Goal: Task Accomplishment & Management: Use online tool/utility

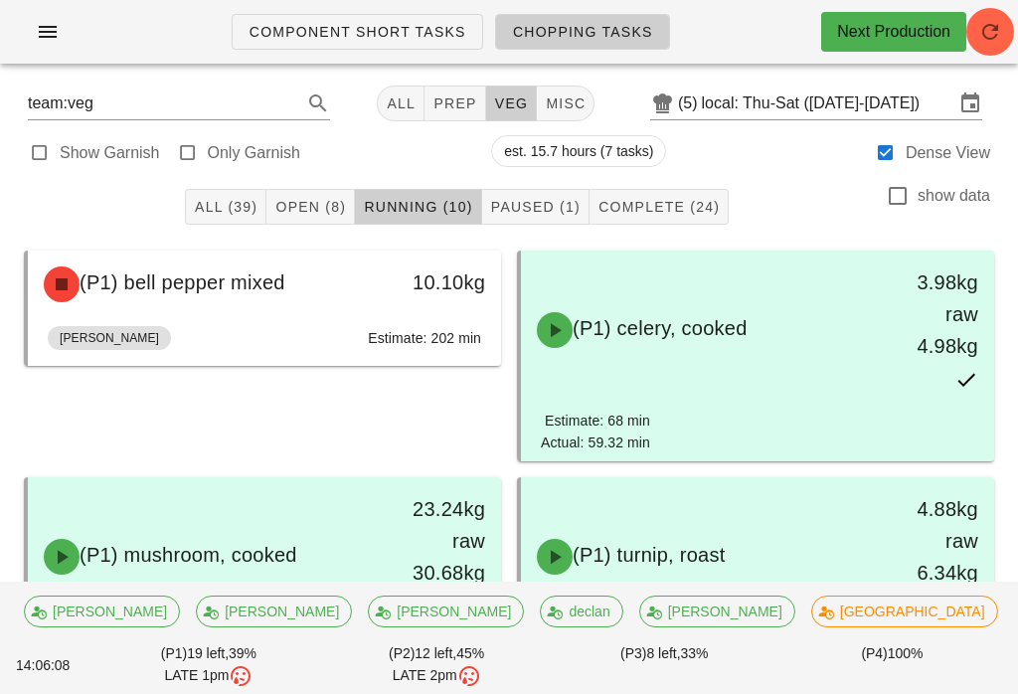
click at [186, 163] on div at bounding box center [188, 153] width 28 height 28
type input "garnish"
checkbox input "true"
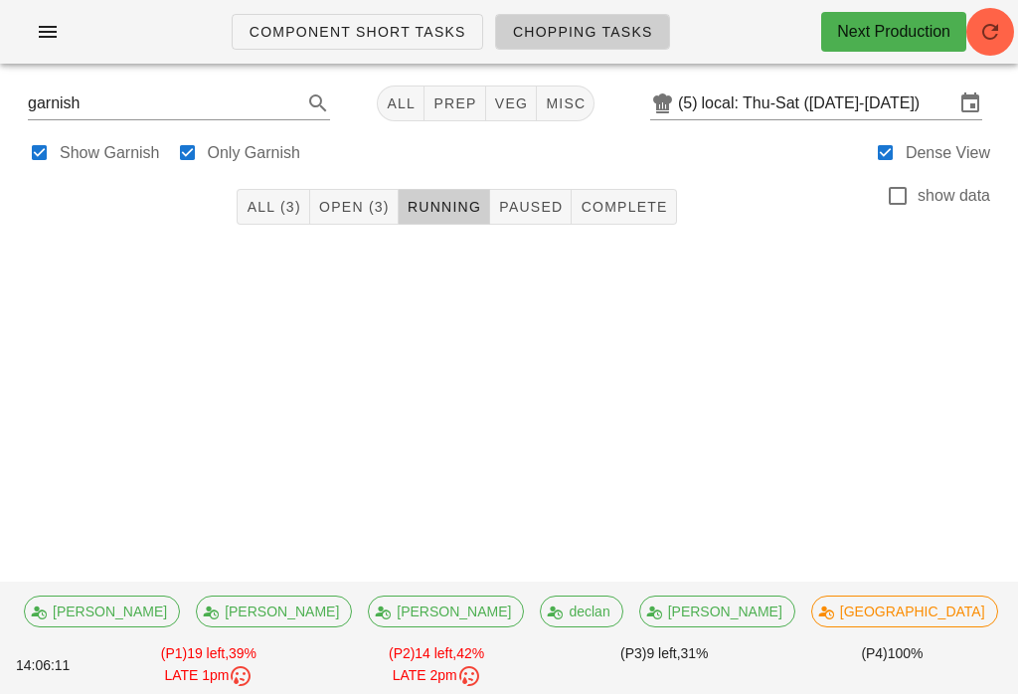
click at [317, 206] on button "Open (3)" at bounding box center [354, 207] width 88 height 36
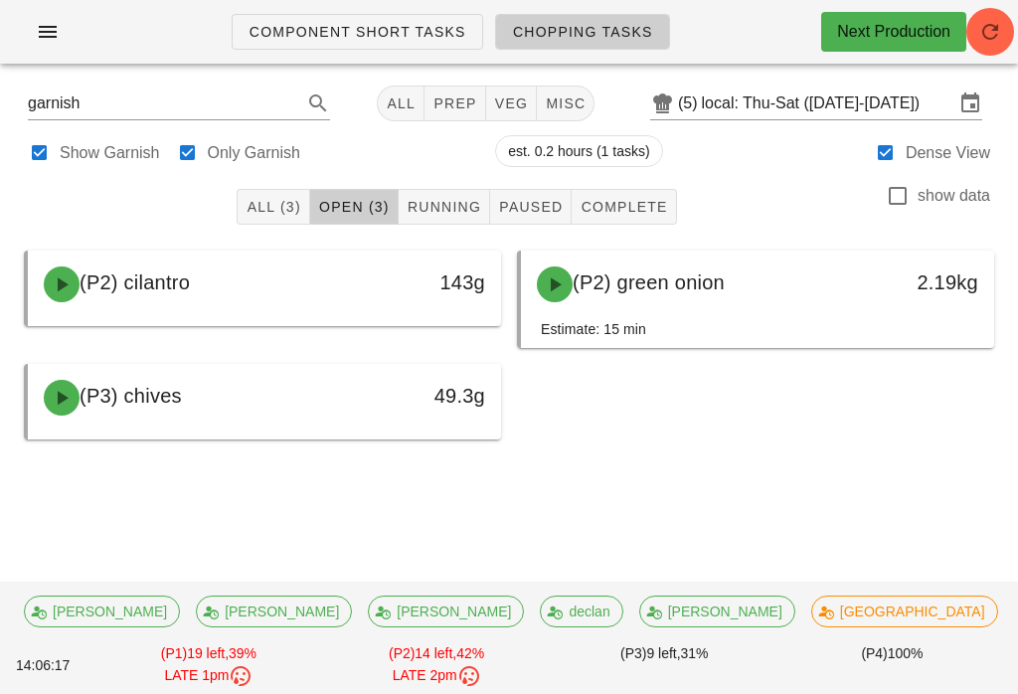
click at [271, 199] on span "All (3)" at bounding box center [273, 207] width 55 height 16
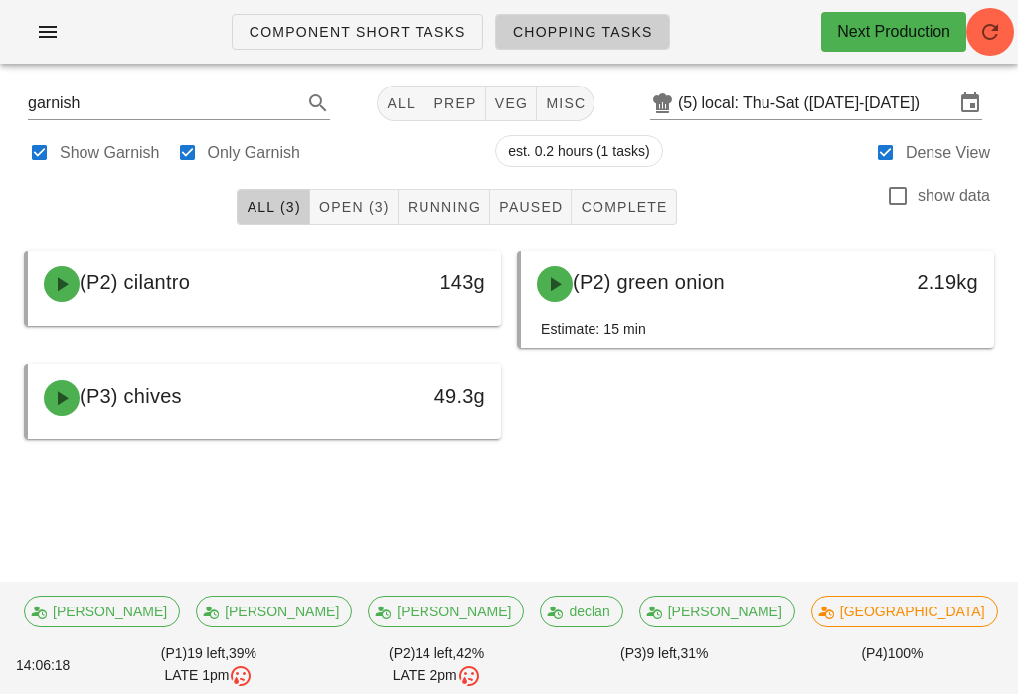
click at [539, 205] on span "Paused" at bounding box center [530, 207] width 65 height 16
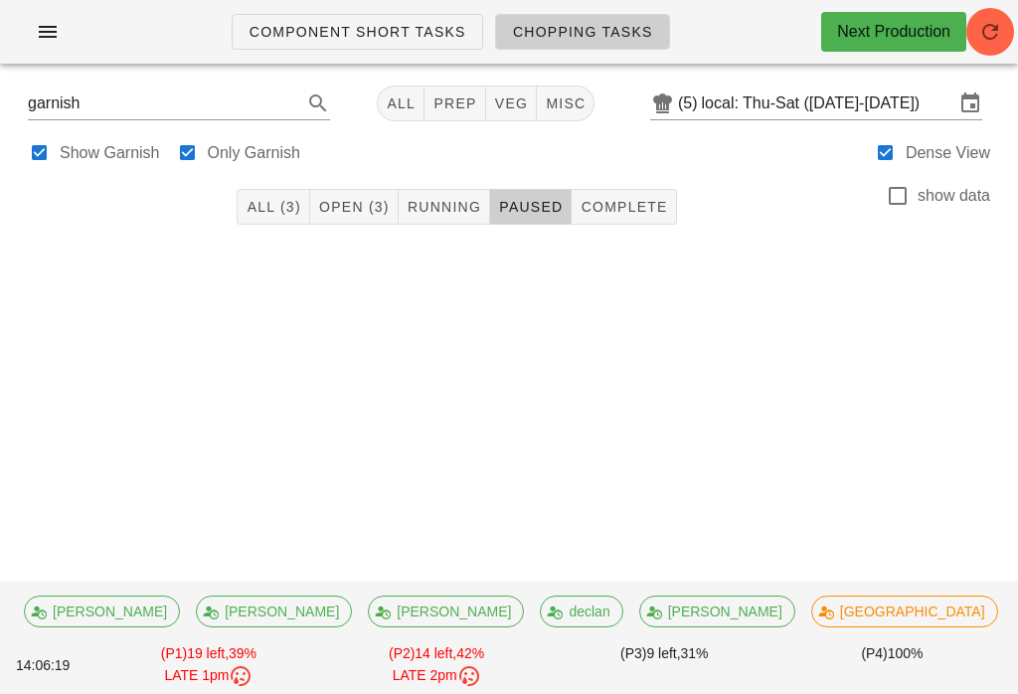
click at [633, 214] on span "Complete" at bounding box center [623, 207] width 87 height 16
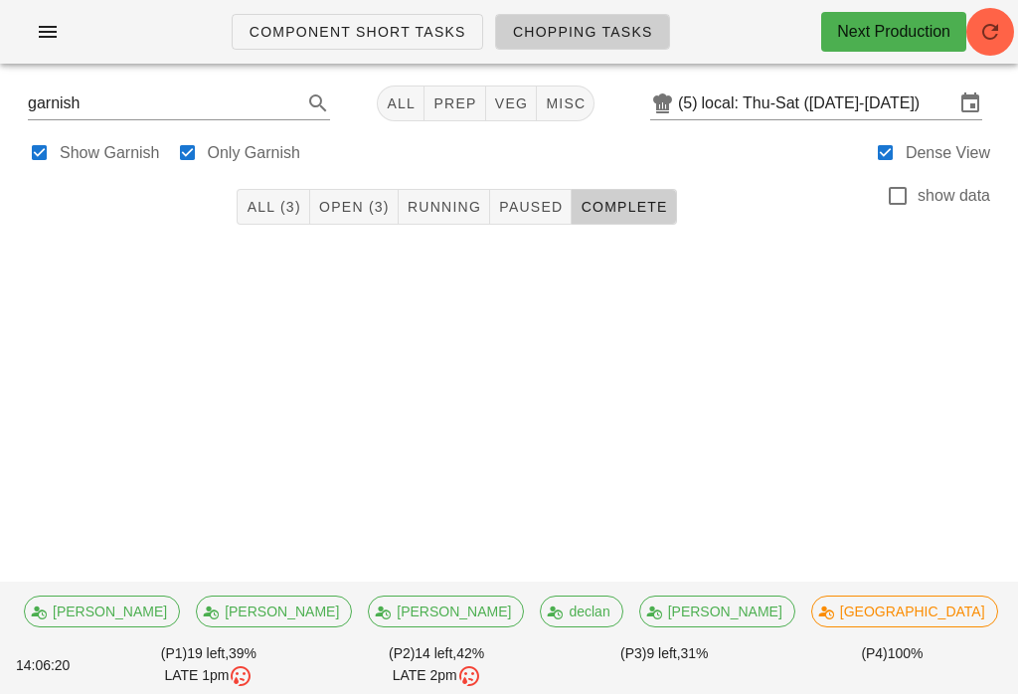
click at [373, 202] on span "Open (3)" at bounding box center [354, 207] width 72 height 16
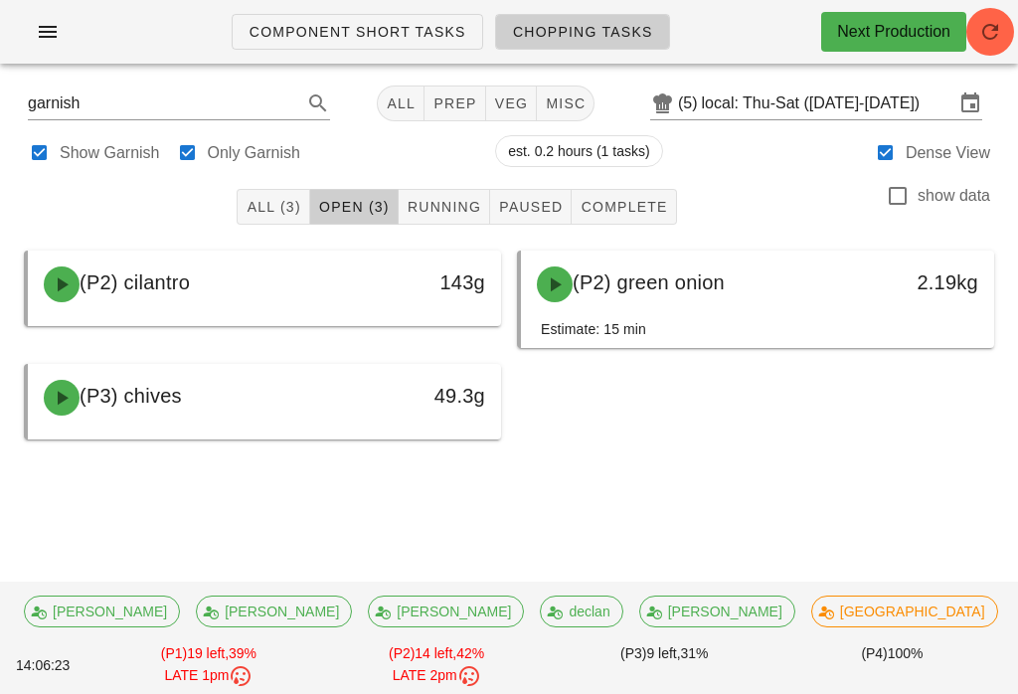
click at [547, 80] on div "garnish All prep veg misc (5) local: Thu-Sat (Oct 9-Oct 11)" at bounding box center [509, 104] width 994 height 48
click at [545, 95] on span "misc" at bounding box center [565, 103] width 41 height 16
type input "team:misc"
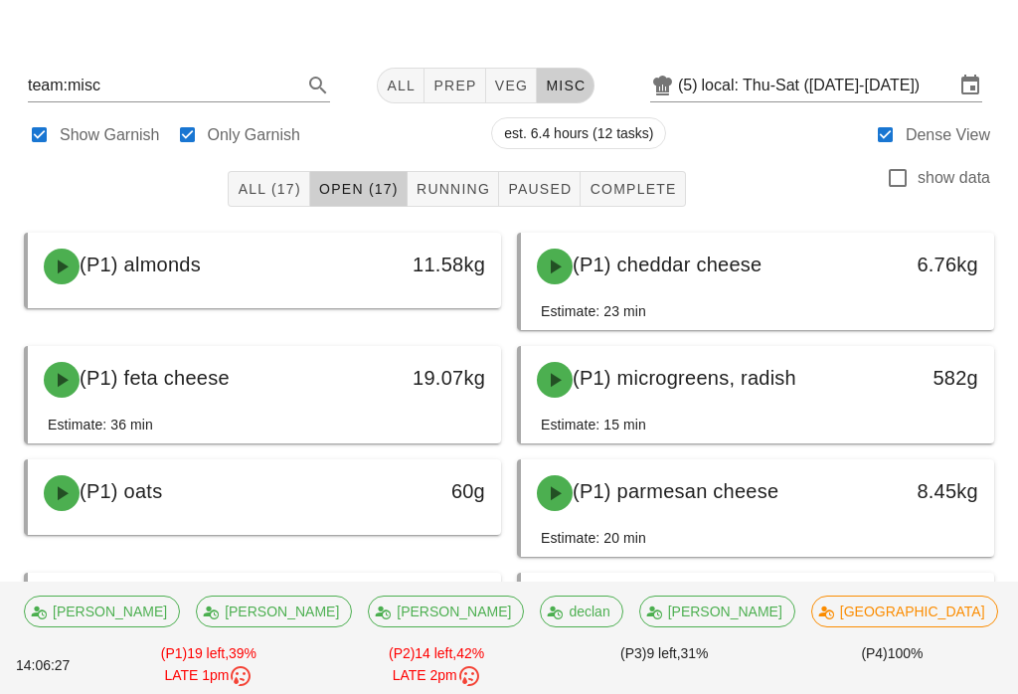
scroll to position [17, 0]
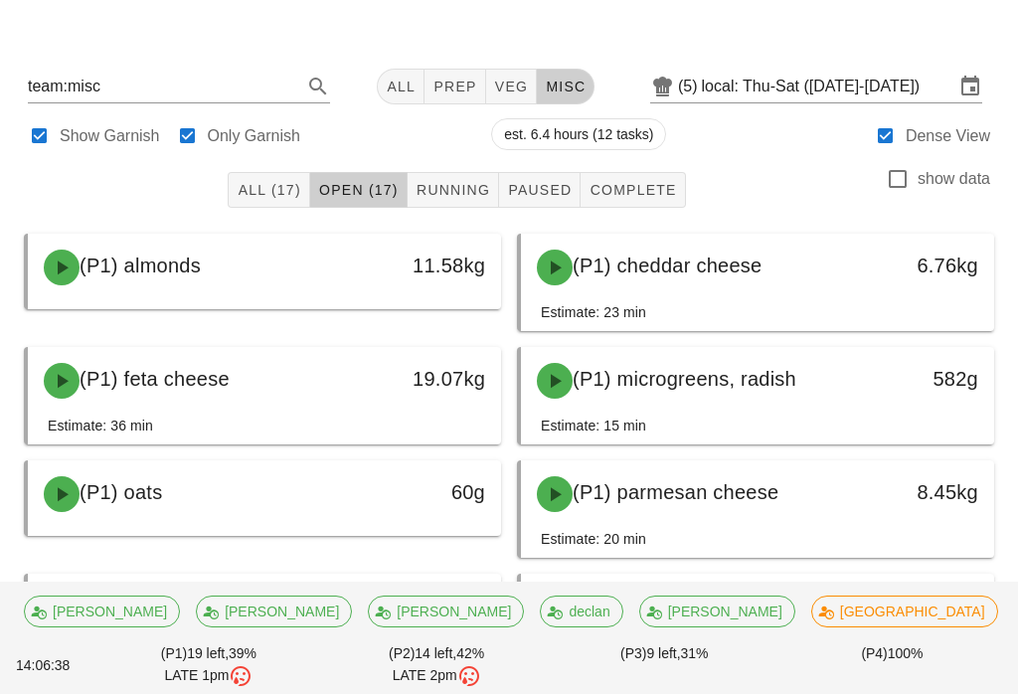
click at [186, 216] on div "All (17) Open (17) Running Paused Complete show data" at bounding box center [509, 190] width 994 height 64
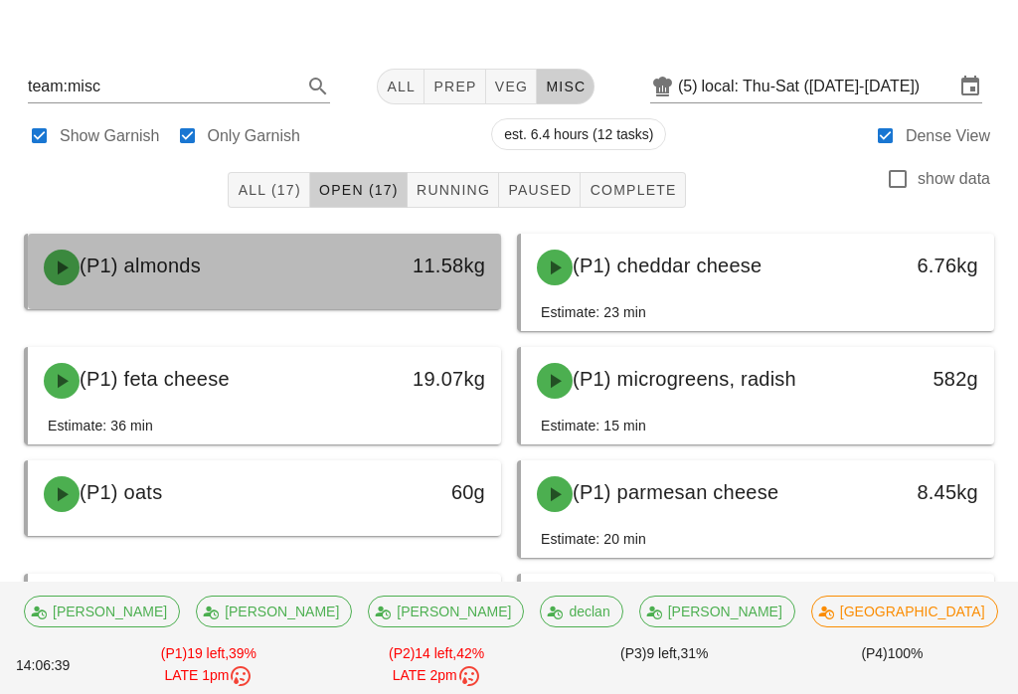
click at [174, 268] on span "(P1) almonds" at bounding box center [140, 265] width 121 height 22
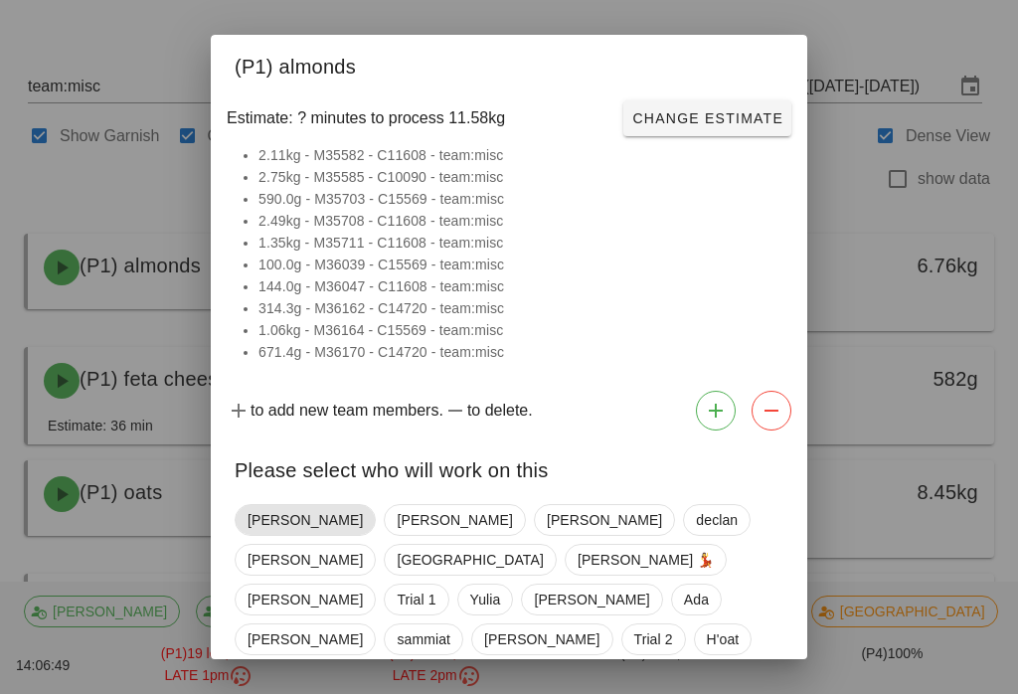
click at [272, 525] on span "[PERSON_NAME]" at bounding box center [305, 520] width 115 height 30
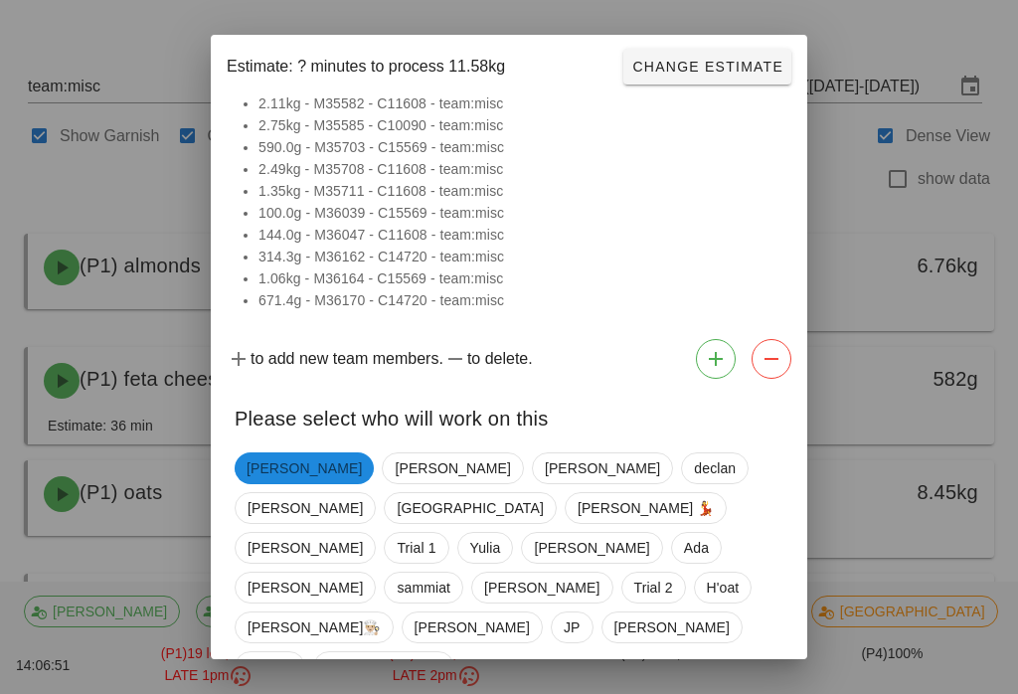
scroll to position [48, 0]
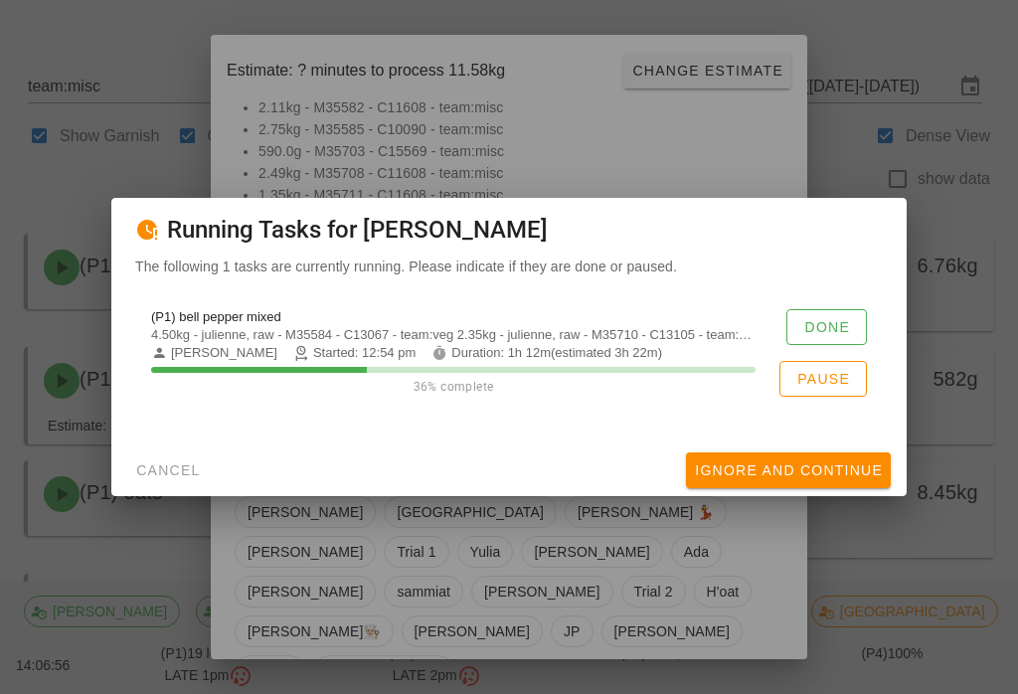
click at [824, 333] on span "Done" at bounding box center [826, 327] width 47 height 16
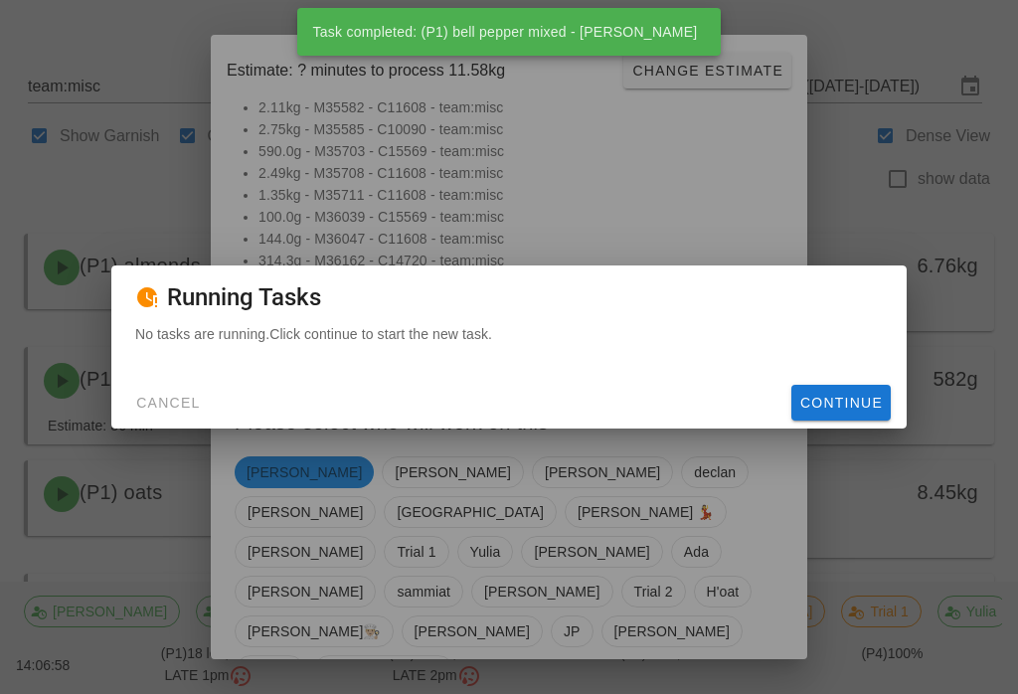
click at [847, 411] on span "Continue" at bounding box center [841, 403] width 84 height 16
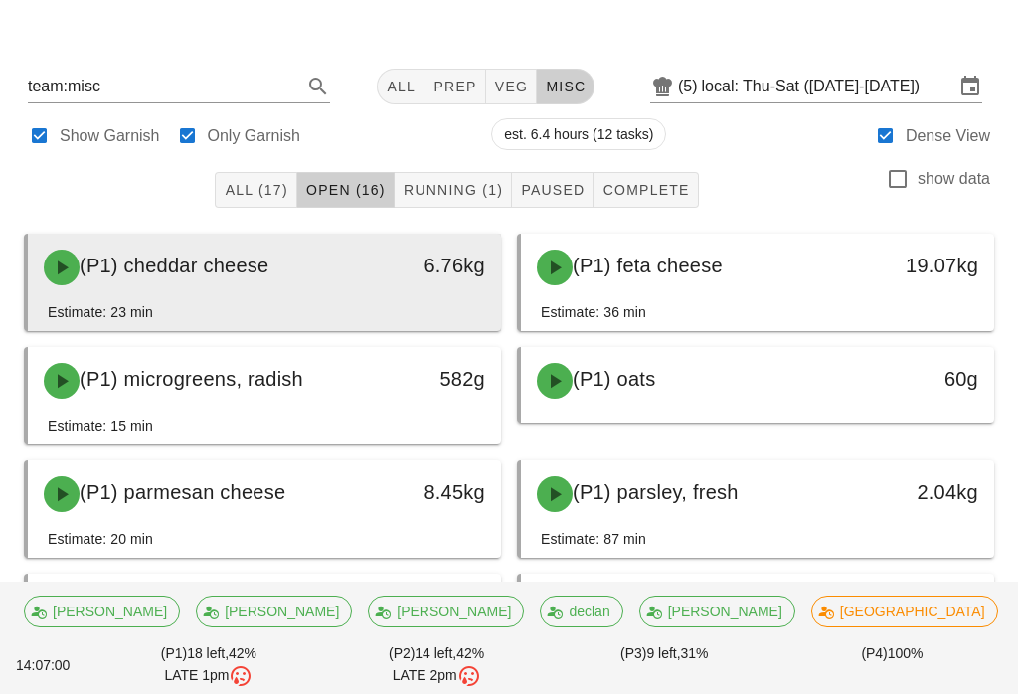
click at [79, 269] on span "button" at bounding box center [62, 267] width 36 height 24
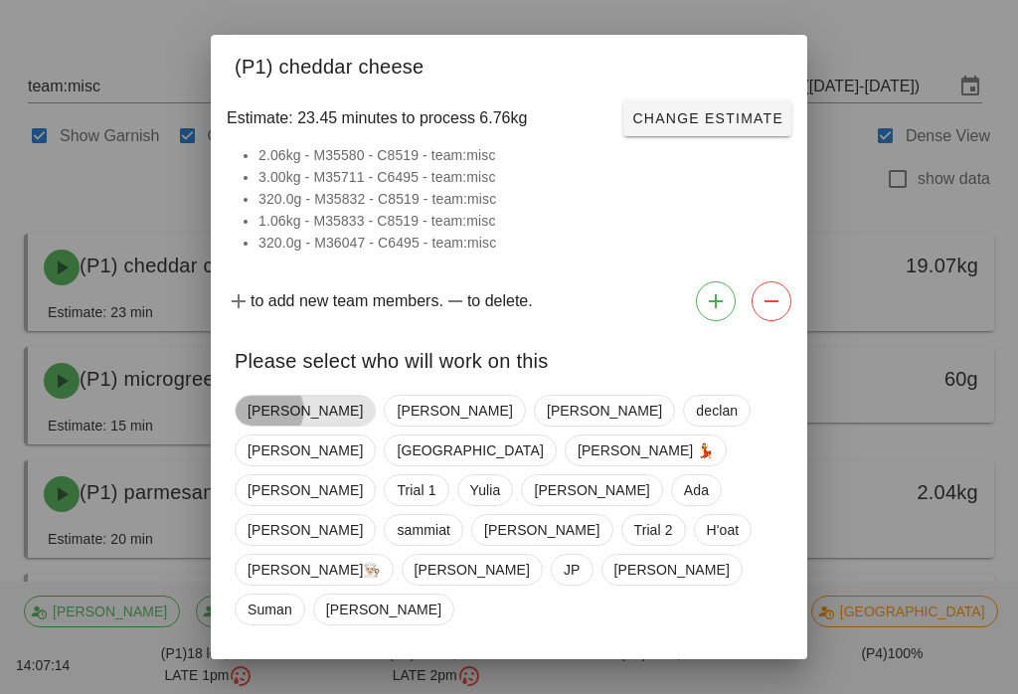
click at [282, 425] on span "[PERSON_NAME]" at bounding box center [305, 411] width 115 height 30
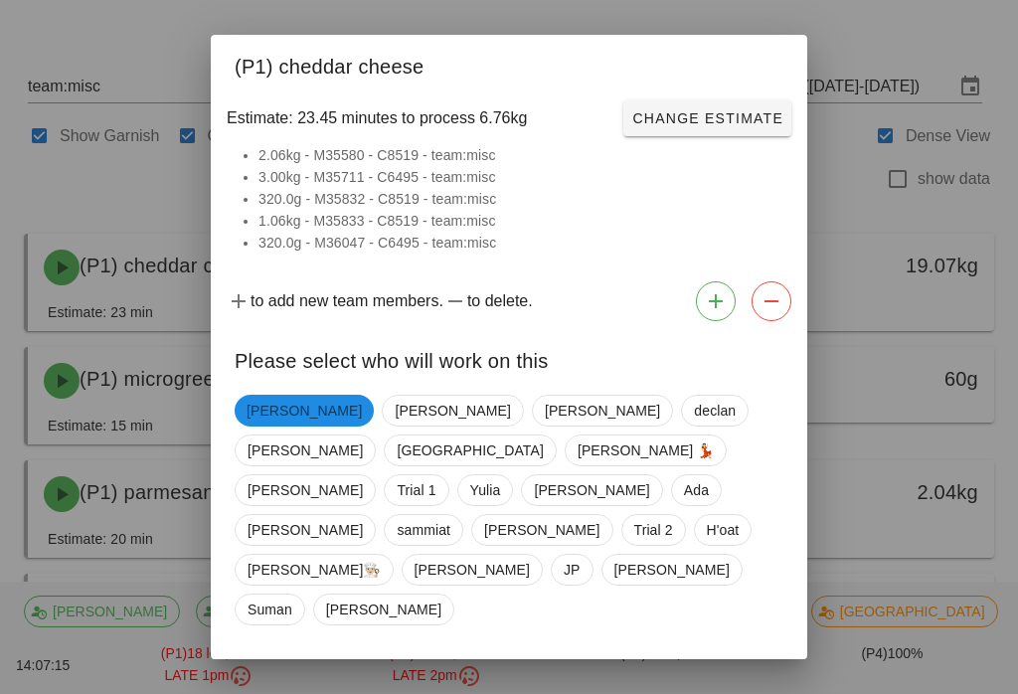
click at [686, 671] on span "Confirm Start" at bounding box center [718, 679] width 130 height 16
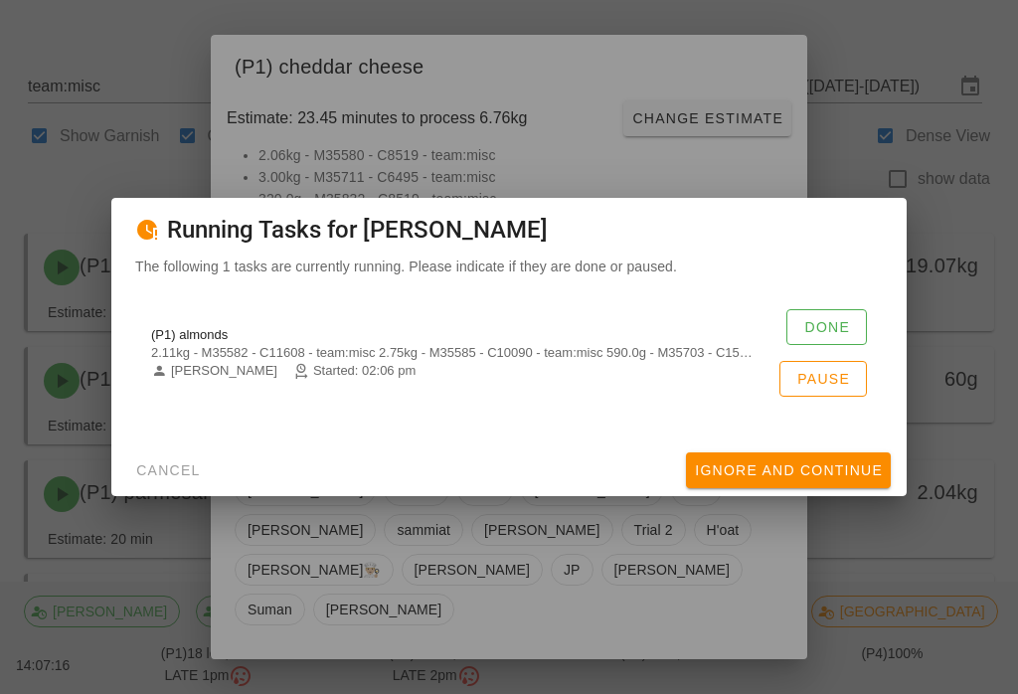
click at [818, 335] on span "Done" at bounding box center [826, 327] width 47 height 16
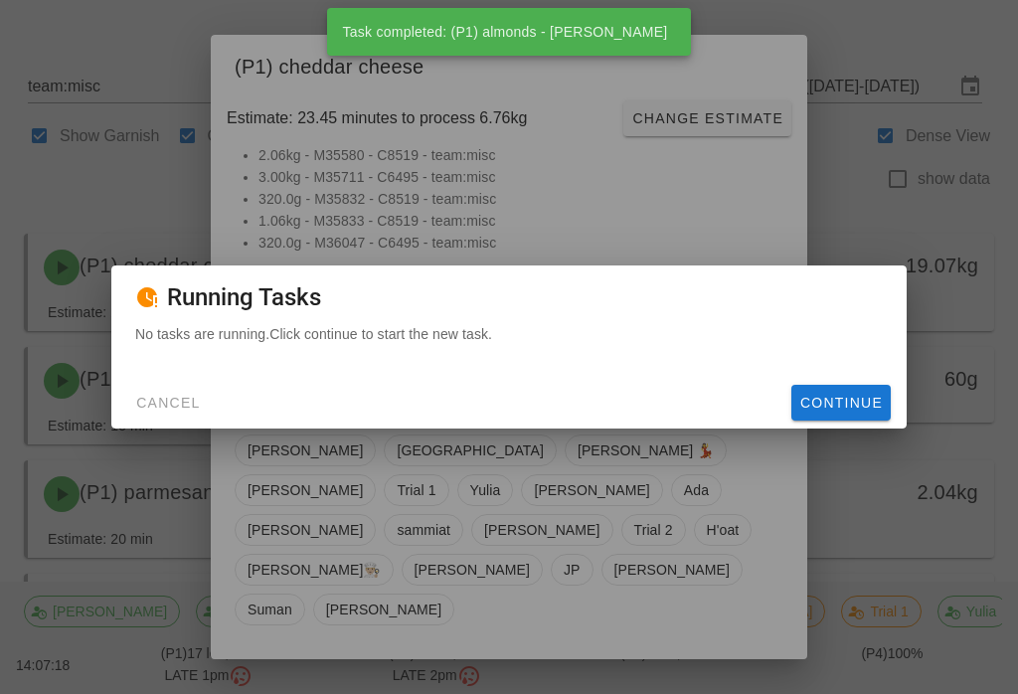
click at [838, 411] on span "Continue" at bounding box center [841, 403] width 84 height 16
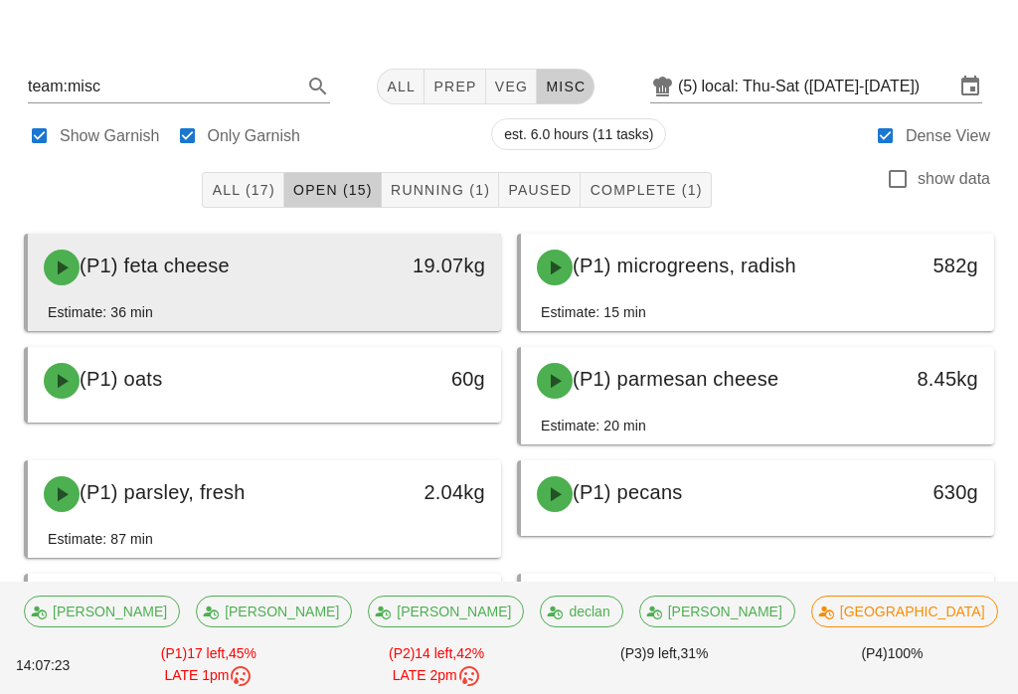
click at [109, 276] on span "(P1) feta cheese" at bounding box center [155, 265] width 150 height 22
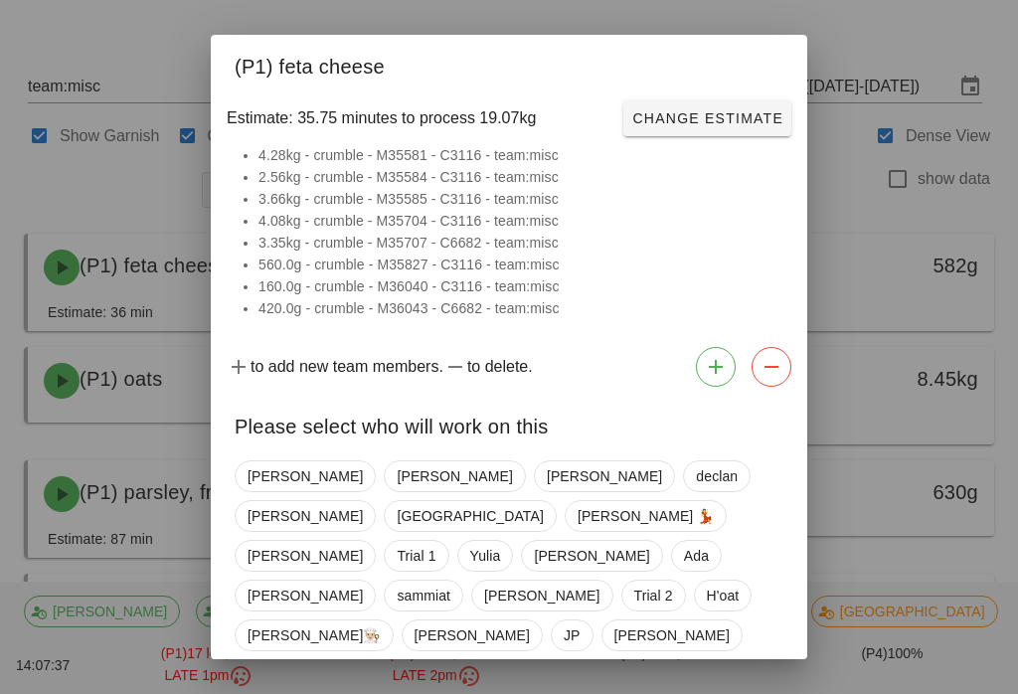
click at [40, 197] on div at bounding box center [509, 347] width 1018 height 694
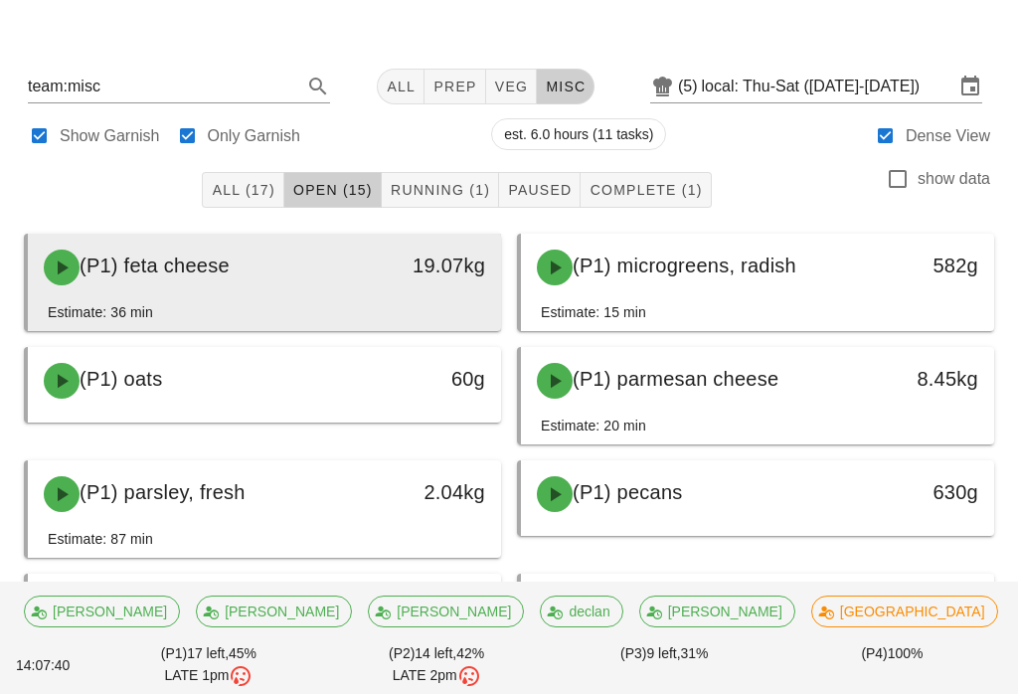
click at [78, 277] on span "button" at bounding box center [62, 267] width 36 height 24
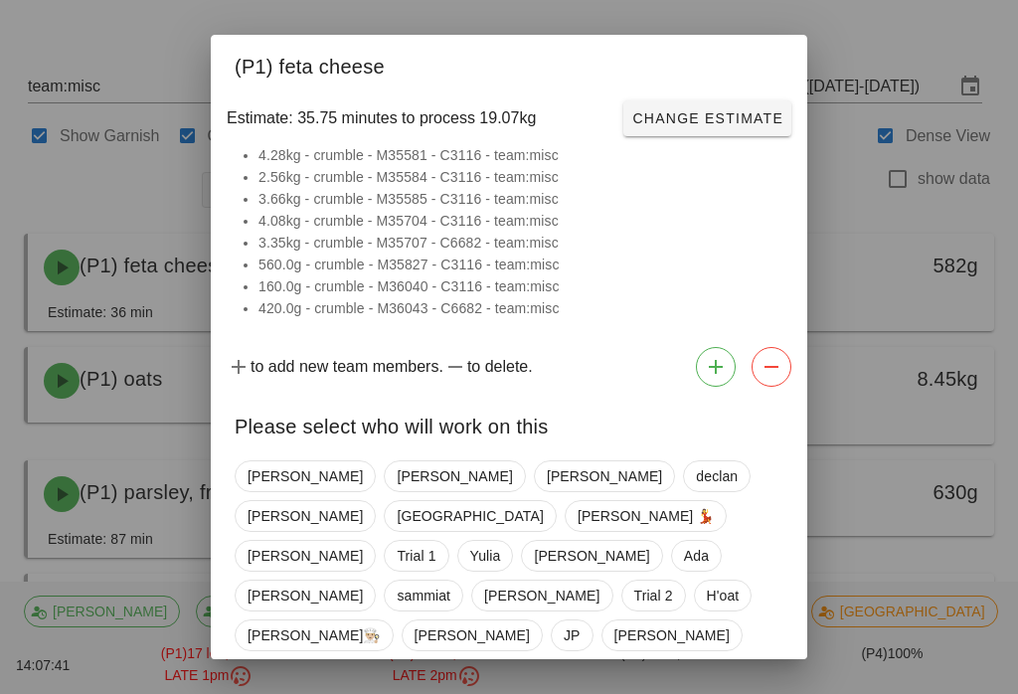
click at [49, 179] on div at bounding box center [509, 347] width 1018 height 694
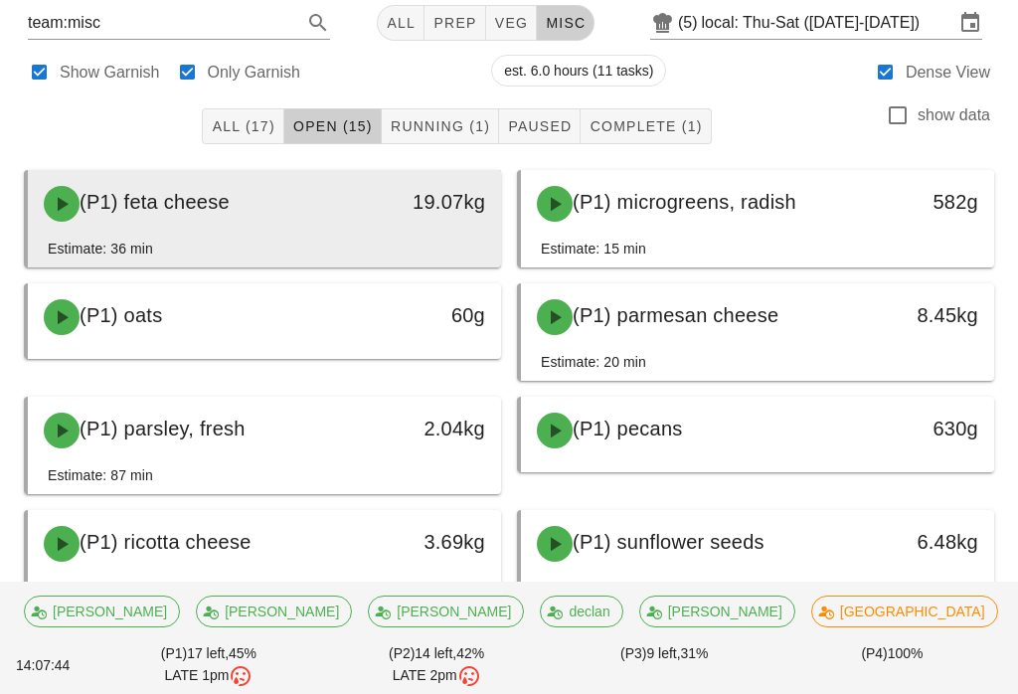
scroll to position [84, 0]
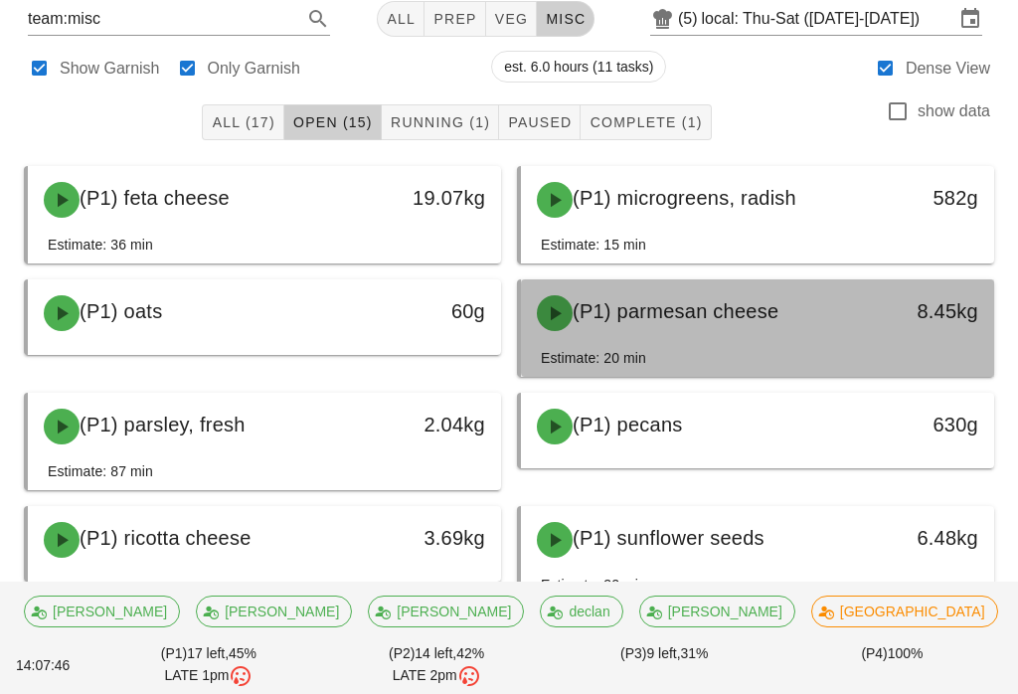
click at [601, 316] on span "(P1) parmesan cheese" at bounding box center [676, 311] width 206 height 22
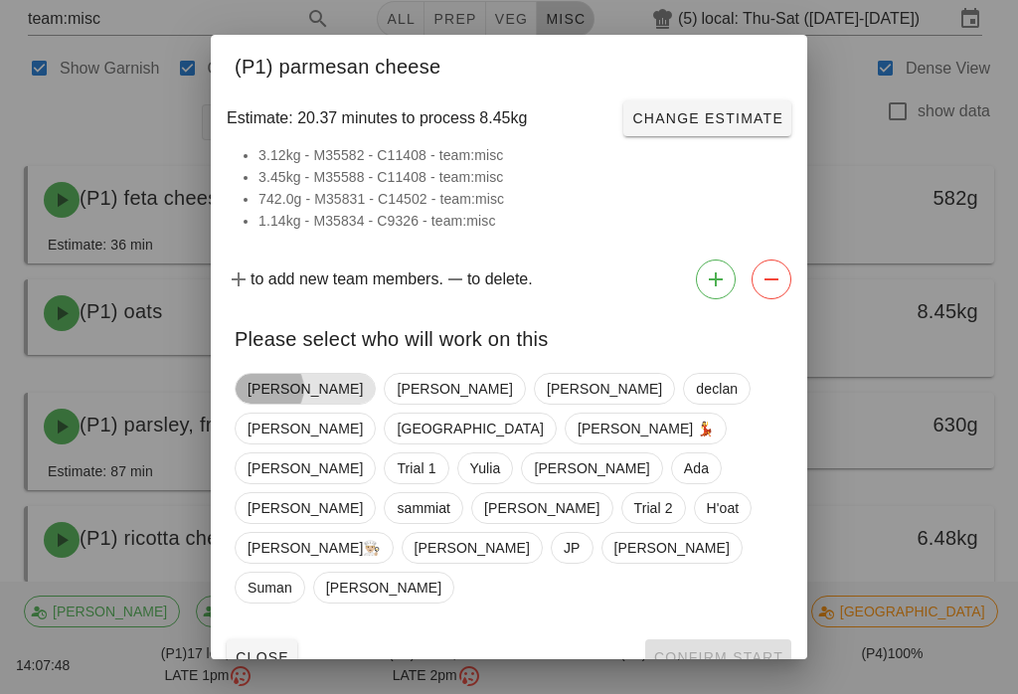
click at [254, 404] on span "[PERSON_NAME]" at bounding box center [305, 389] width 115 height 30
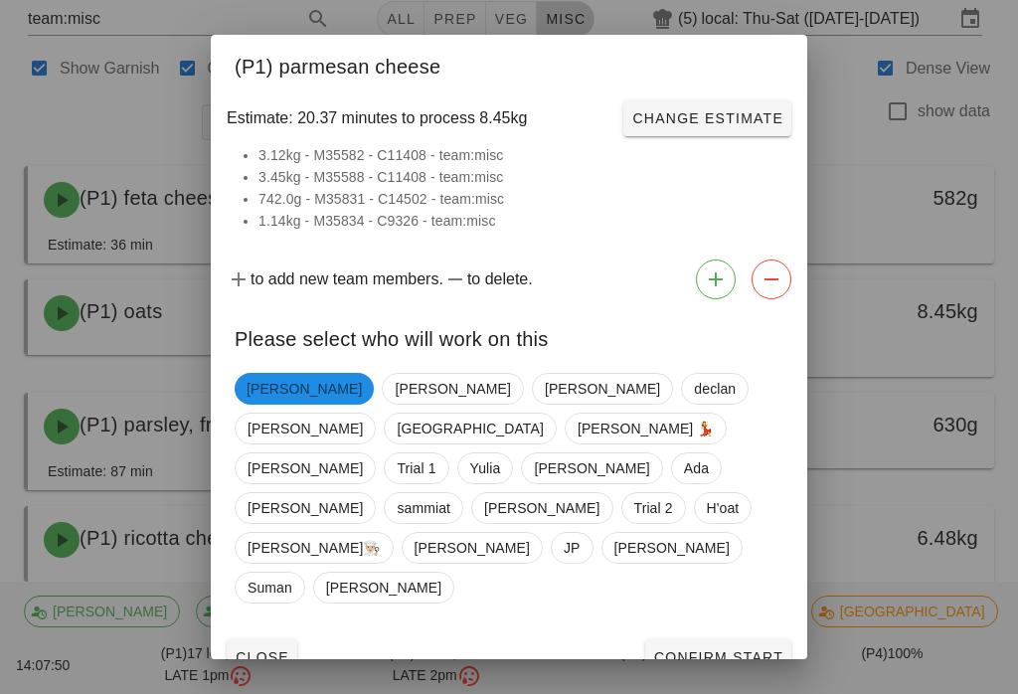
click at [705, 649] on span "Confirm Start" at bounding box center [718, 657] width 130 height 16
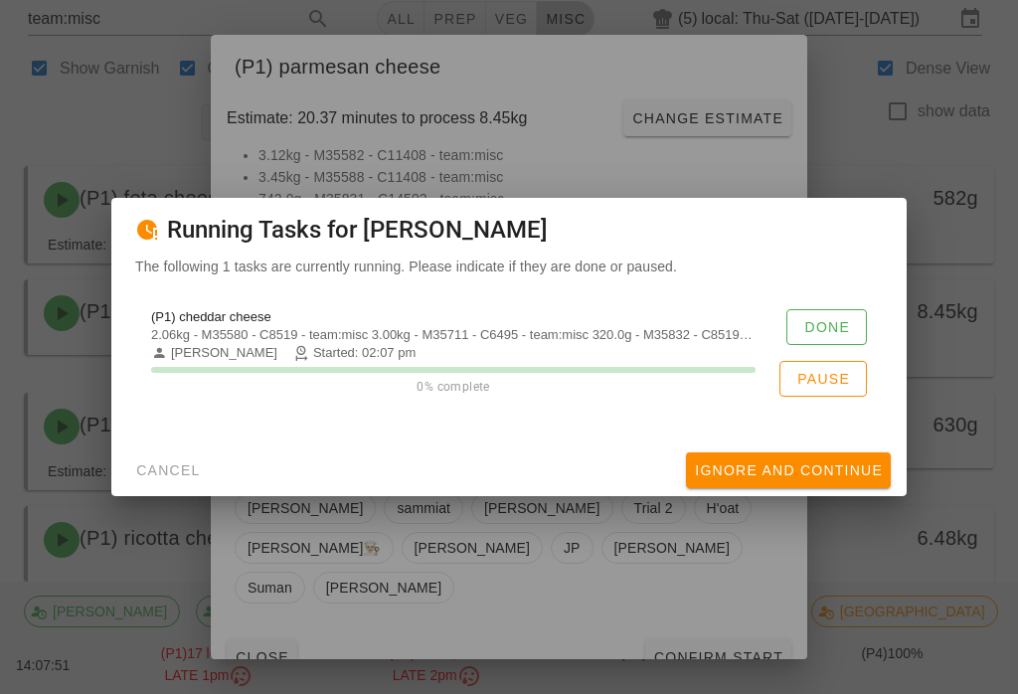
click at [815, 331] on button "Done" at bounding box center [826, 327] width 81 height 36
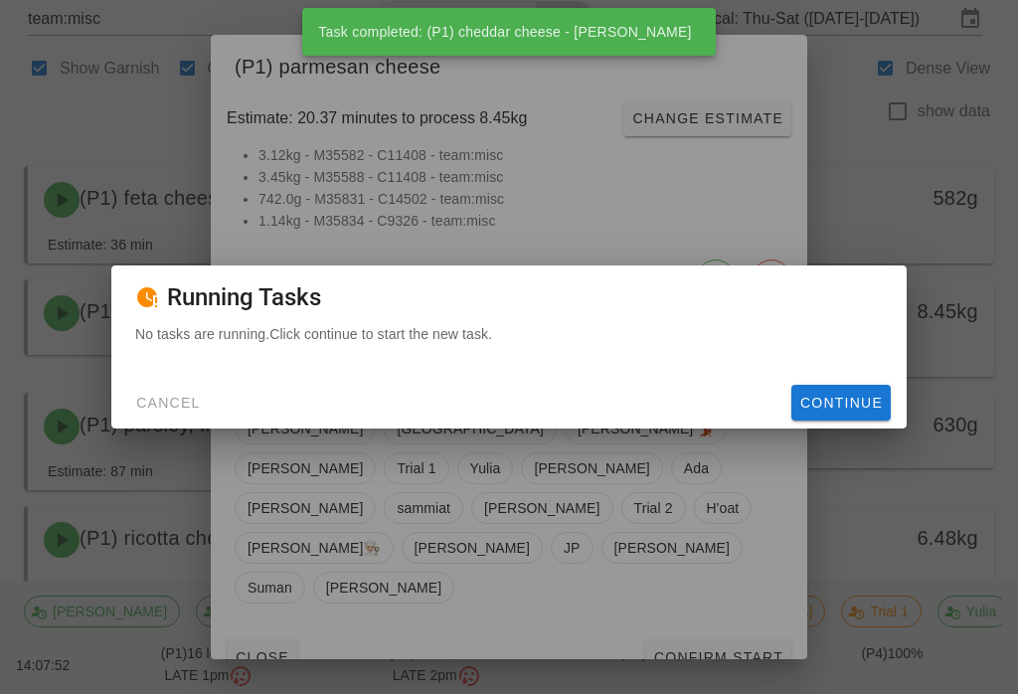
click at [808, 411] on span "Continue" at bounding box center [841, 403] width 84 height 16
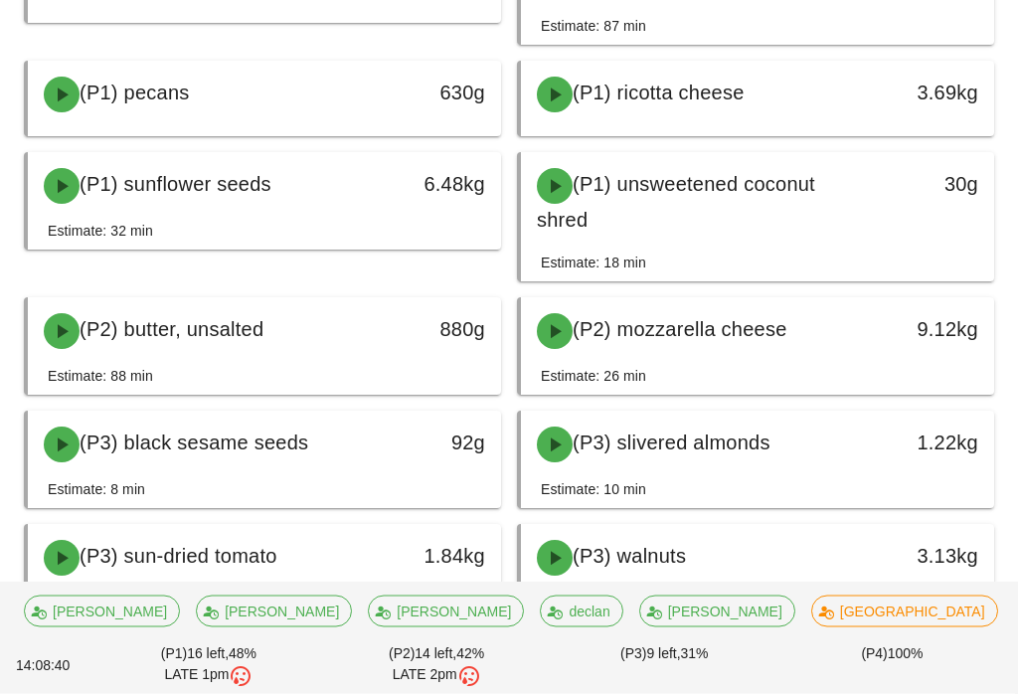
scroll to position [418, 0]
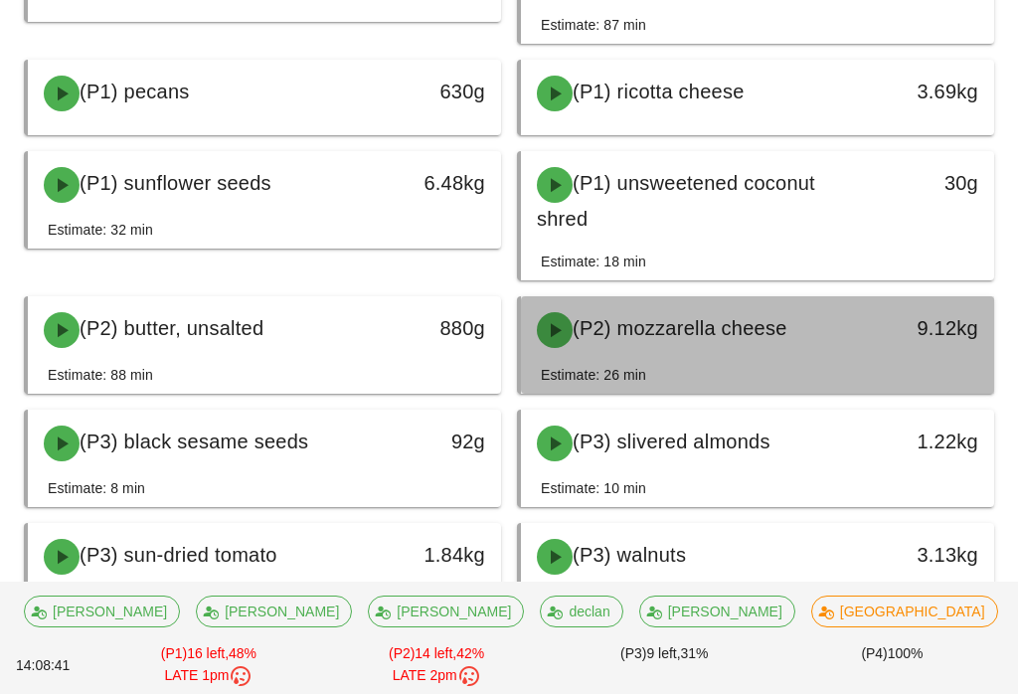
click at [591, 339] on span "(P2) mozzarella cheese" at bounding box center [680, 328] width 215 height 22
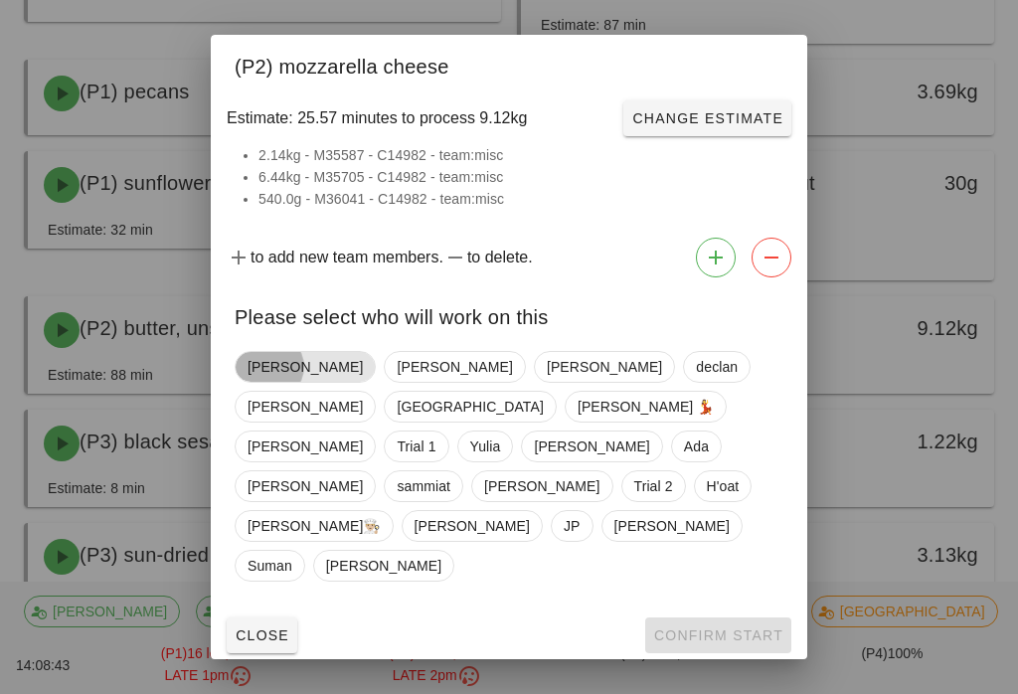
click at [256, 382] on span "[PERSON_NAME]" at bounding box center [305, 367] width 115 height 30
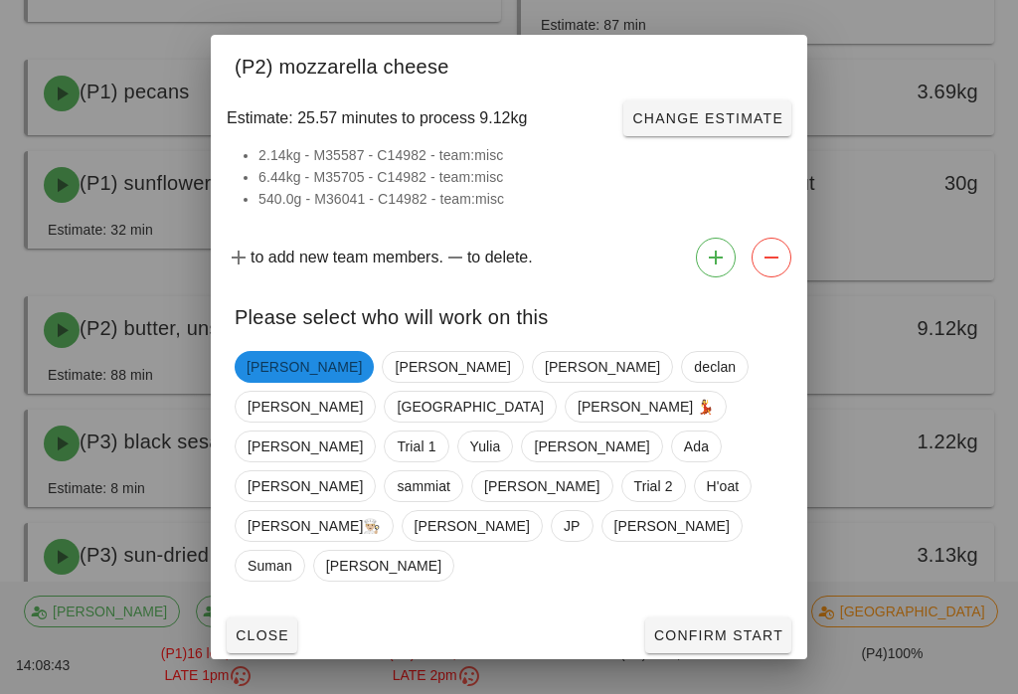
click at [669, 627] on span "Confirm Start" at bounding box center [718, 635] width 130 height 16
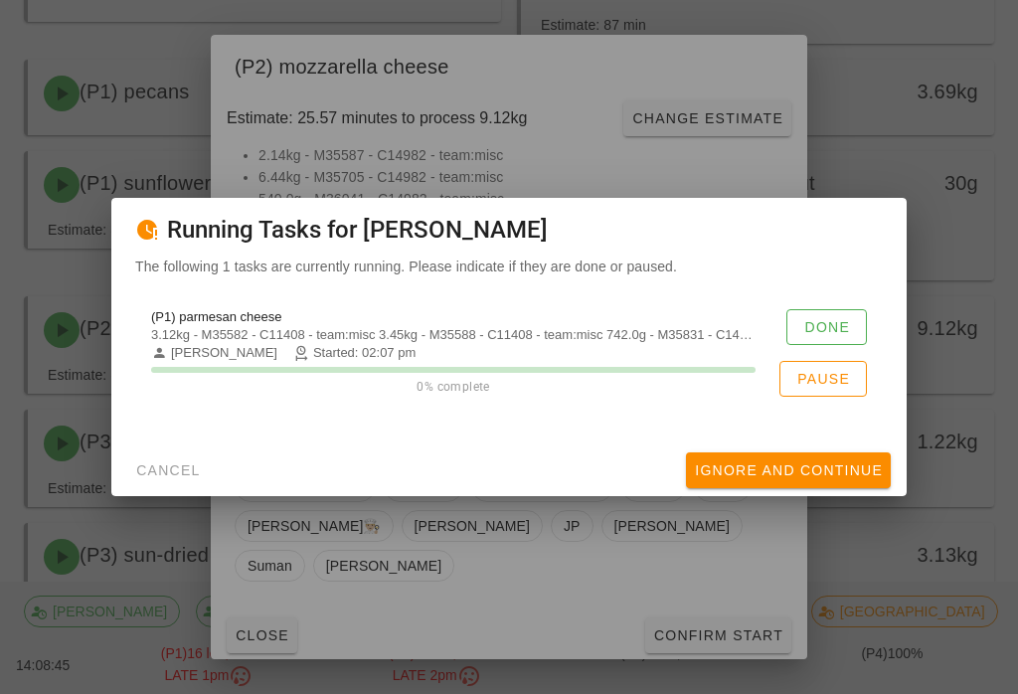
click at [809, 330] on button "Done" at bounding box center [826, 327] width 81 height 36
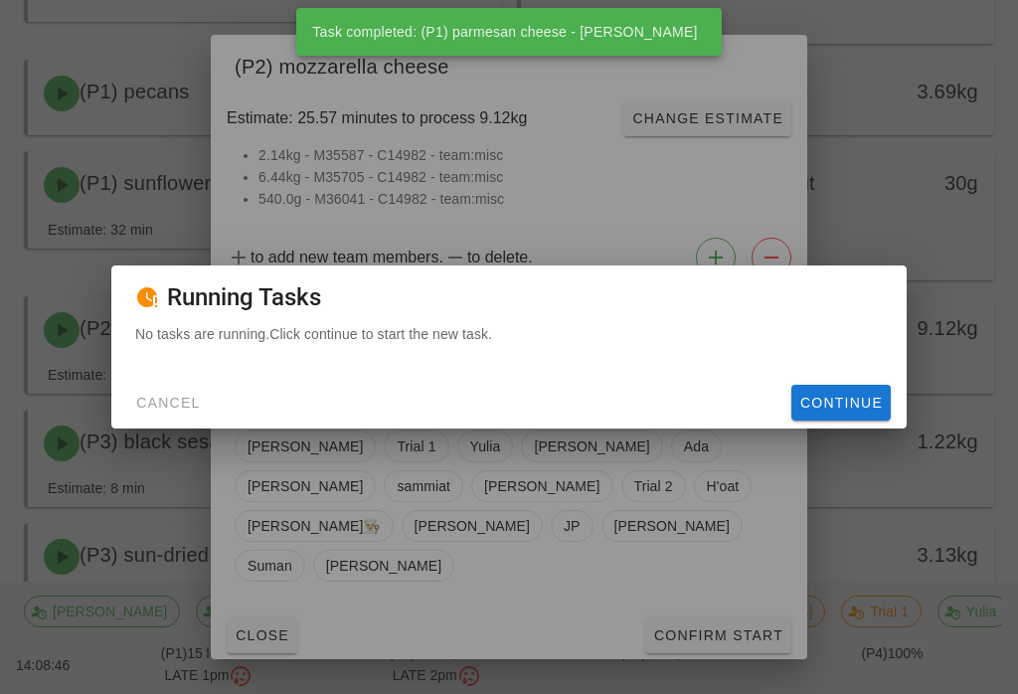
click at [819, 411] on span "Continue" at bounding box center [841, 403] width 84 height 16
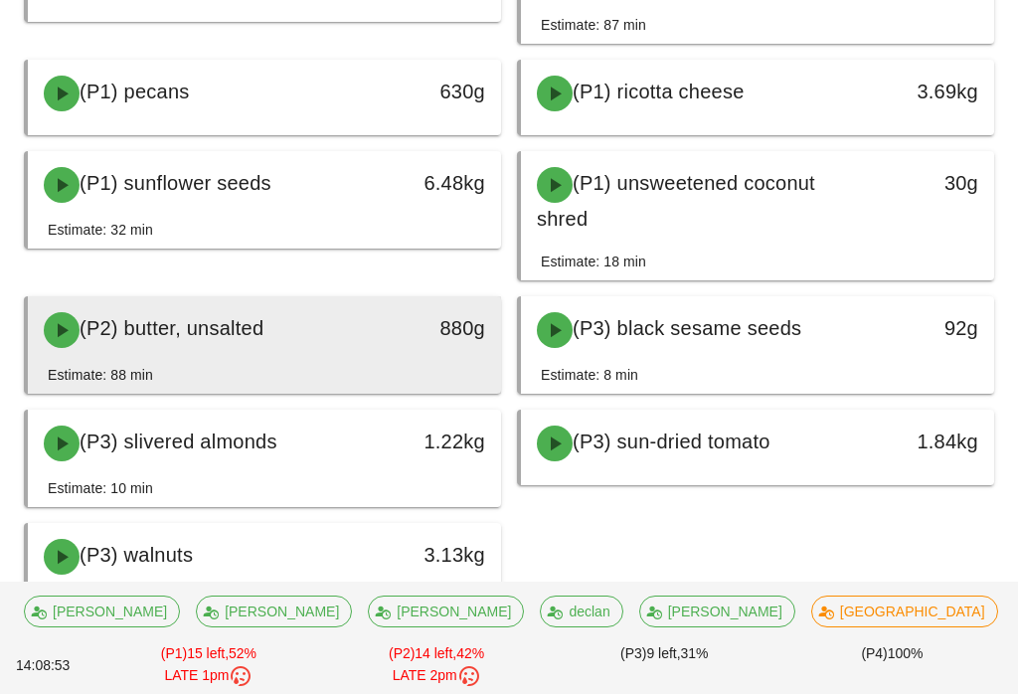
click at [126, 327] on span "(P2) butter, unsalted" at bounding box center [172, 328] width 184 height 22
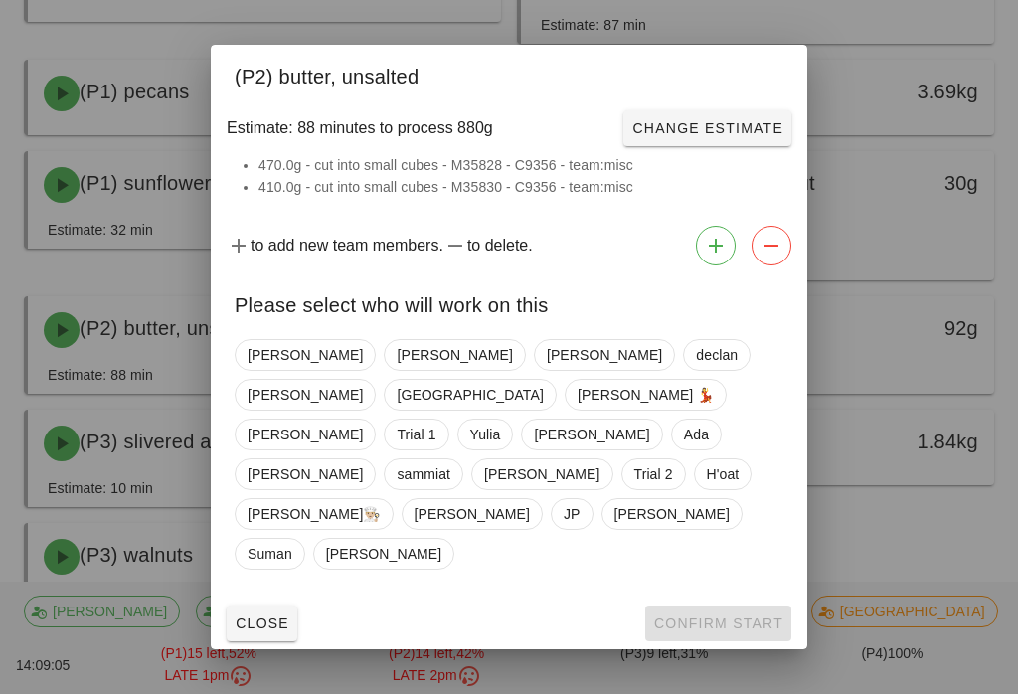
click at [257, 390] on div "Adrian Anamika binesh declan Ken Milan Ruth 💃 Shawn Trial 1 Yulia Richard Ada P…" at bounding box center [509, 454] width 549 height 247
click at [259, 389] on div "Adrian Anamika binesh declan Ken Milan Ruth 💃 Shawn Trial 1 Yulia Richard Ada P…" at bounding box center [509, 454] width 549 height 247
click at [257, 371] on span "[PERSON_NAME]" at bounding box center [305, 355] width 141 height 32
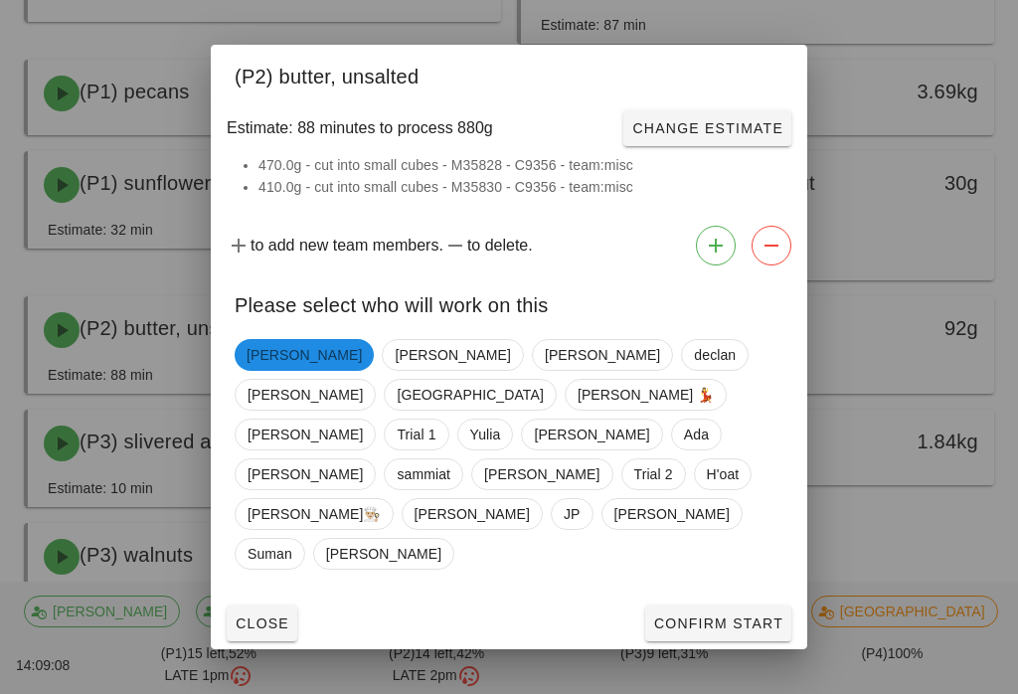
click at [715, 605] on button "Confirm Start" at bounding box center [718, 623] width 146 height 36
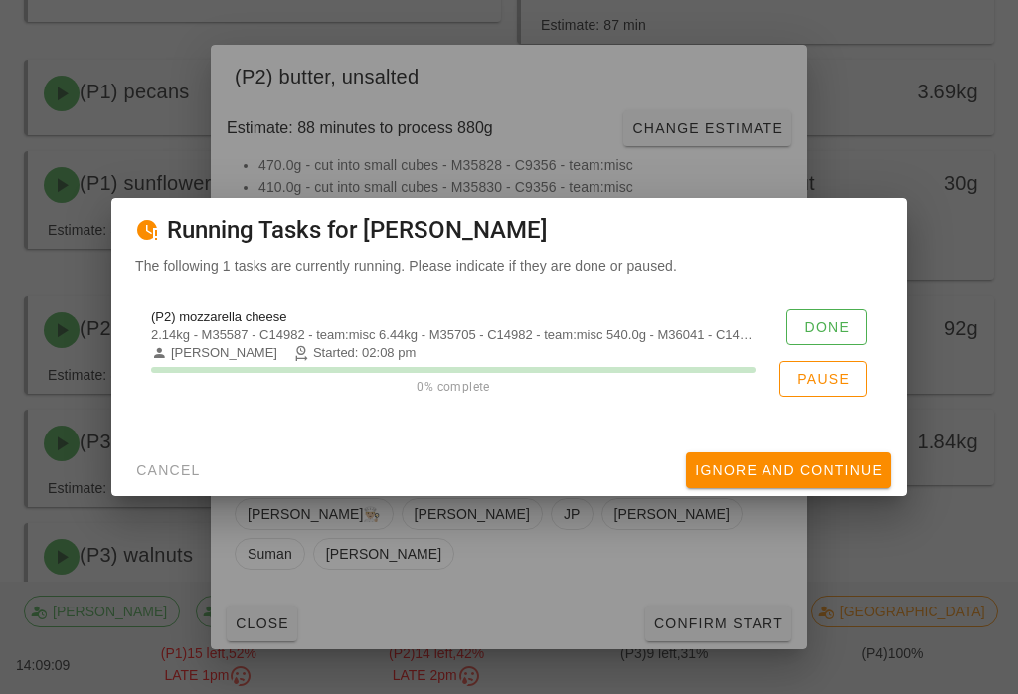
click at [804, 335] on span "Done" at bounding box center [826, 327] width 47 height 16
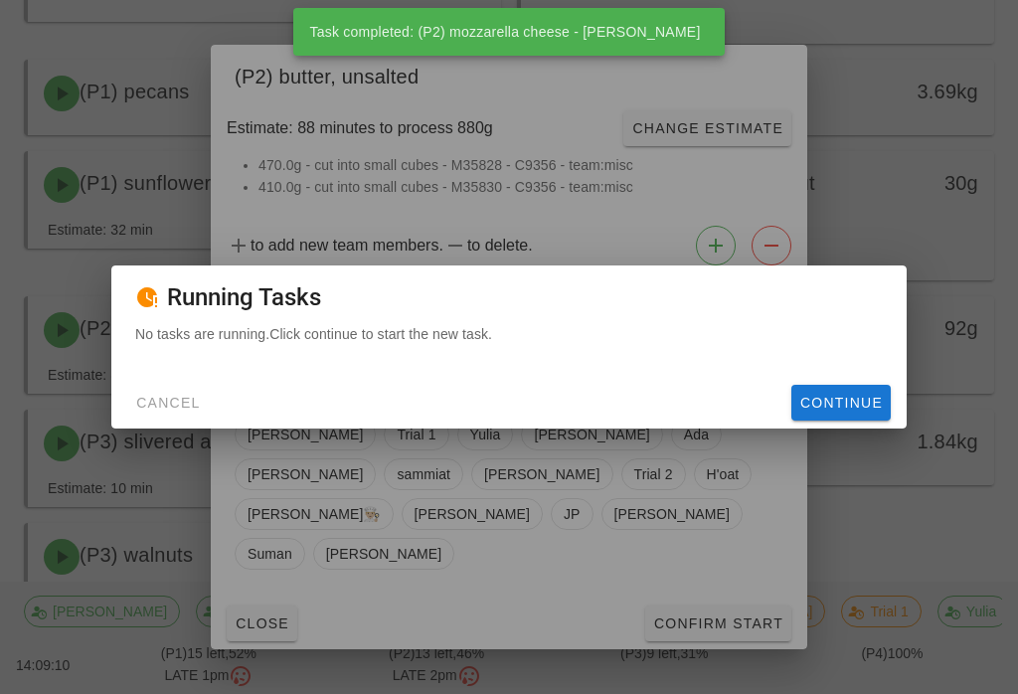
click at [829, 411] on span "Continue" at bounding box center [841, 403] width 84 height 16
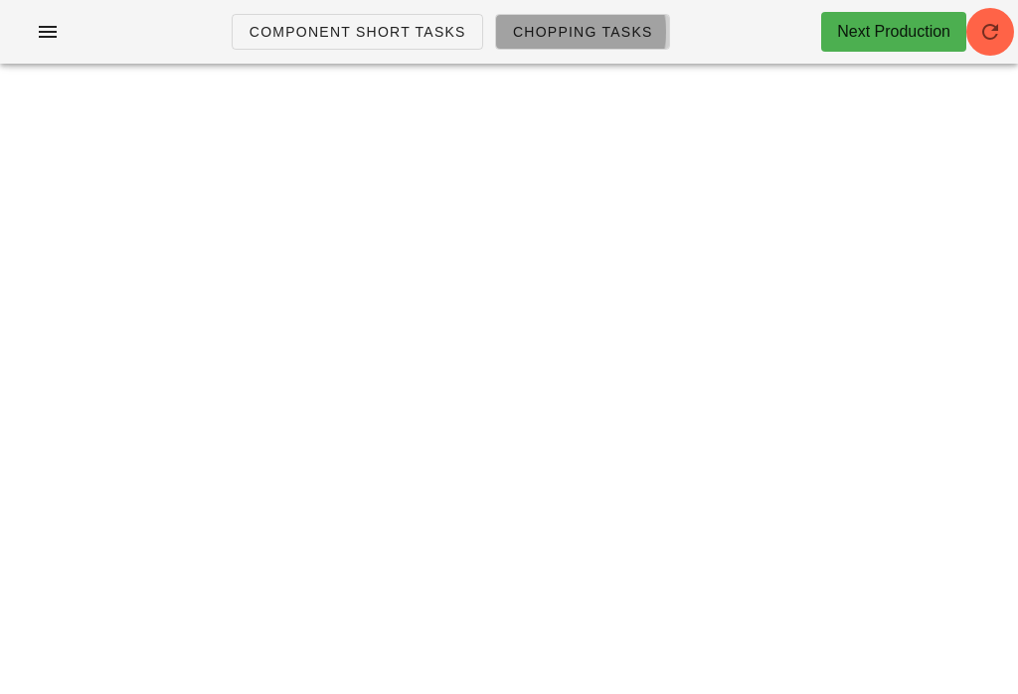
click at [524, 24] on span "Chopping Tasks" at bounding box center [582, 32] width 141 height 16
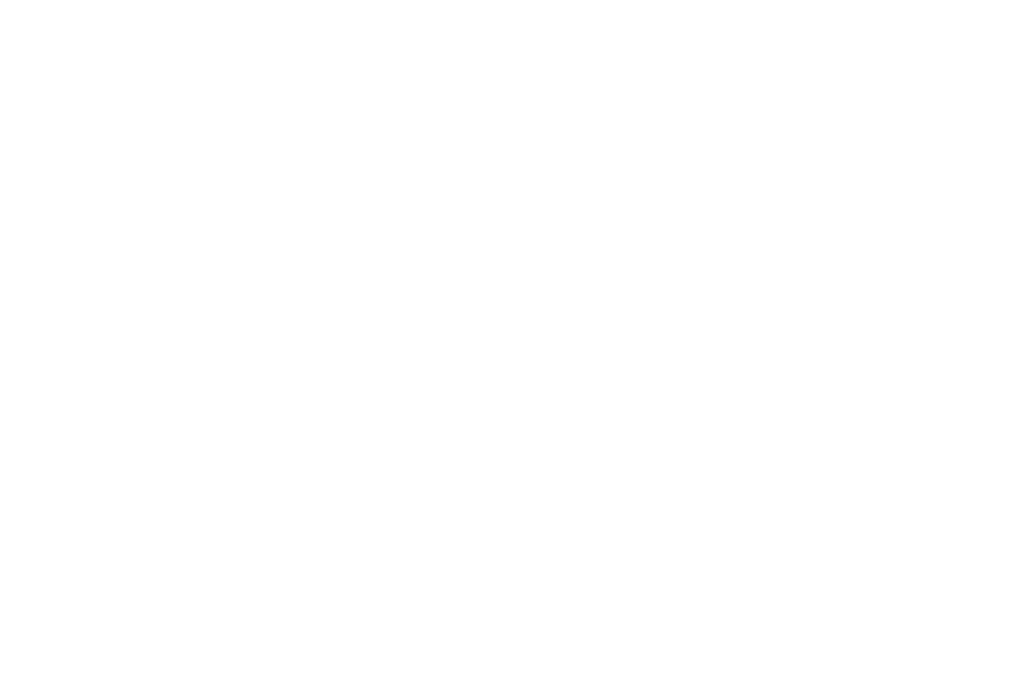
click at [983, 25] on div at bounding box center [509, 40] width 994 height 56
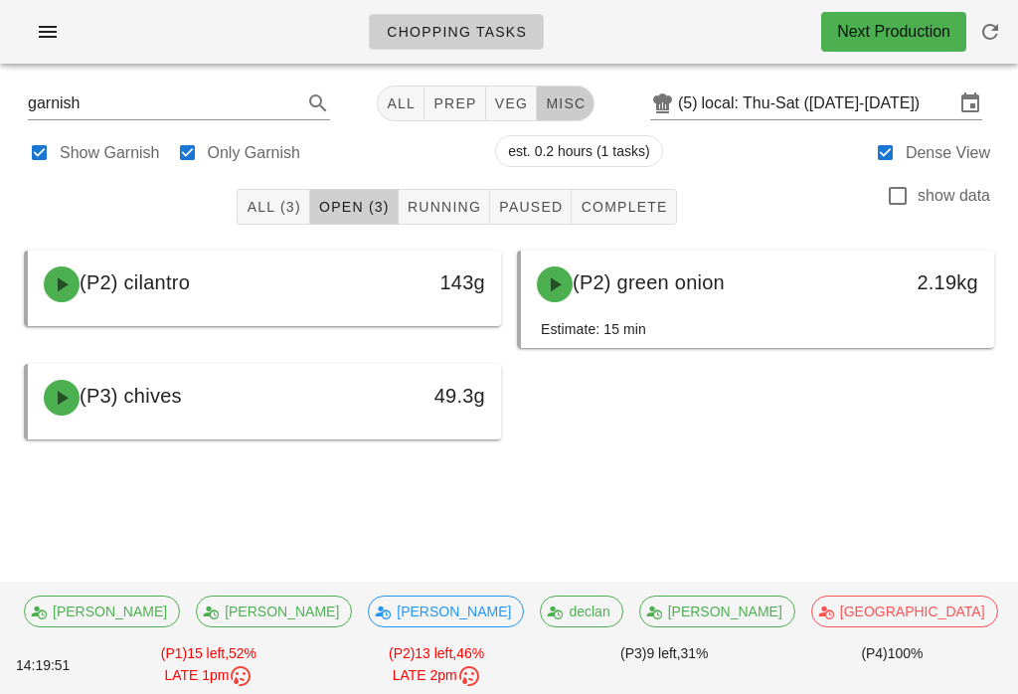
click at [570, 95] on span "misc" at bounding box center [565, 103] width 41 height 16
type input "team:misc"
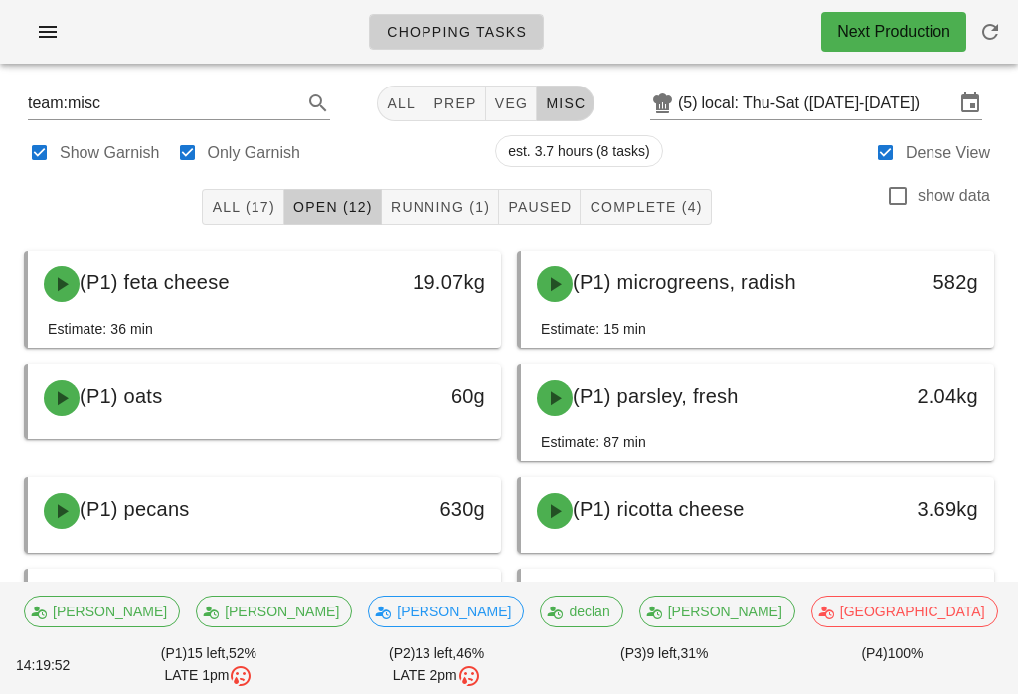
click at [437, 199] on span "Running (1)" at bounding box center [440, 207] width 100 height 16
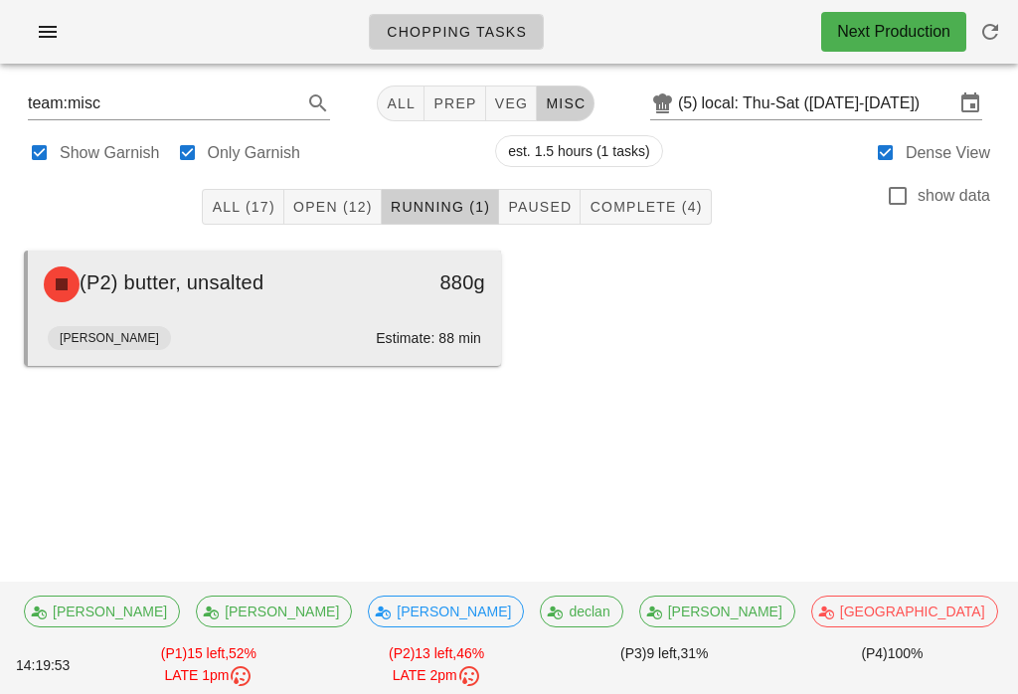
click at [419, 324] on div "[PERSON_NAME]: 88 min" at bounding box center [264, 342] width 433 height 48
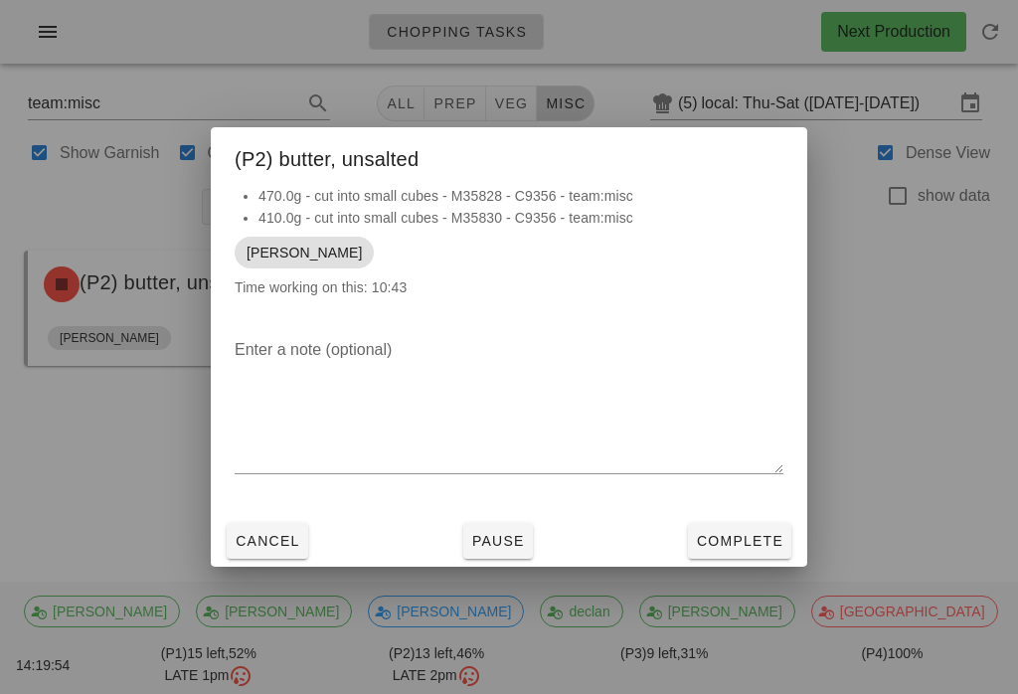
click at [142, 451] on div at bounding box center [509, 347] width 1018 height 694
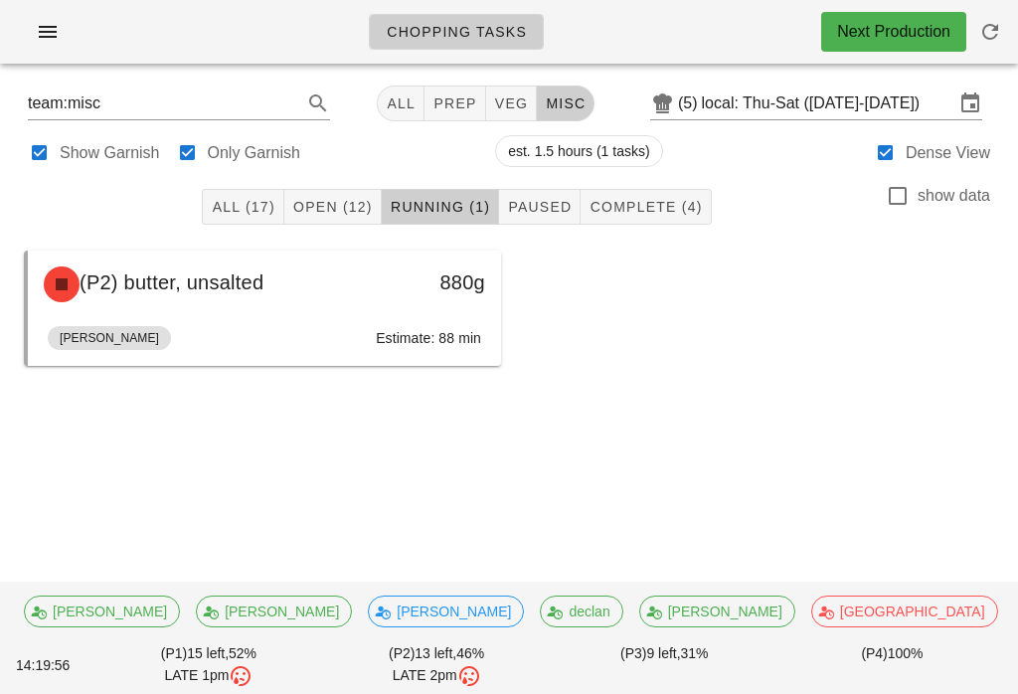
click at [350, 223] on button "Open (12)" at bounding box center [332, 207] width 97 height 36
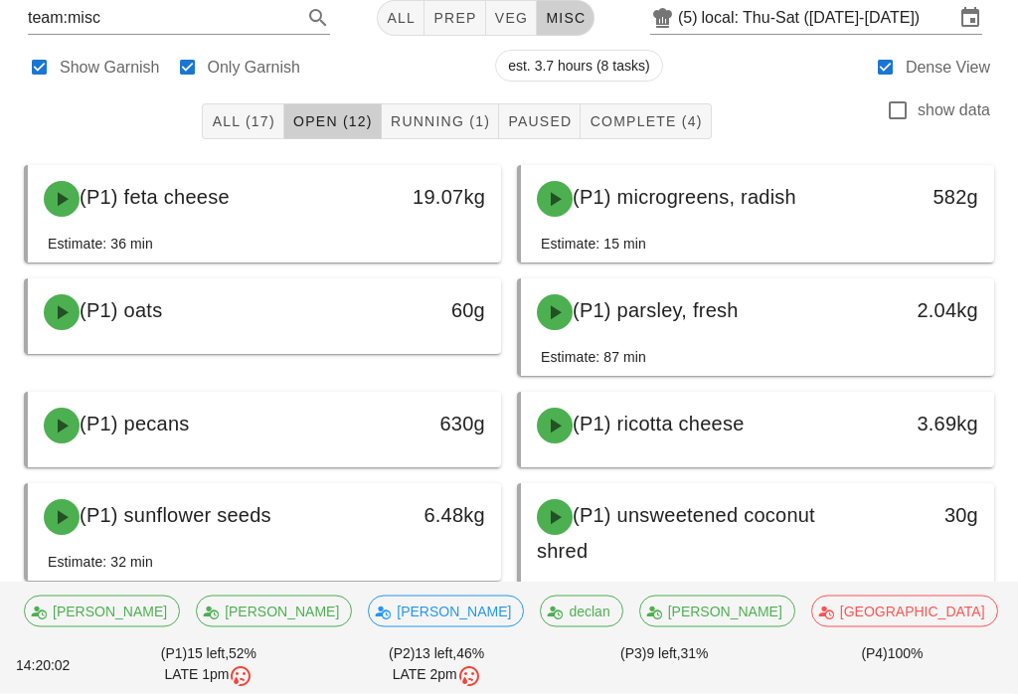
scroll to position [85, 0]
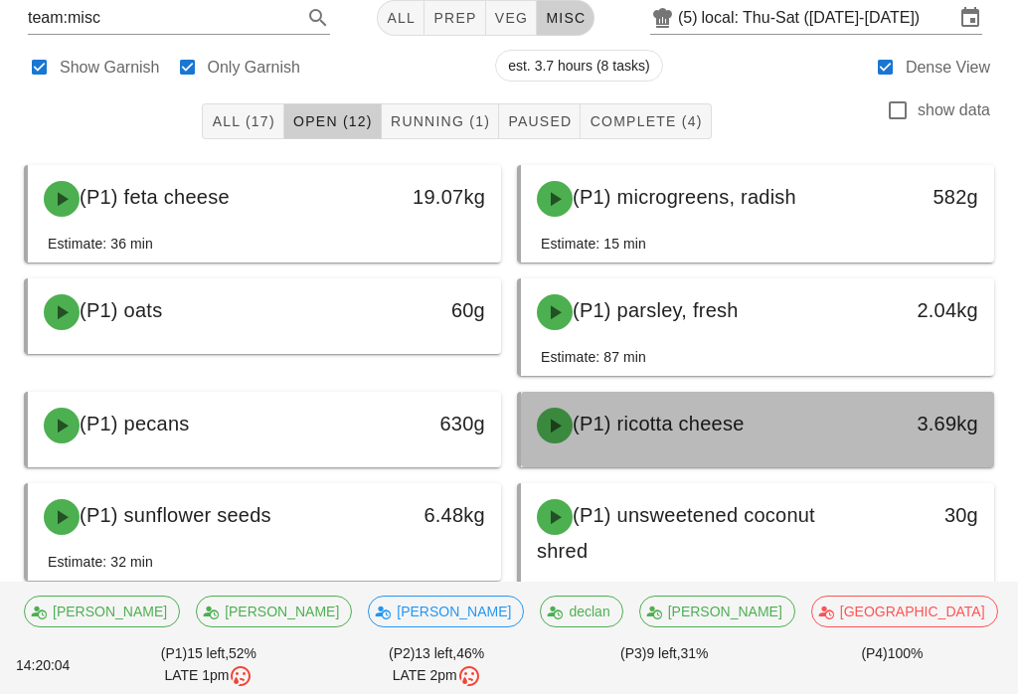
click at [638, 438] on div "(P1) ricotta cheese" at bounding box center [699, 426] width 349 height 60
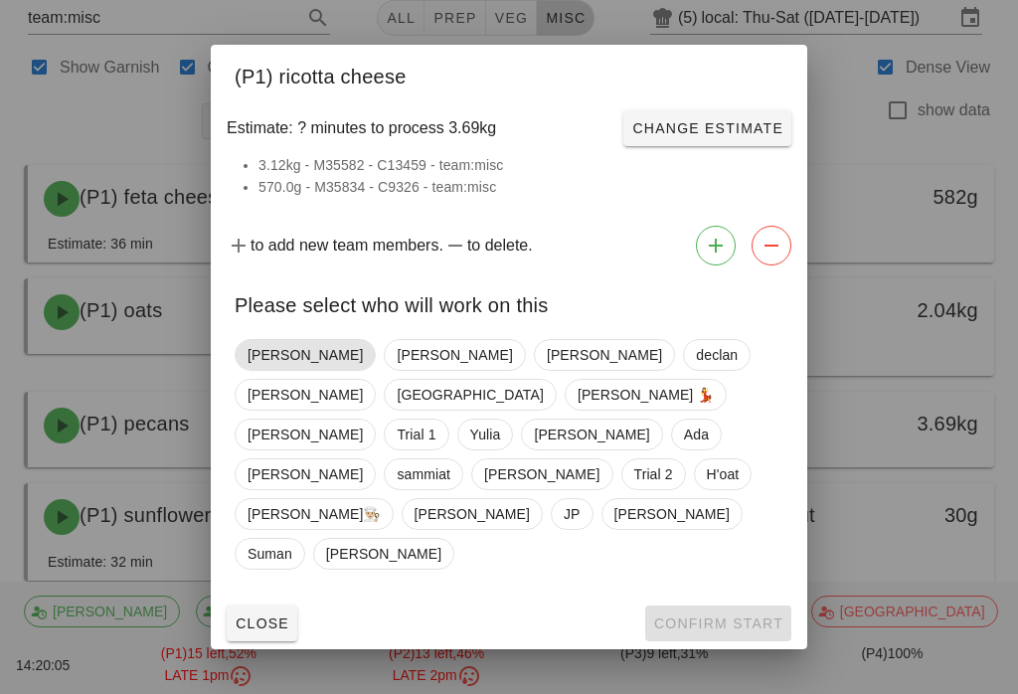
click at [244, 371] on span "[PERSON_NAME]" at bounding box center [305, 355] width 141 height 32
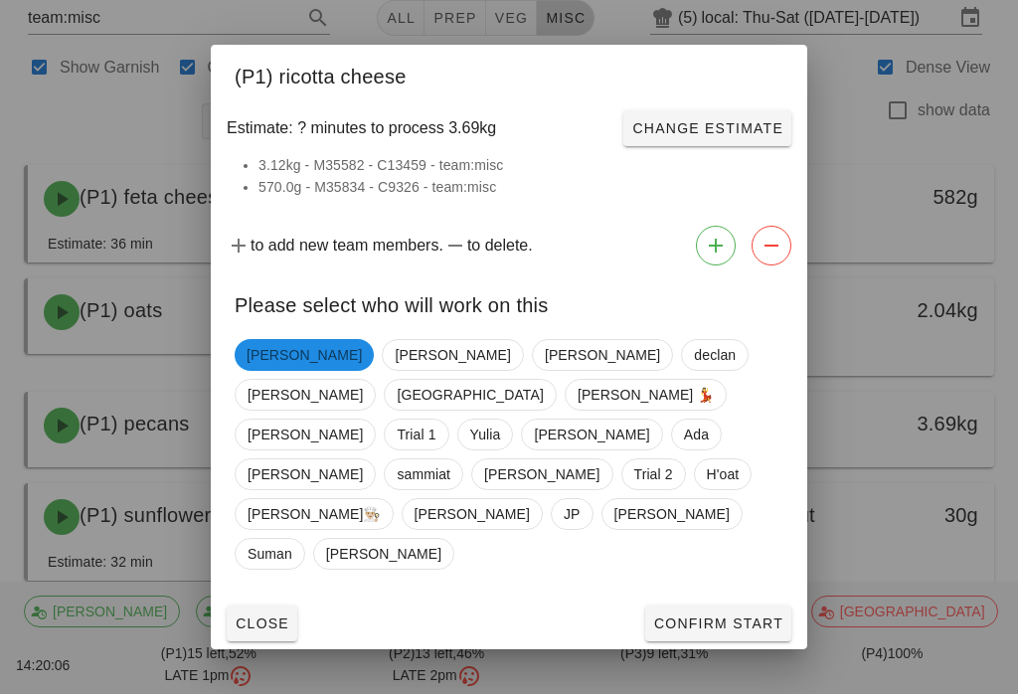
click at [709, 615] on span "Confirm Start" at bounding box center [718, 623] width 130 height 16
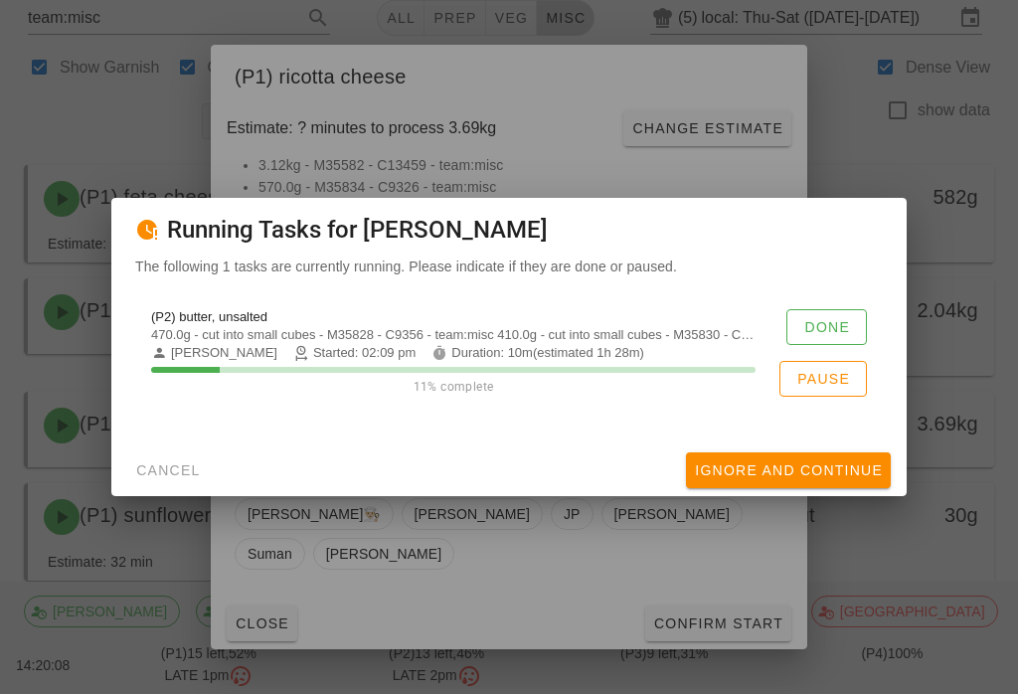
click at [807, 335] on span "Done" at bounding box center [826, 327] width 47 height 16
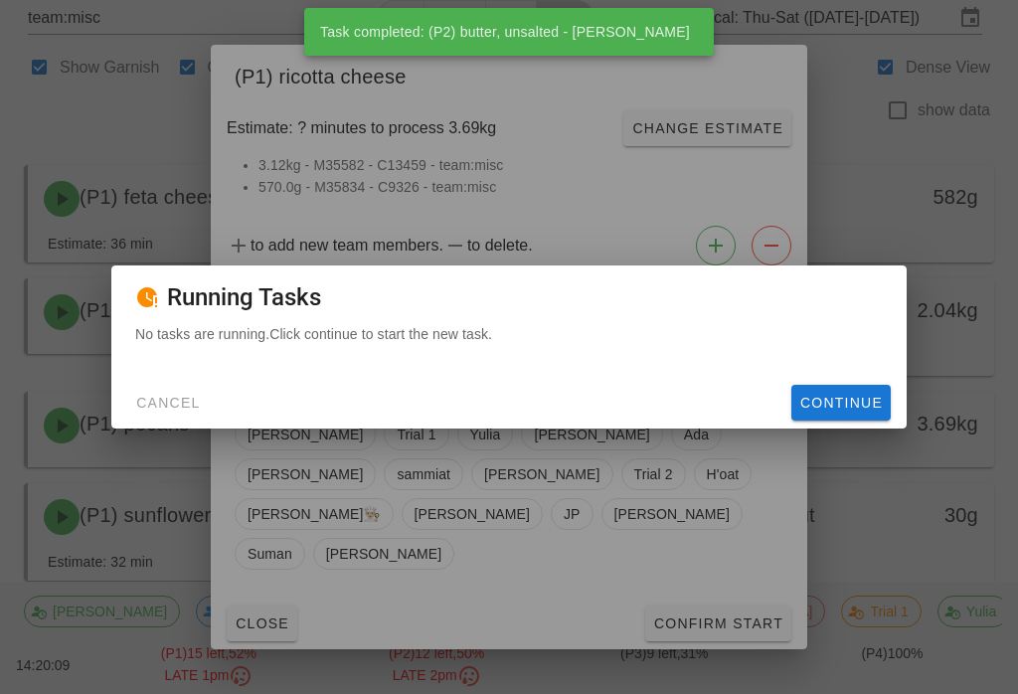
click at [828, 411] on span "Continue" at bounding box center [841, 403] width 84 height 16
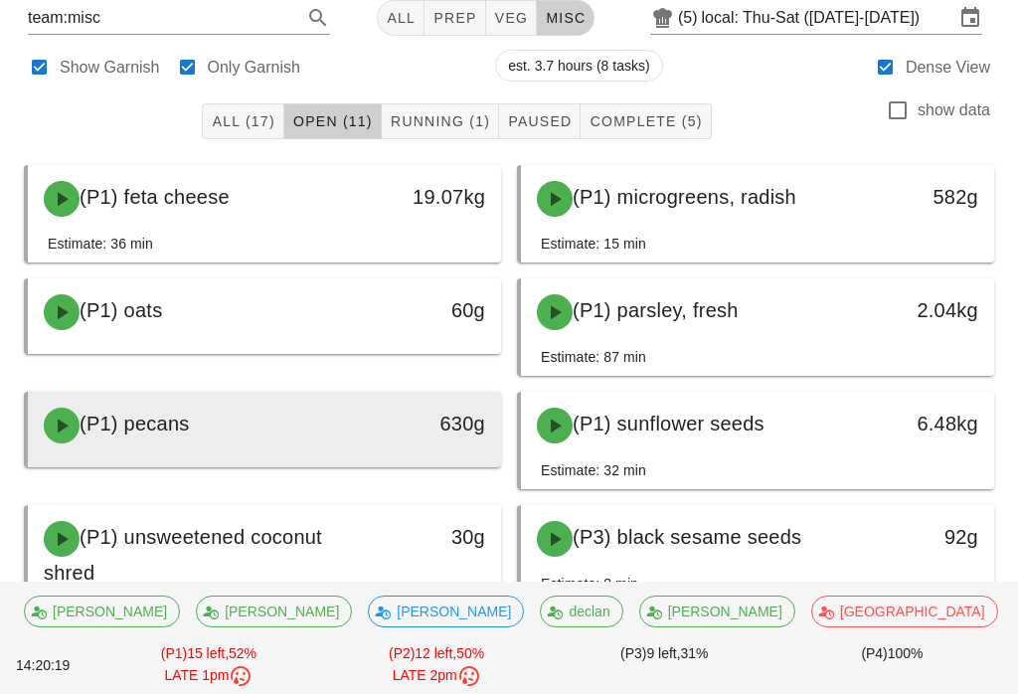
click at [203, 413] on div "(P1) pecans" at bounding box center [206, 426] width 349 height 60
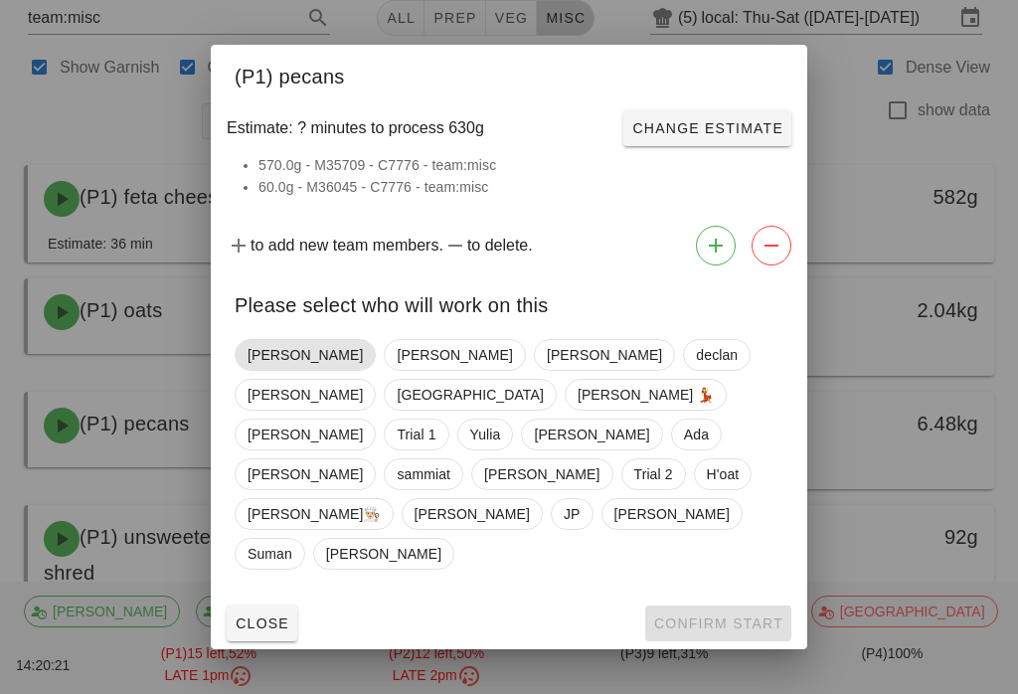
click at [278, 370] on span "[PERSON_NAME]" at bounding box center [305, 355] width 115 height 30
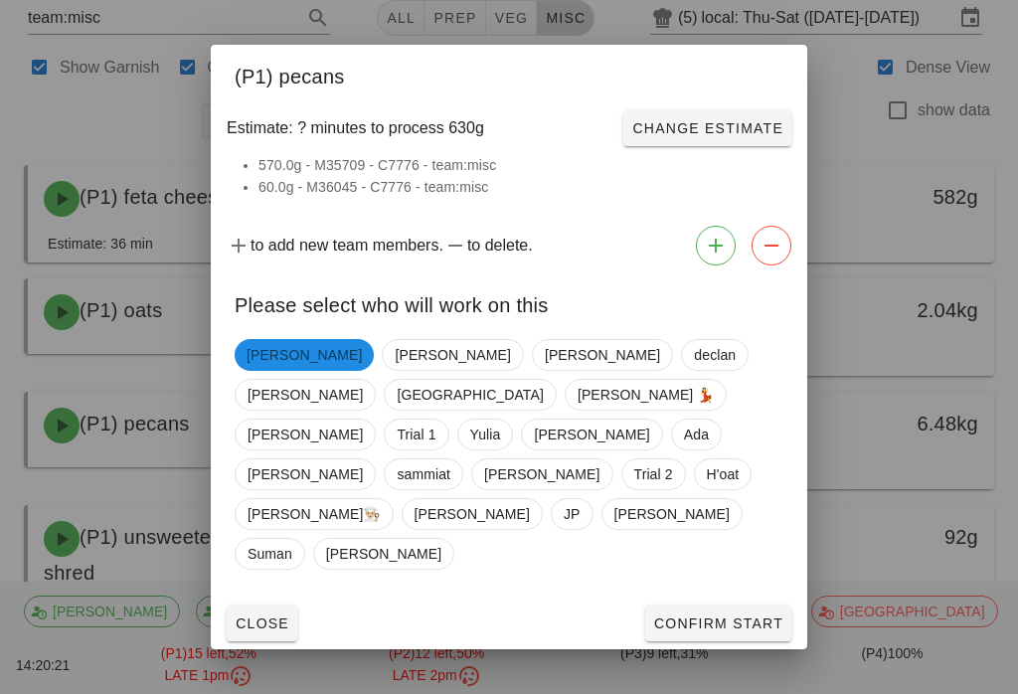
click at [752, 615] on span "Confirm Start" at bounding box center [718, 623] width 130 height 16
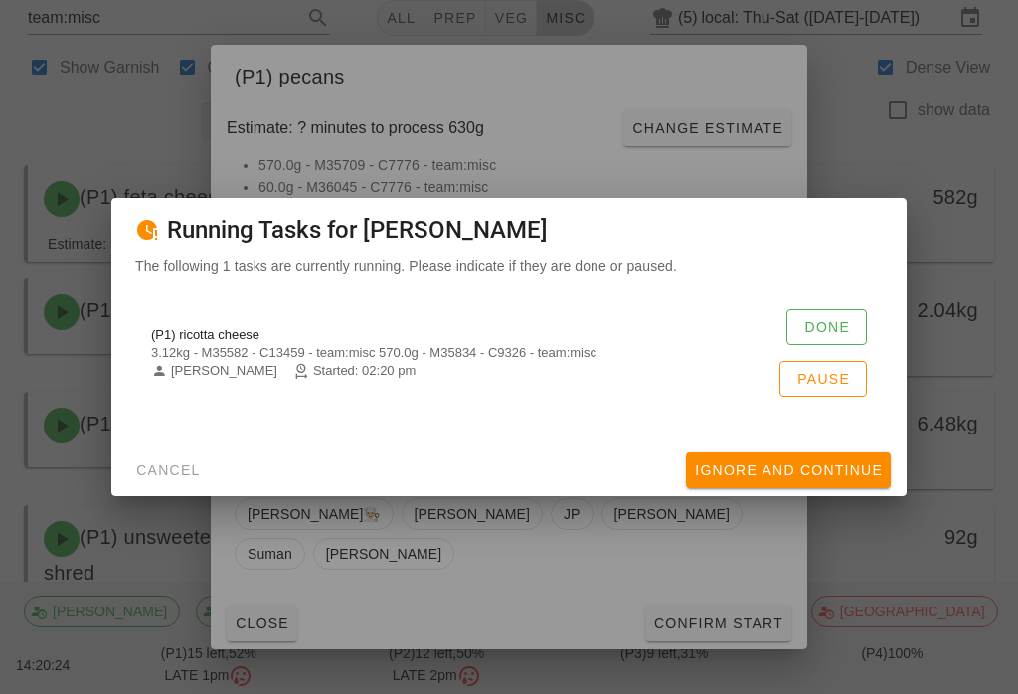
click at [787, 338] on button "Done" at bounding box center [826, 327] width 81 height 36
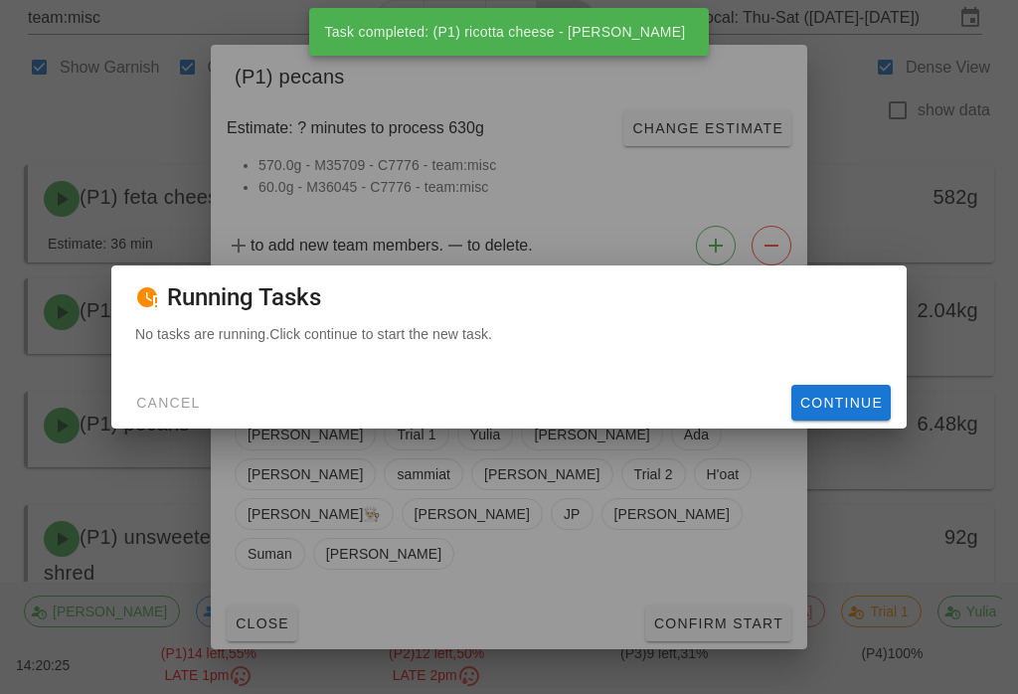
click at [833, 411] on span "Continue" at bounding box center [841, 403] width 84 height 16
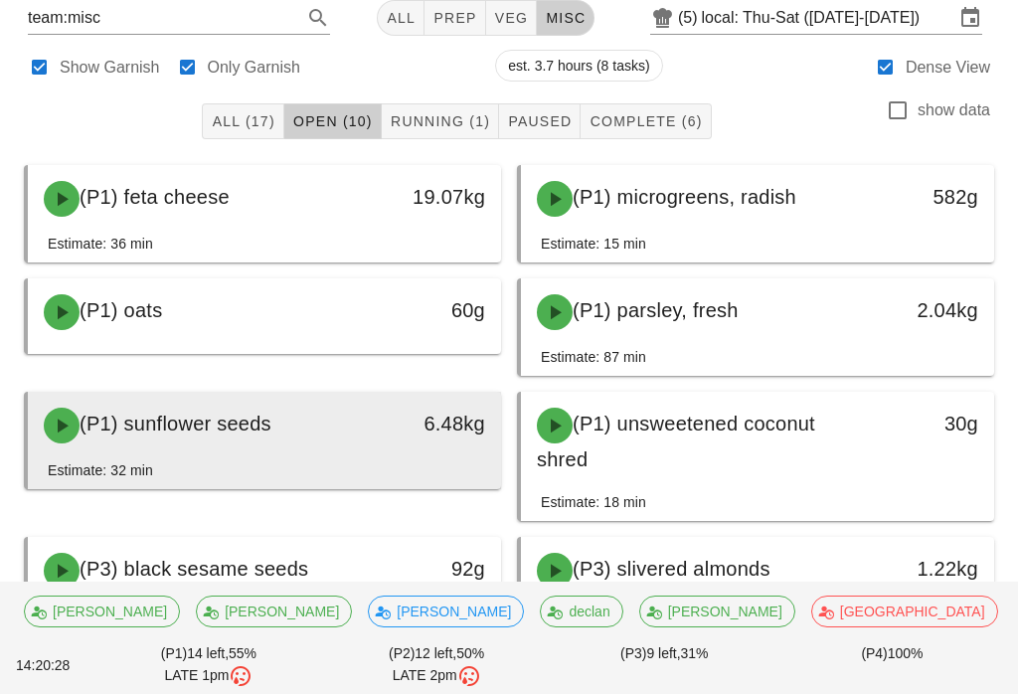
click at [131, 440] on div "(P1) sunflower seeds" at bounding box center [206, 426] width 349 height 60
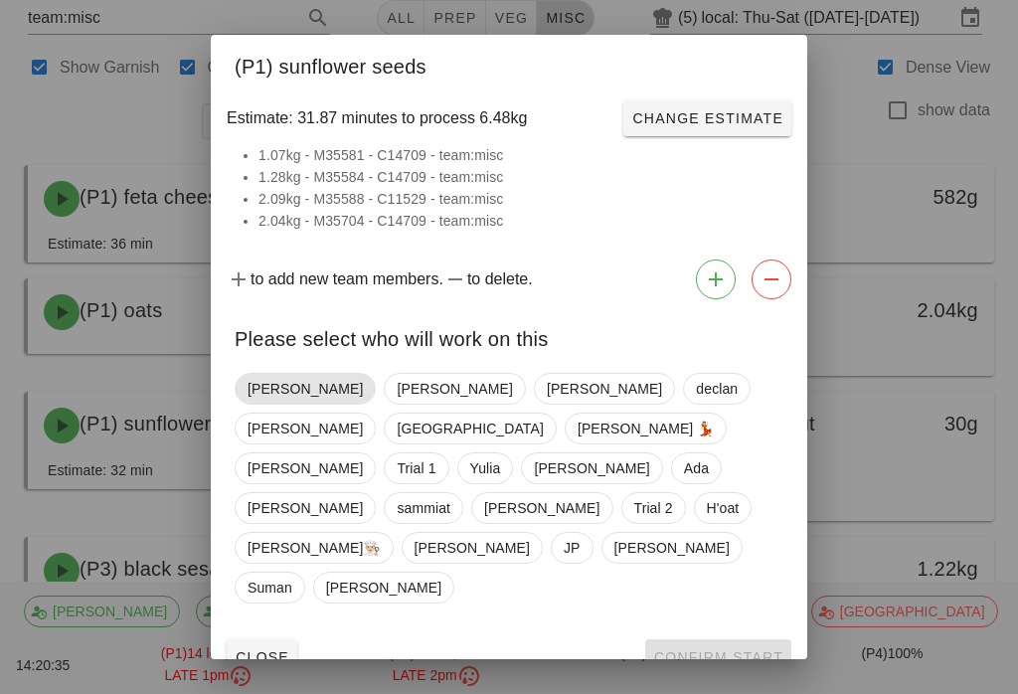
click at [248, 404] on span "[PERSON_NAME]" at bounding box center [305, 389] width 115 height 30
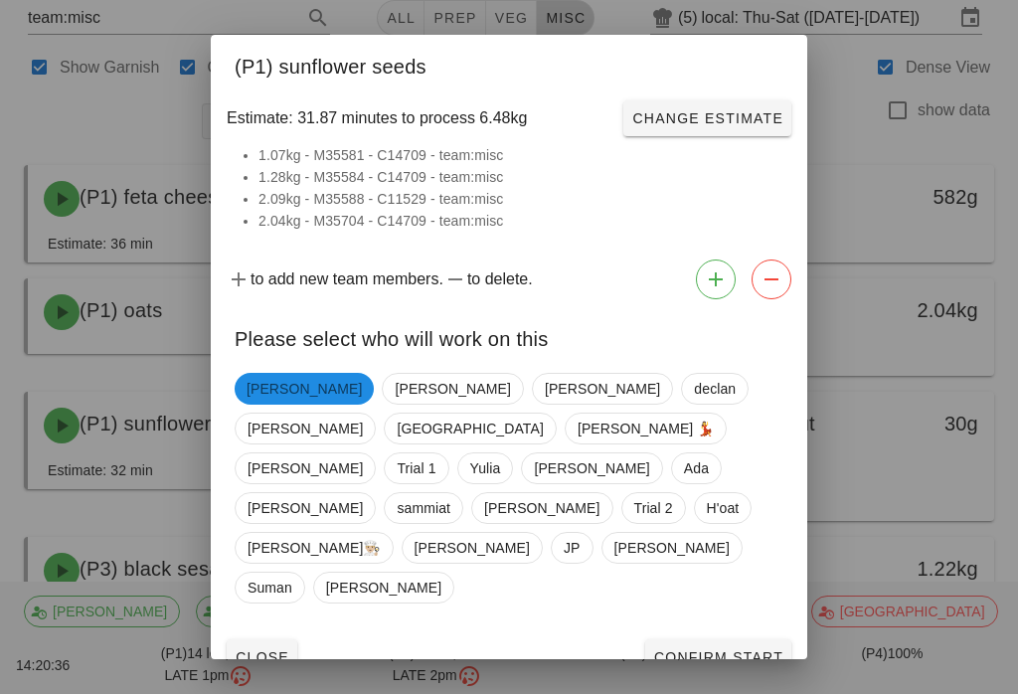
click at [650, 639] on button "Confirm Start" at bounding box center [718, 657] width 146 height 36
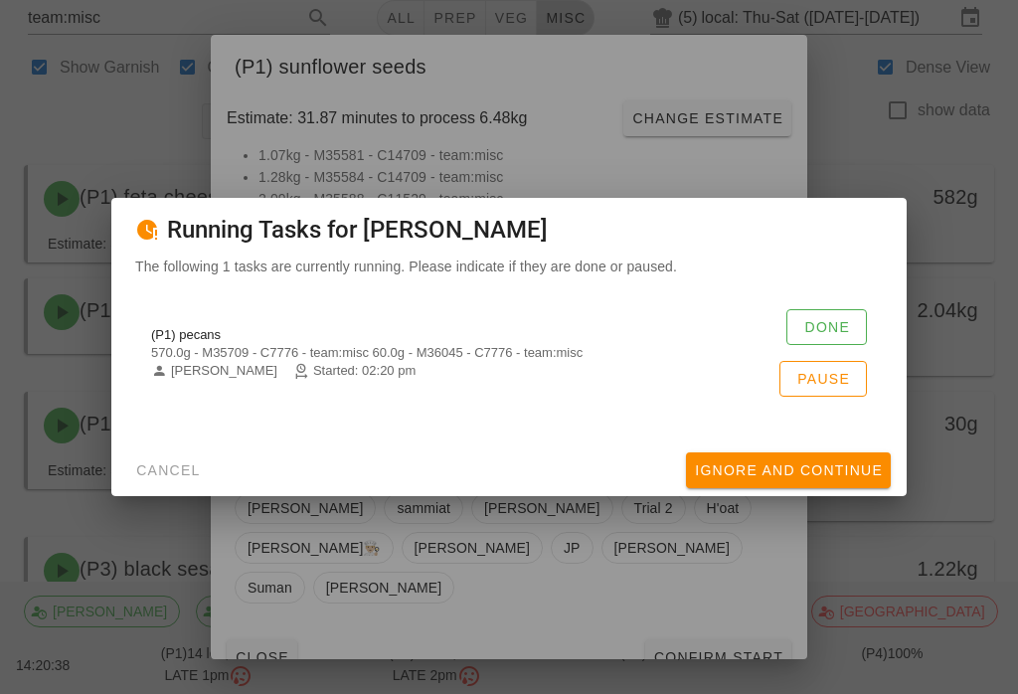
click at [774, 323] on div "(P1) pecans 570.0g - M35709 - C7776 - team:misc 60.0g - M36045 - C7776 - team:m…" at bounding box center [509, 352] width 748 height 111
click at [821, 345] on button "Done" at bounding box center [826, 327] width 81 height 36
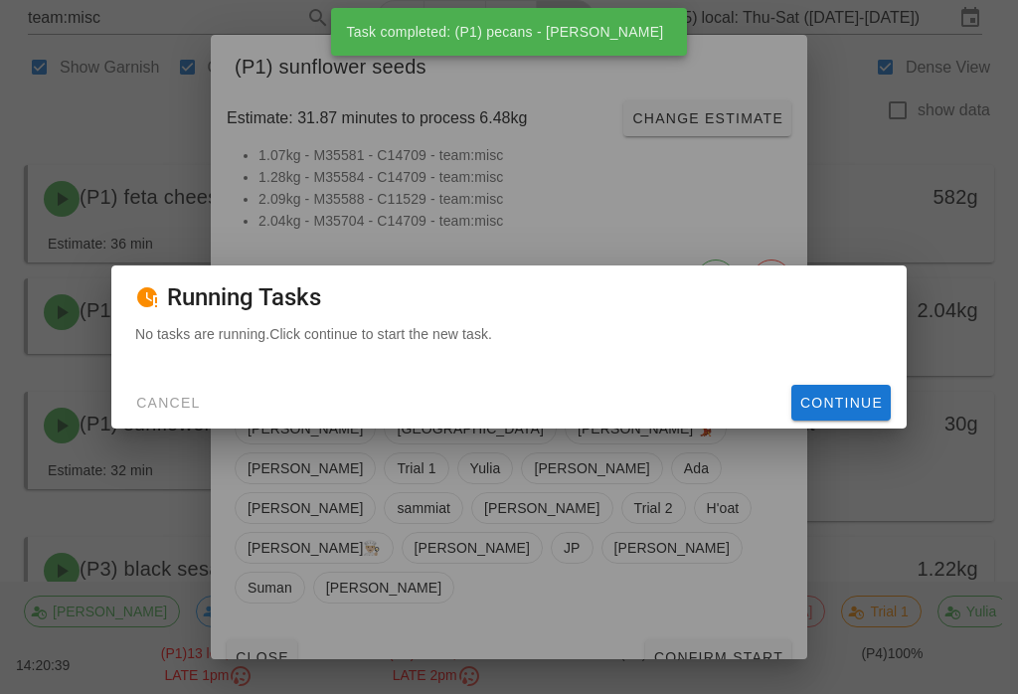
click at [843, 377] on div "No tasks are running. Click continue to start the new task." at bounding box center [508, 350] width 795 height 54
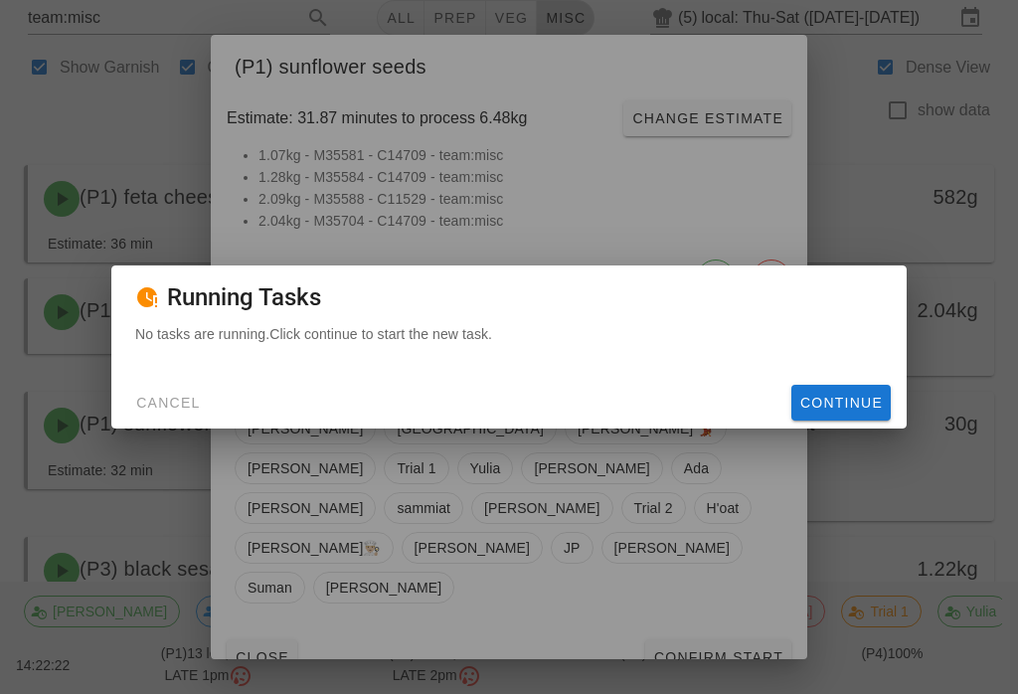
click at [879, 410] on span "Continue" at bounding box center [841, 403] width 84 height 16
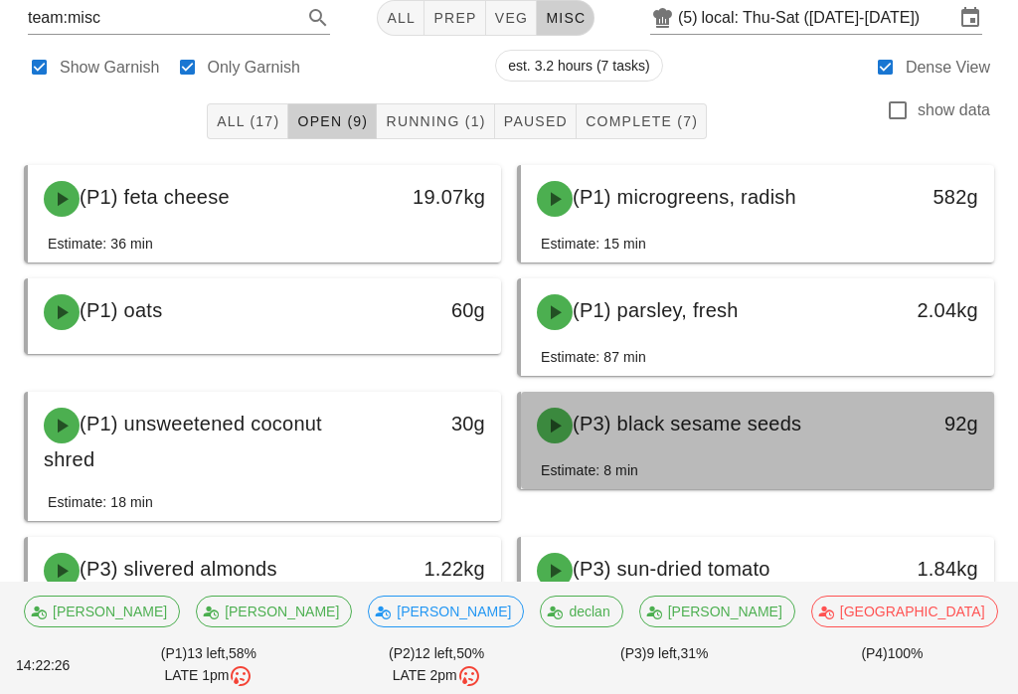
click at [820, 437] on div "(P3) black sesame seeds" at bounding box center [699, 426] width 349 height 60
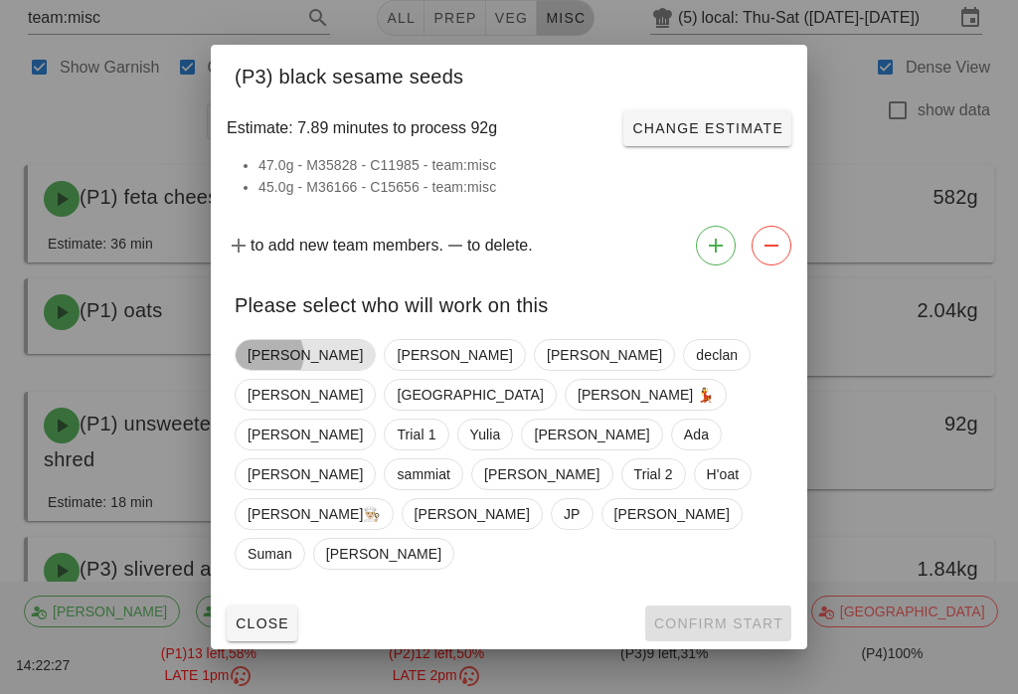
click at [271, 370] on span "[PERSON_NAME]" at bounding box center [305, 355] width 115 height 30
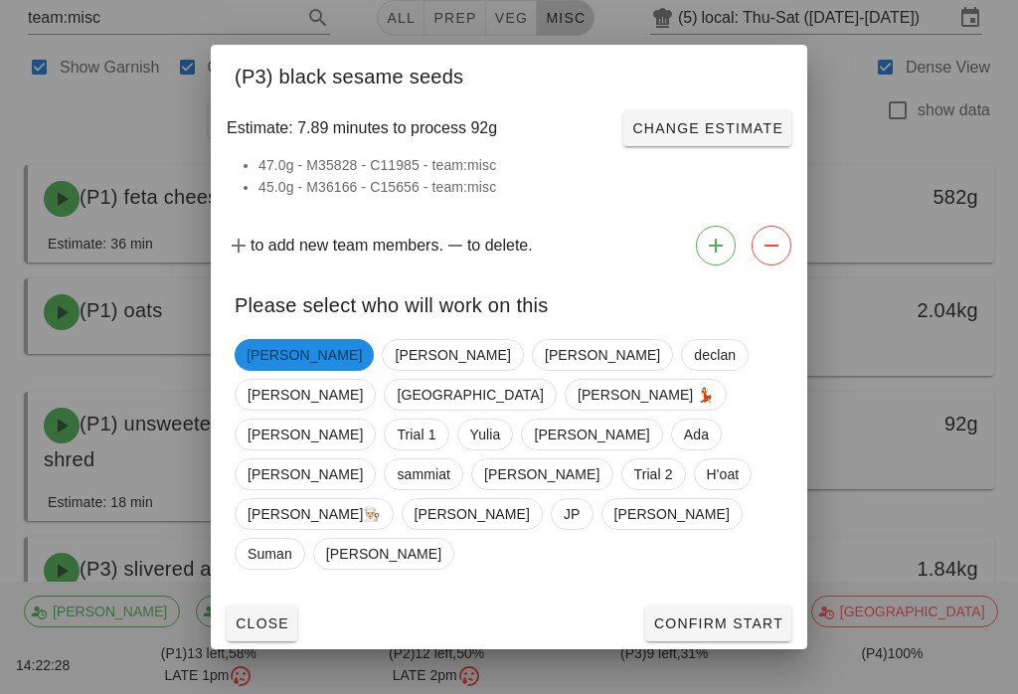
click at [763, 605] on button "Confirm Start" at bounding box center [718, 623] width 146 height 36
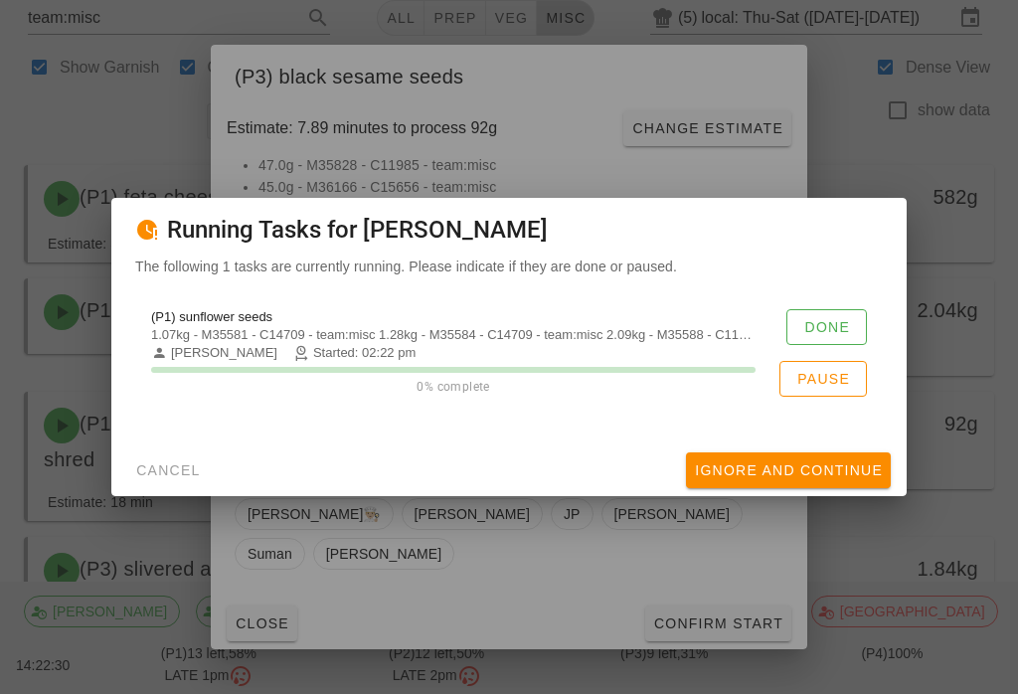
click at [832, 332] on span "Done" at bounding box center [826, 327] width 47 height 16
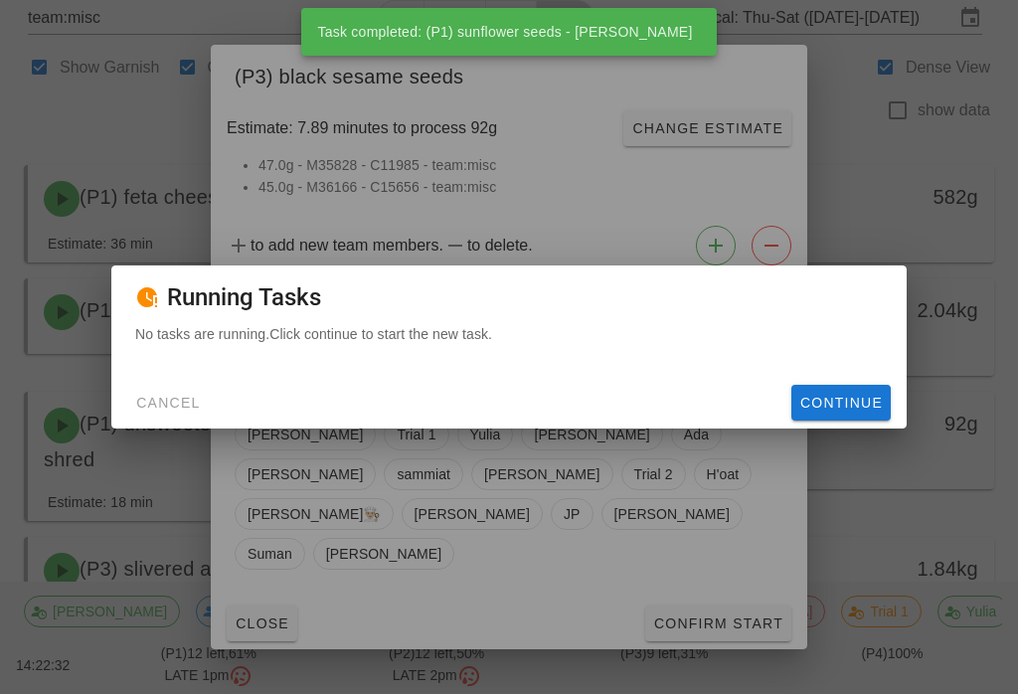
click at [851, 421] on button "Continue" at bounding box center [840, 403] width 99 height 36
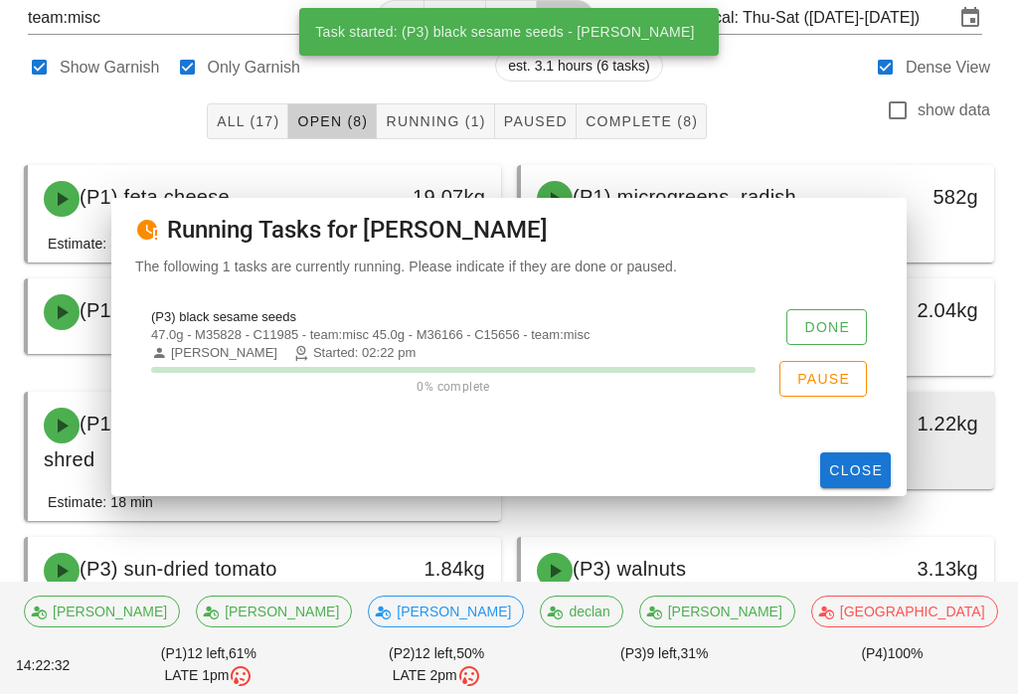
click at [848, 430] on div "(P3) slivered almonds" at bounding box center [699, 426] width 349 height 60
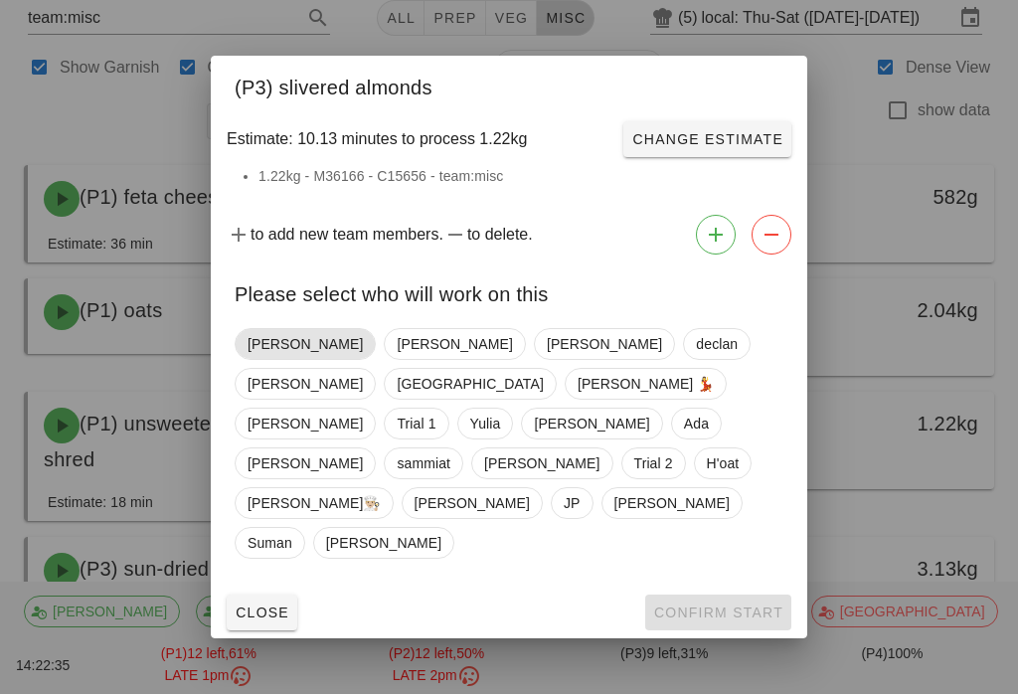
click at [253, 359] on span "[PERSON_NAME]" at bounding box center [305, 344] width 115 height 30
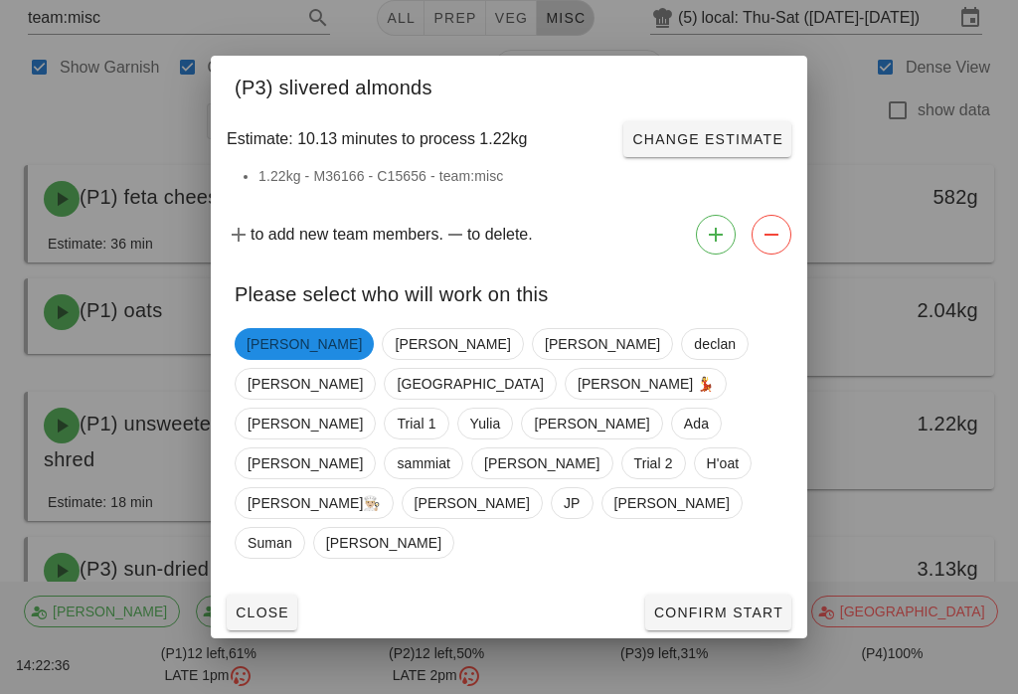
click at [688, 604] on span "Confirm Start" at bounding box center [718, 612] width 130 height 16
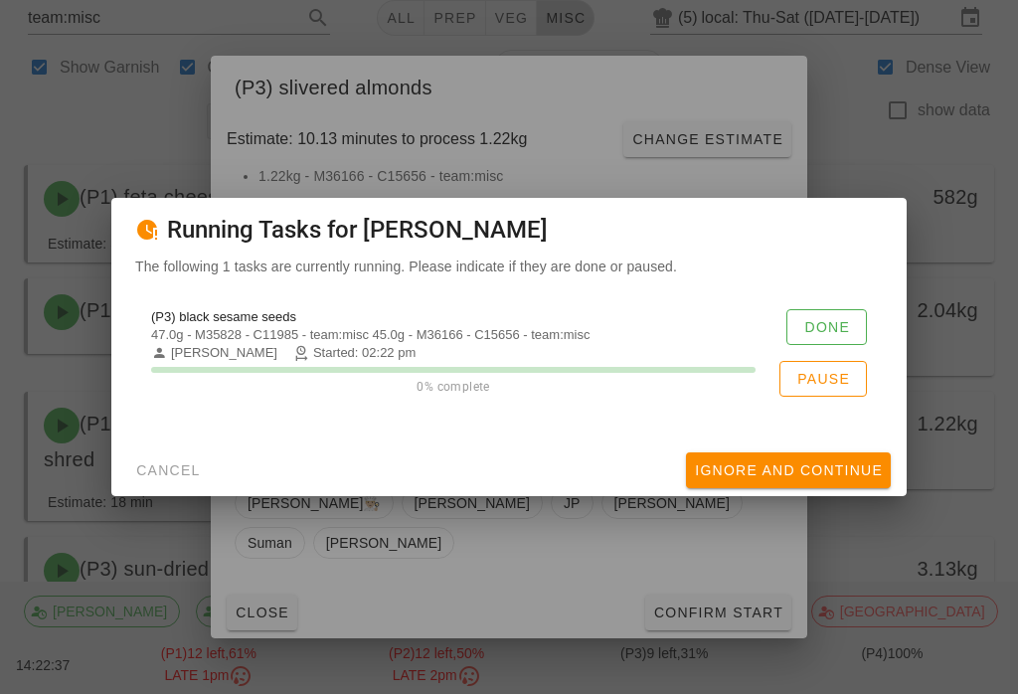
click at [807, 326] on button "Done" at bounding box center [826, 327] width 81 height 36
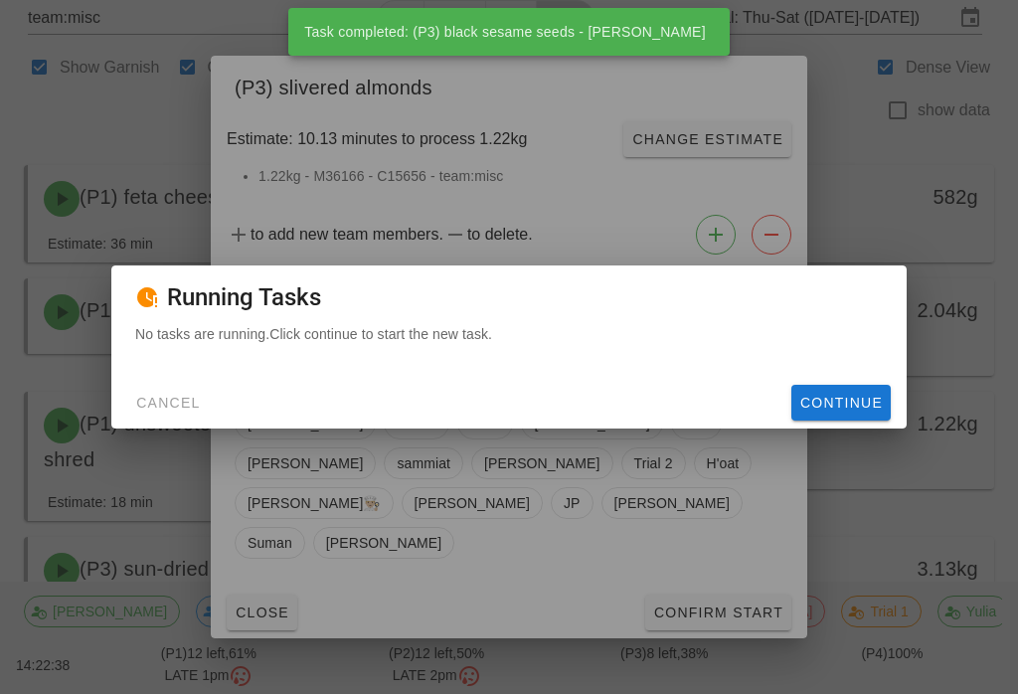
click at [830, 411] on span "Continue" at bounding box center [841, 403] width 84 height 16
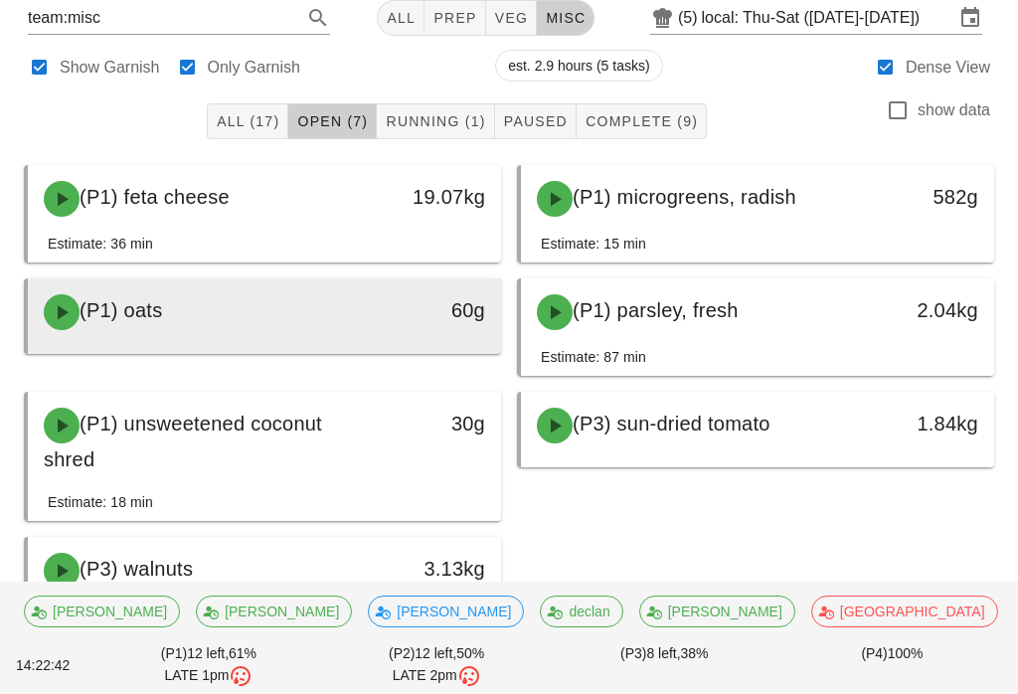
click at [270, 324] on div "(P1) oats" at bounding box center [206, 312] width 349 height 60
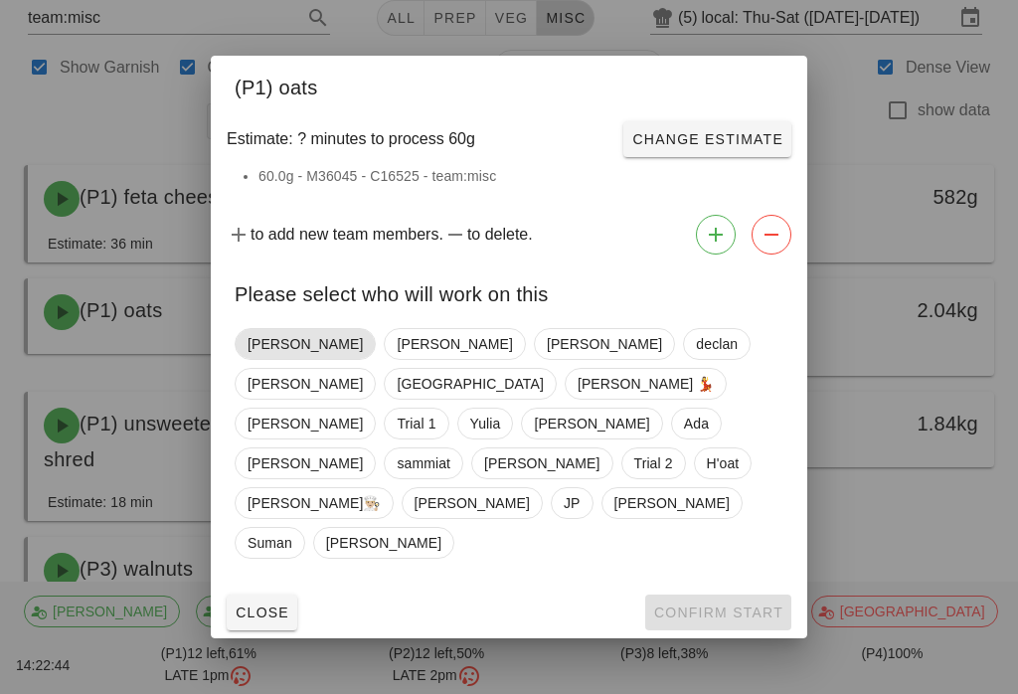
click at [254, 359] on span "[PERSON_NAME]" at bounding box center [305, 344] width 115 height 30
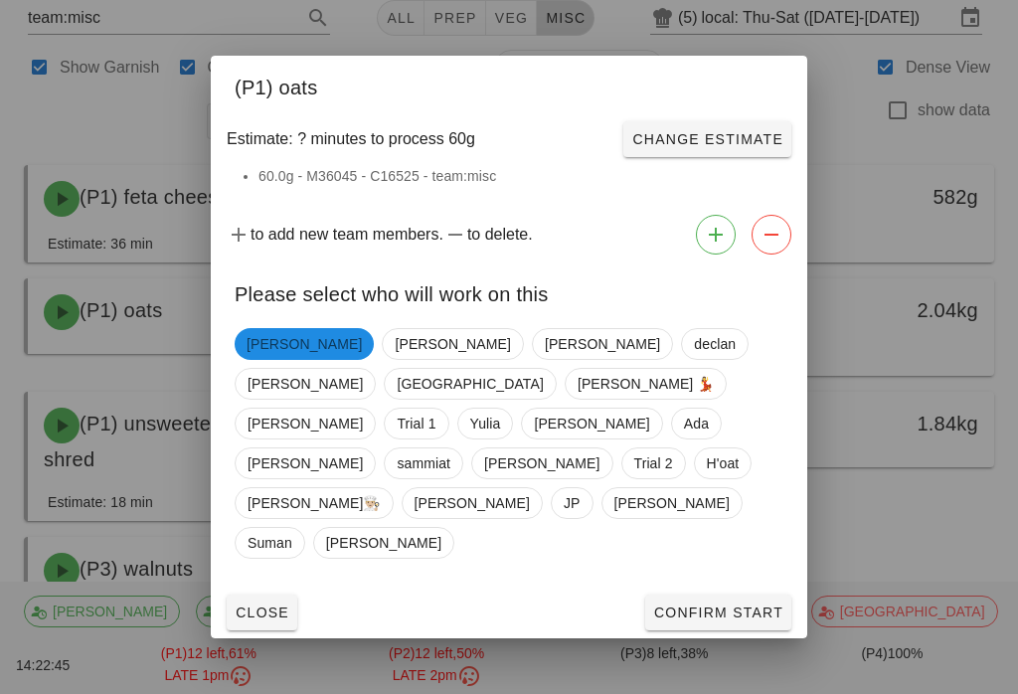
click at [694, 604] on span "Confirm Start" at bounding box center [718, 612] width 130 height 16
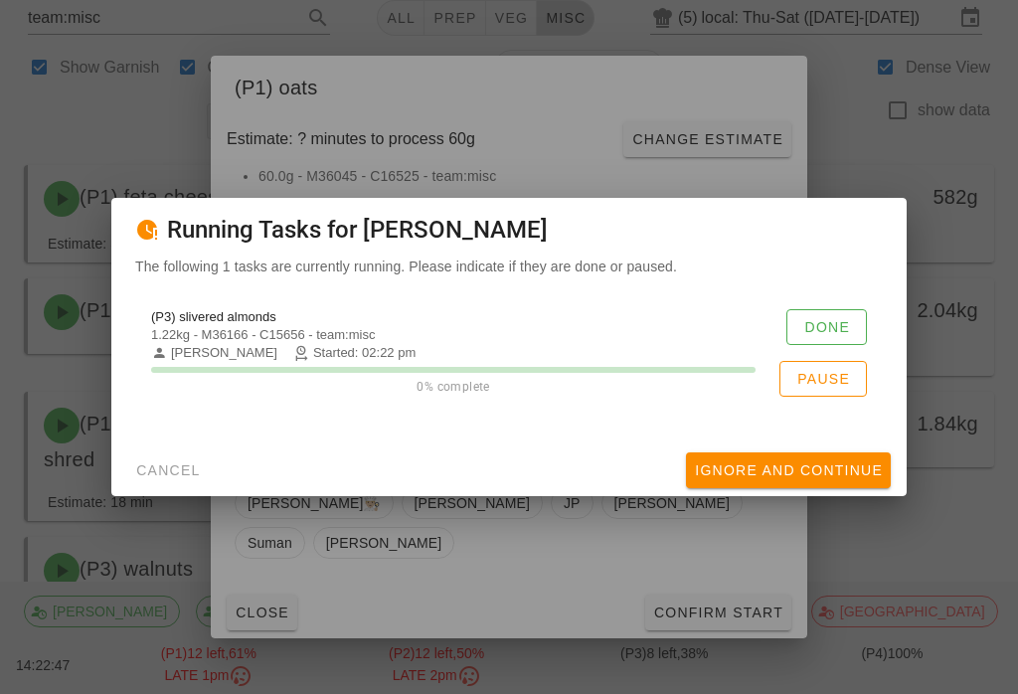
click at [809, 334] on span "Done" at bounding box center [826, 327] width 47 height 16
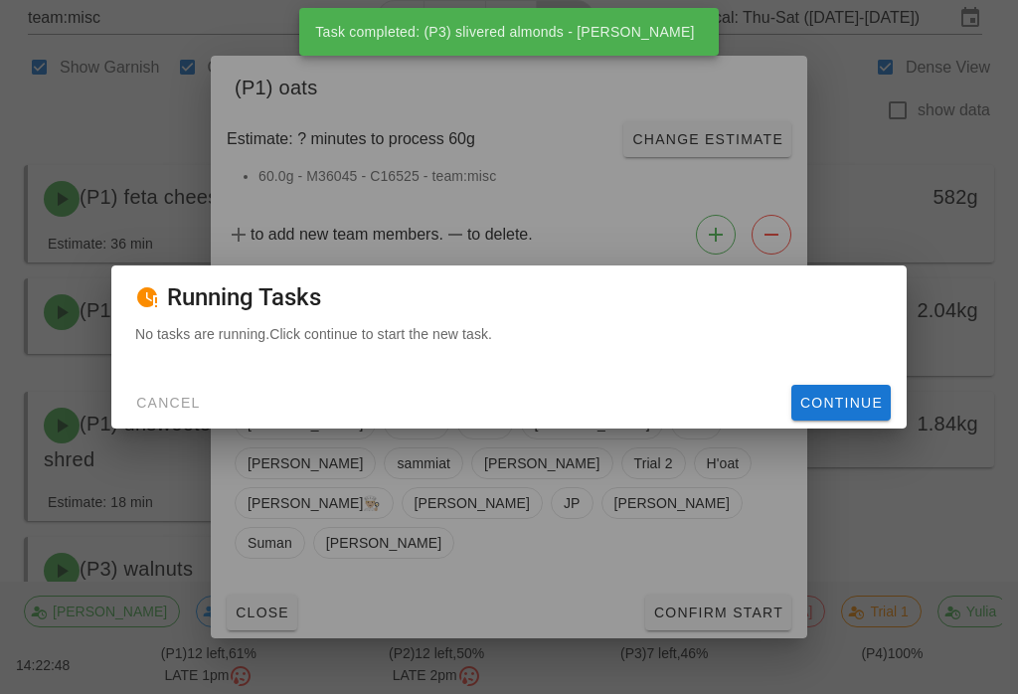
click at [827, 404] on button "Continue" at bounding box center [840, 403] width 99 height 36
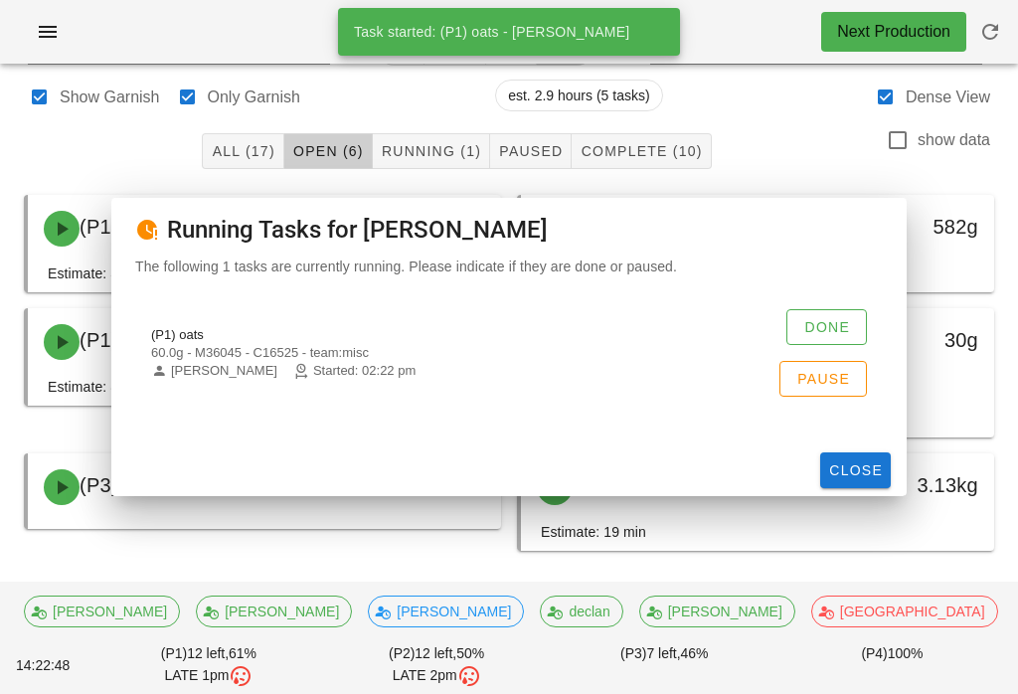
scroll to position [25, 0]
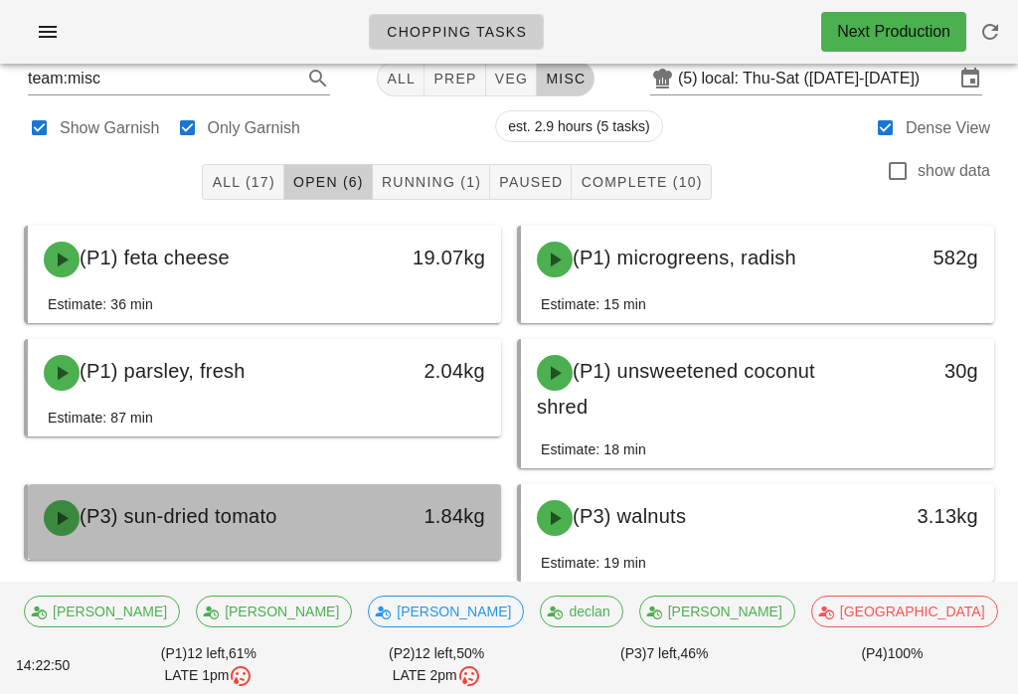
click at [309, 534] on div "(P3) sun-dried tomato" at bounding box center [206, 518] width 349 height 60
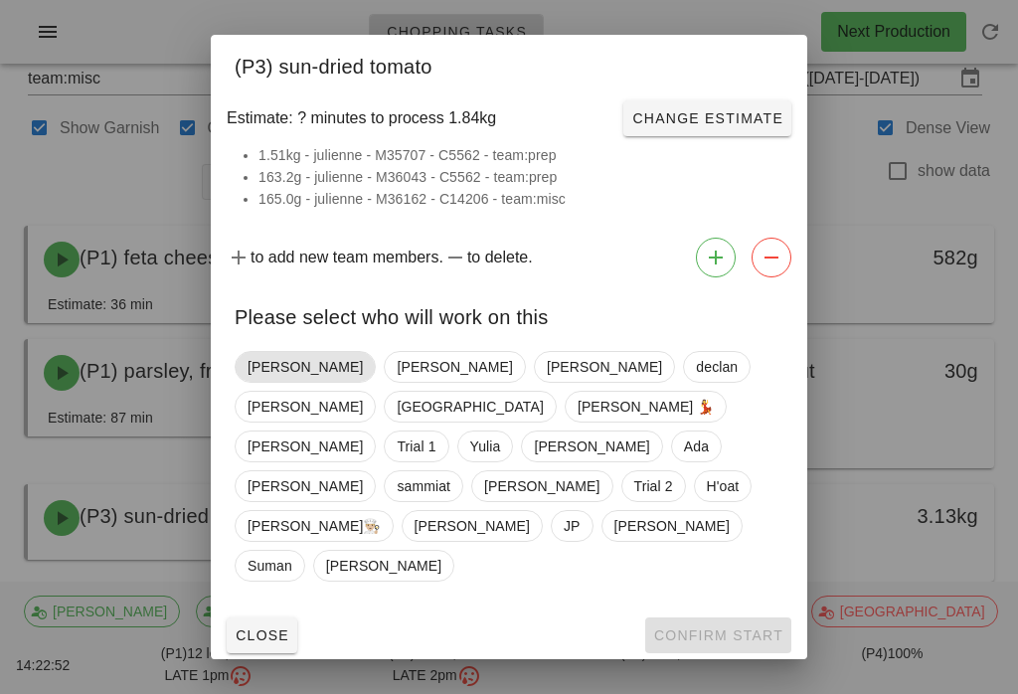
click at [266, 382] on span "[PERSON_NAME]" at bounding box center [305, 367] width 115 height 30
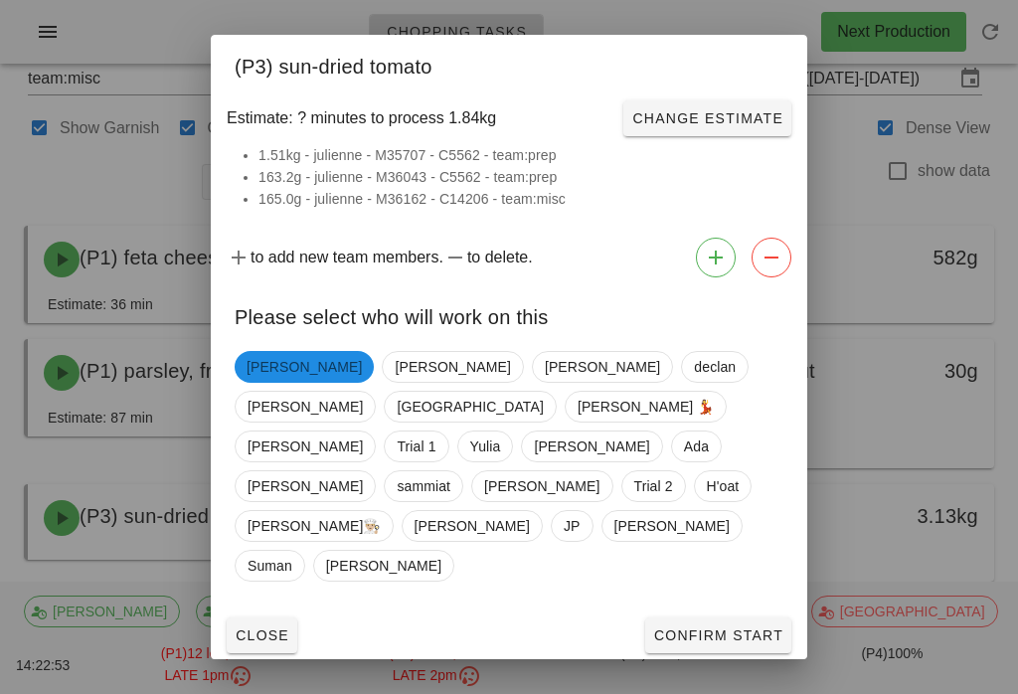
click at [670, 627] on span "Confirm Start" at bounding box center [718, 635] width 130 height 16
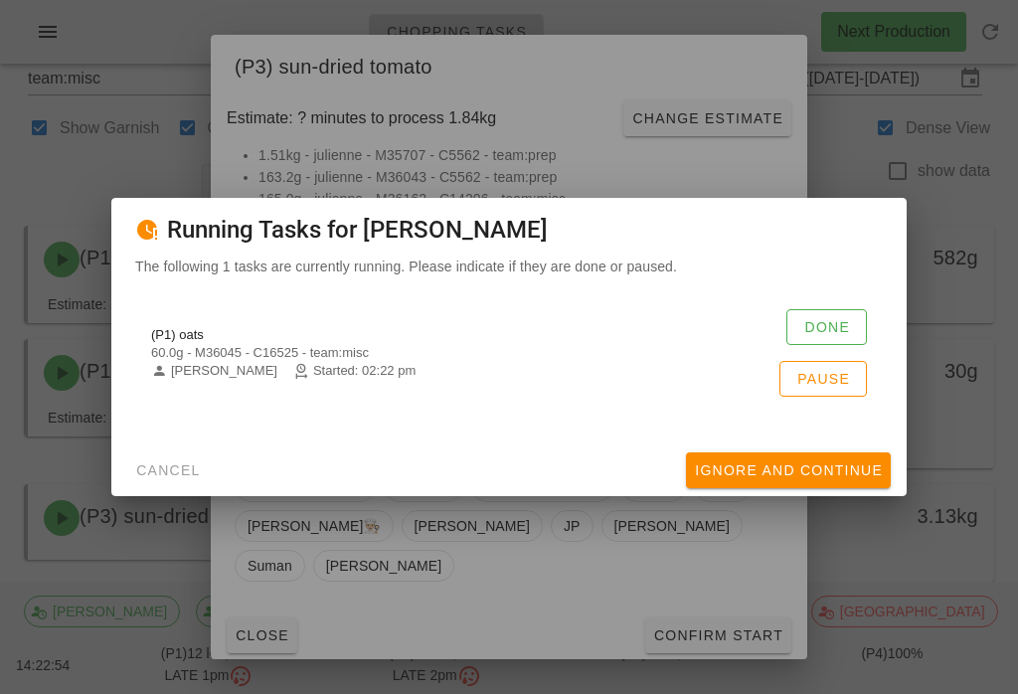
click at [806, 335] on span "Done" at bounding box center [826, 327] width 47 height 16
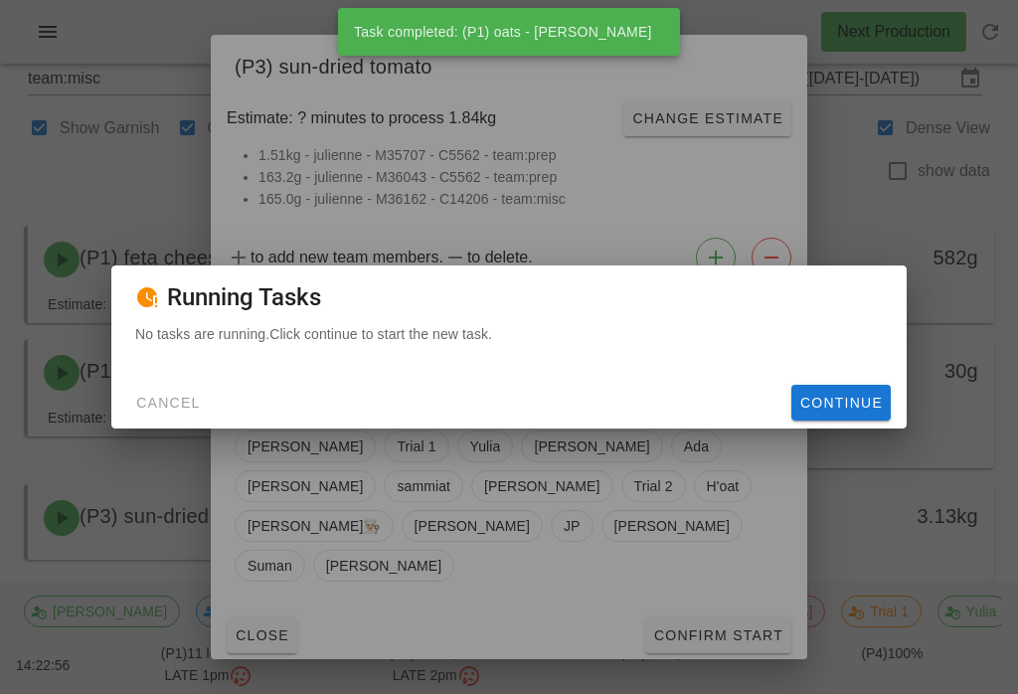
click at [809, 395] on div "Cancel Continue" at bounding box center [508, 403] width 795 height 52
click at [847, 377] on div "No tasks are running. Click continue to start the new task." at bounding box center [508, 350] width 795 height 54
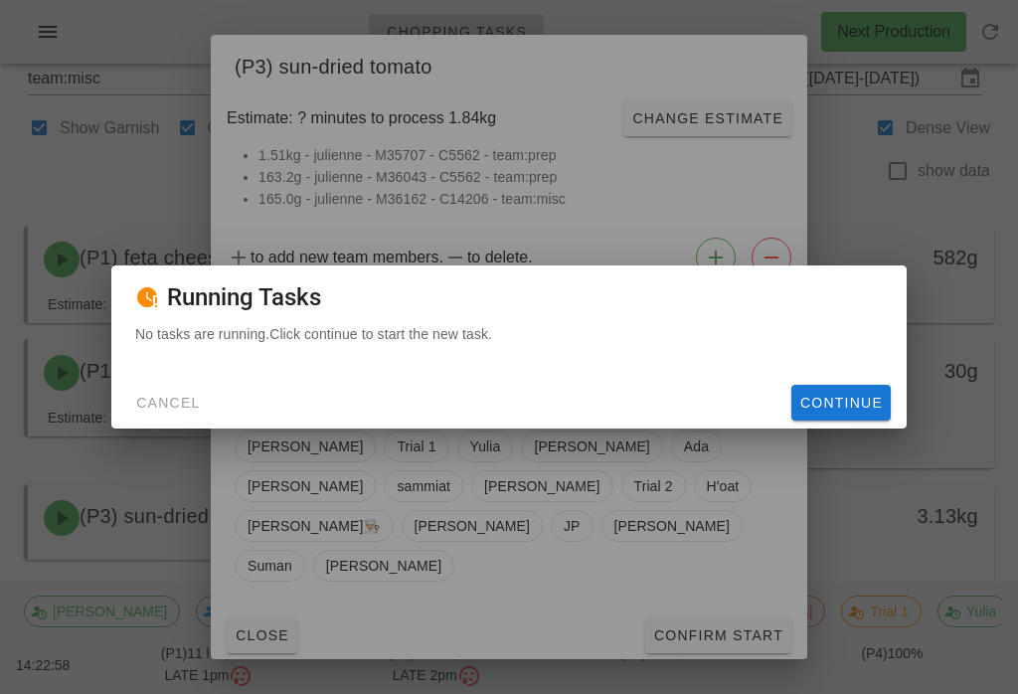
click at [798, 421] on button "Continue" at bounding box center [840, 403] width 99 height 36
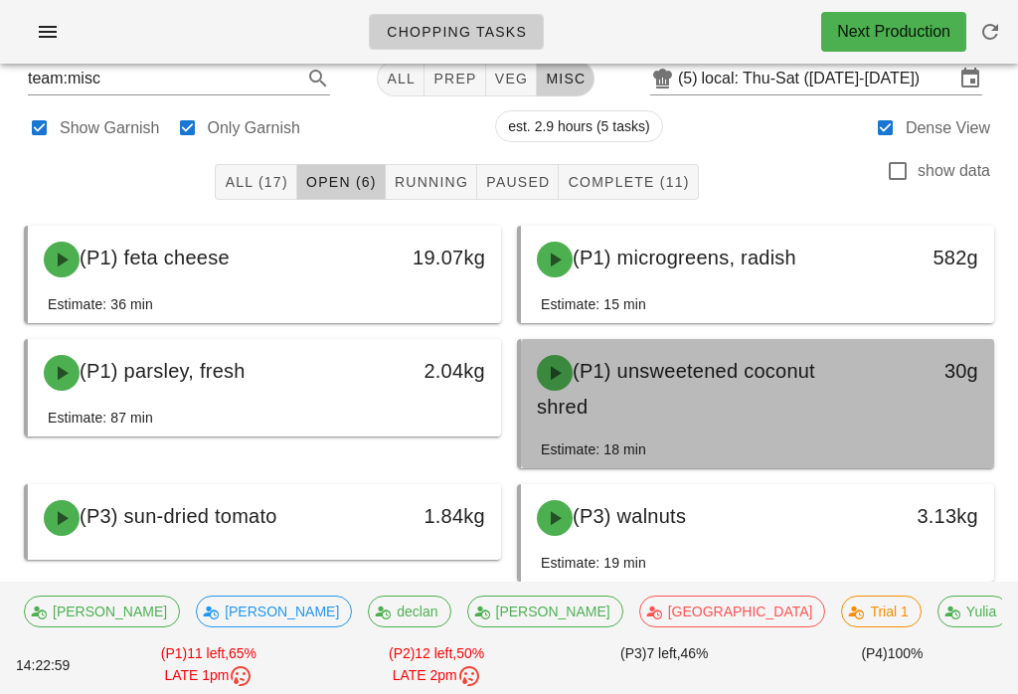
click at [633, 380] on span "(P1) unsweetened coconut shred" at bounding box center [676, 389] width 278 height 58
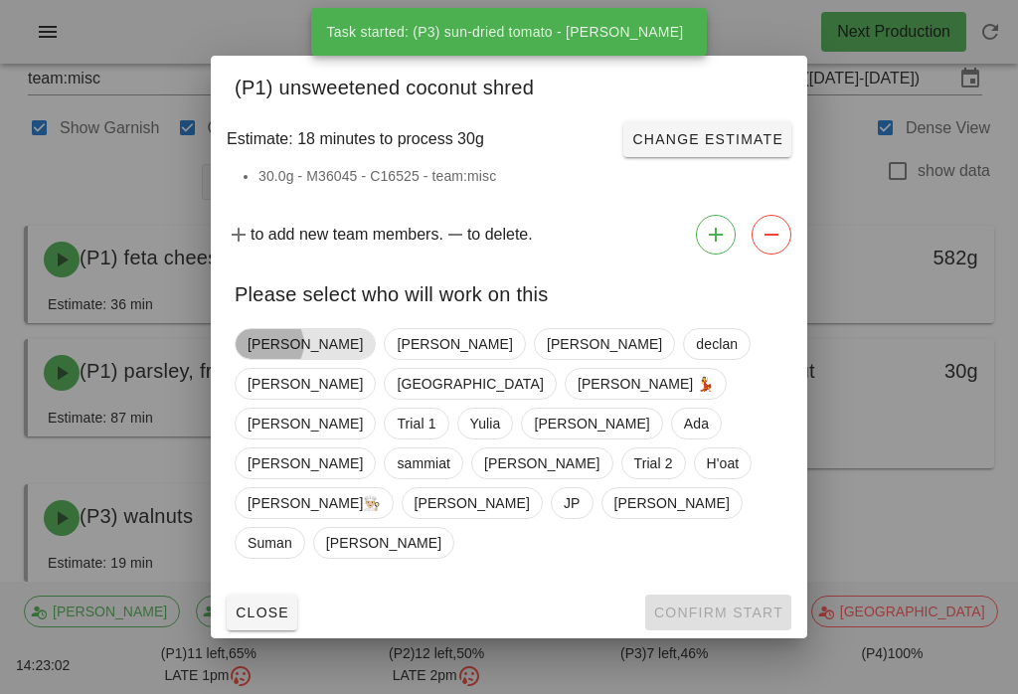
click at [257, 359] on span "[PERSON_NAME]" at bounding box center [305, 344] width 115 height 30
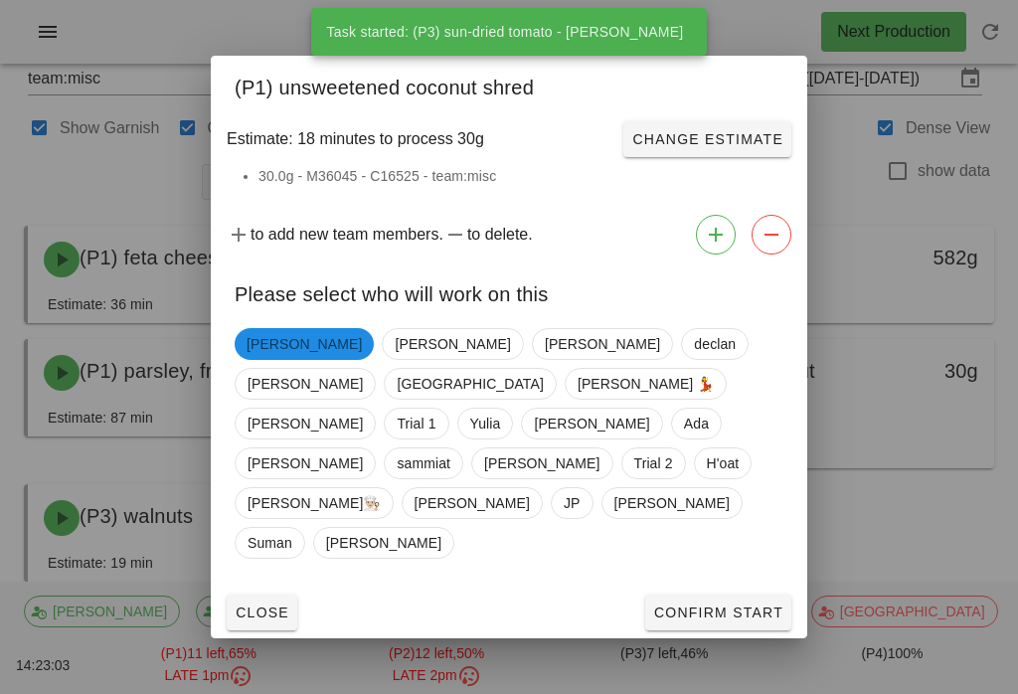
click at [693, 604] on span "Confirm Start" at bounding box center [718, 612] width 130 height 16
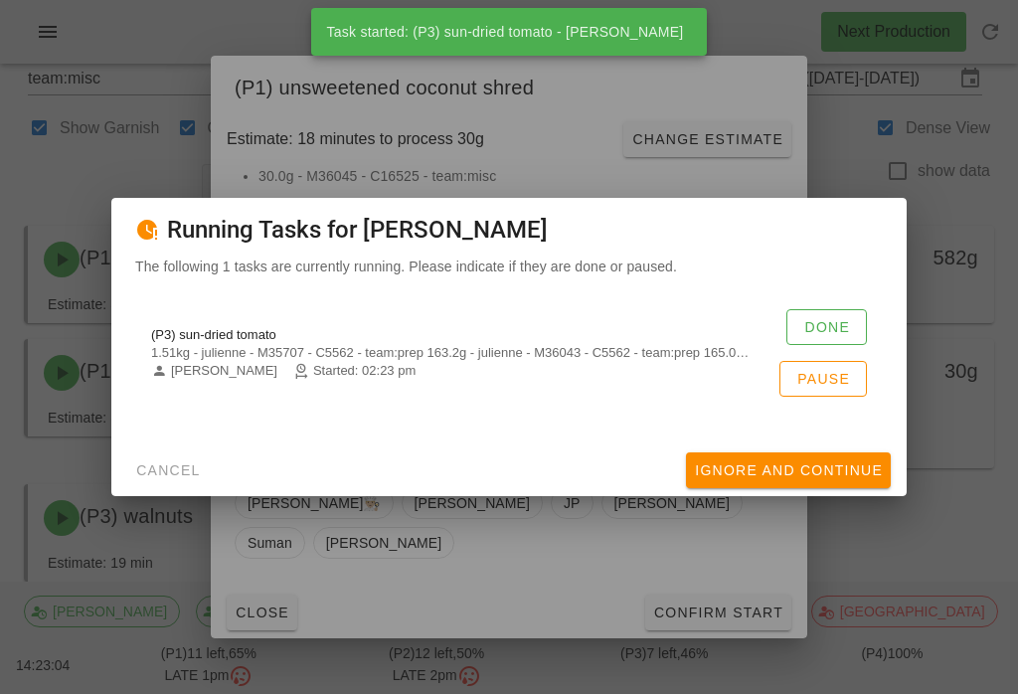
click at [797, 335] on button "Done" at bounding box center [826, 327] width 81 height 36
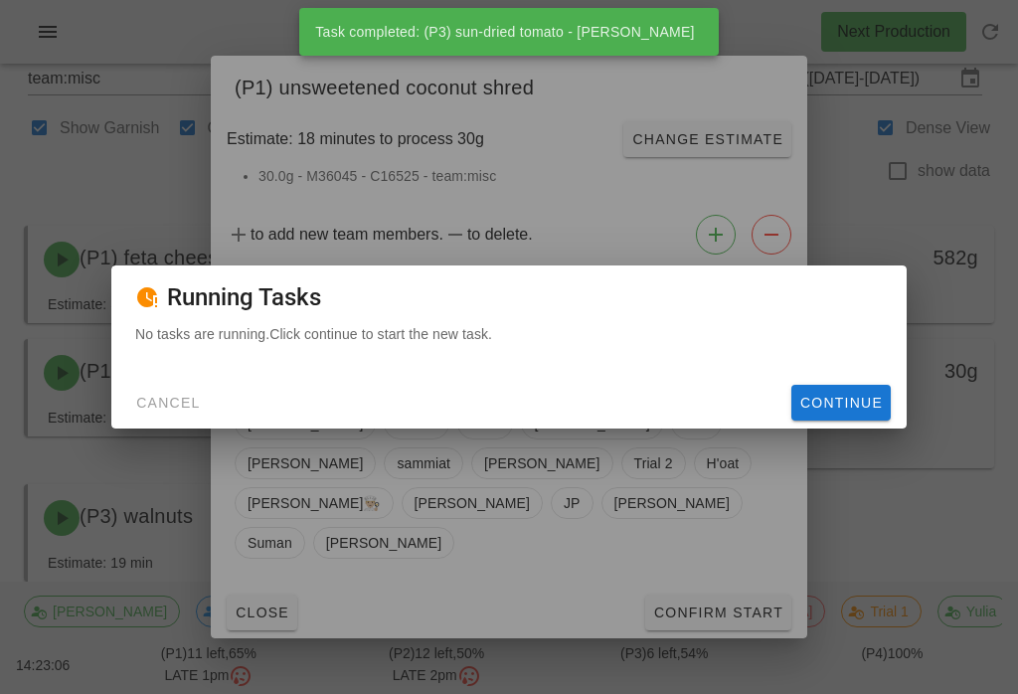
click at [833, 421] on button "Continue" at bounding box center [840, 403] width 99 height 36
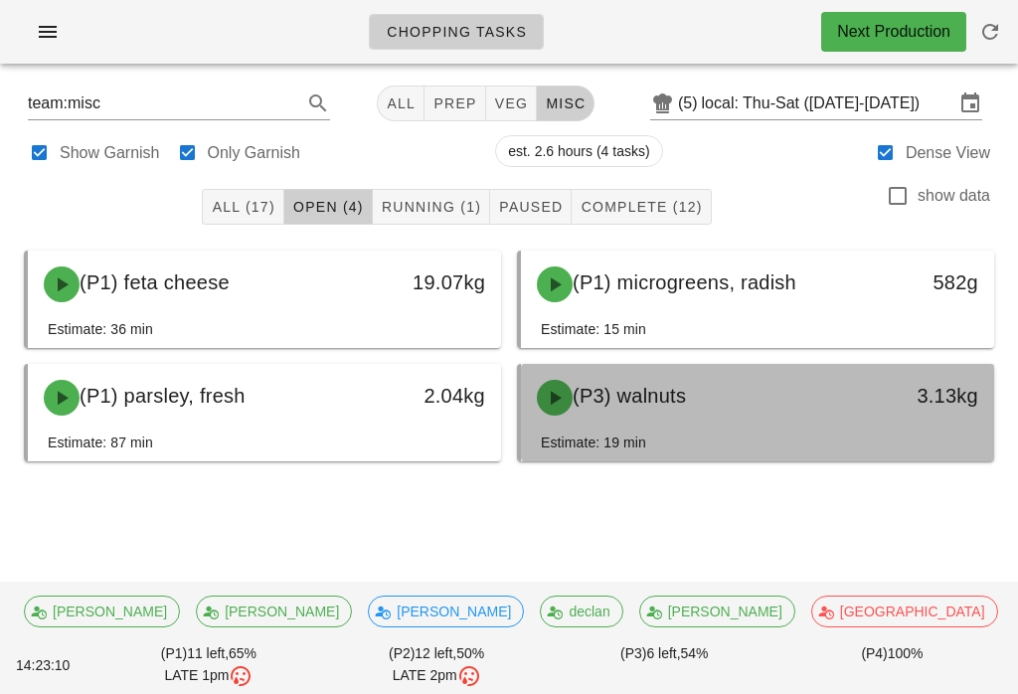
click at [813, 405] on div "(P3) walnuts" at bounding box center [699, 398] width 349 height 60
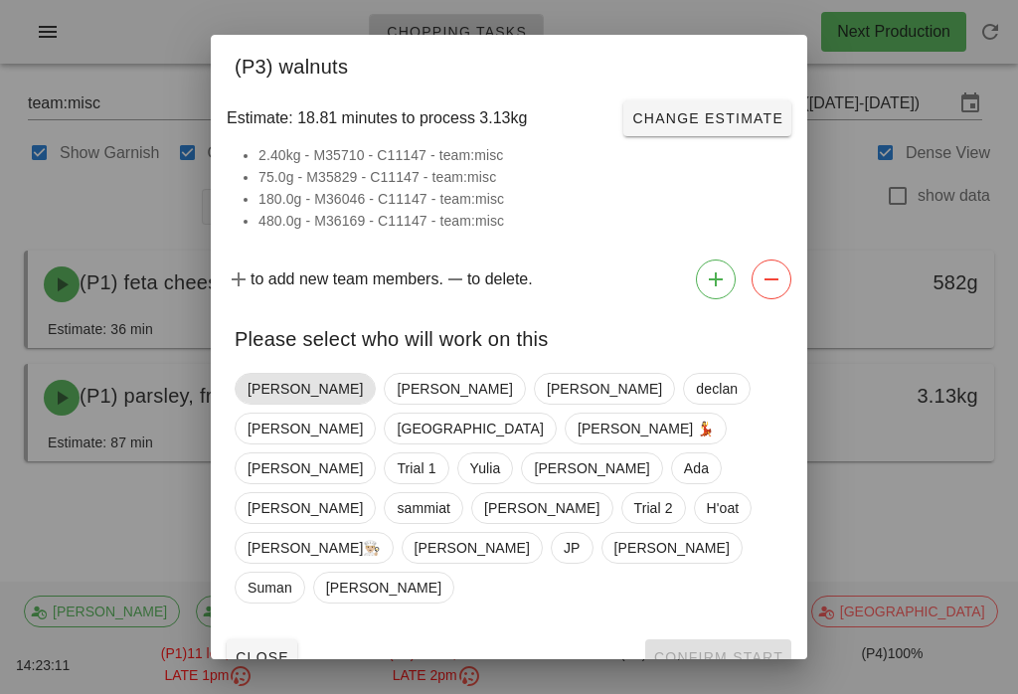
click at [264, 405] on span "[PERSON_NAME]" at bounding box center [305, 389] width 141 height 32
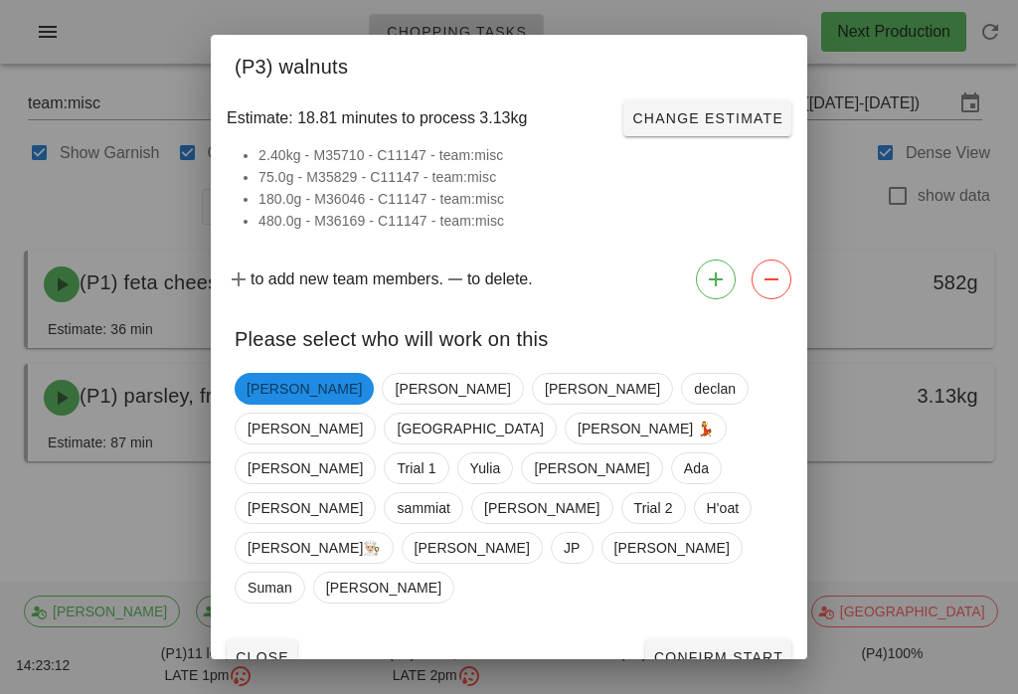
click at [782, 639] on button "Confirm Start" at bounding box center [718, 657] width 146 height 36
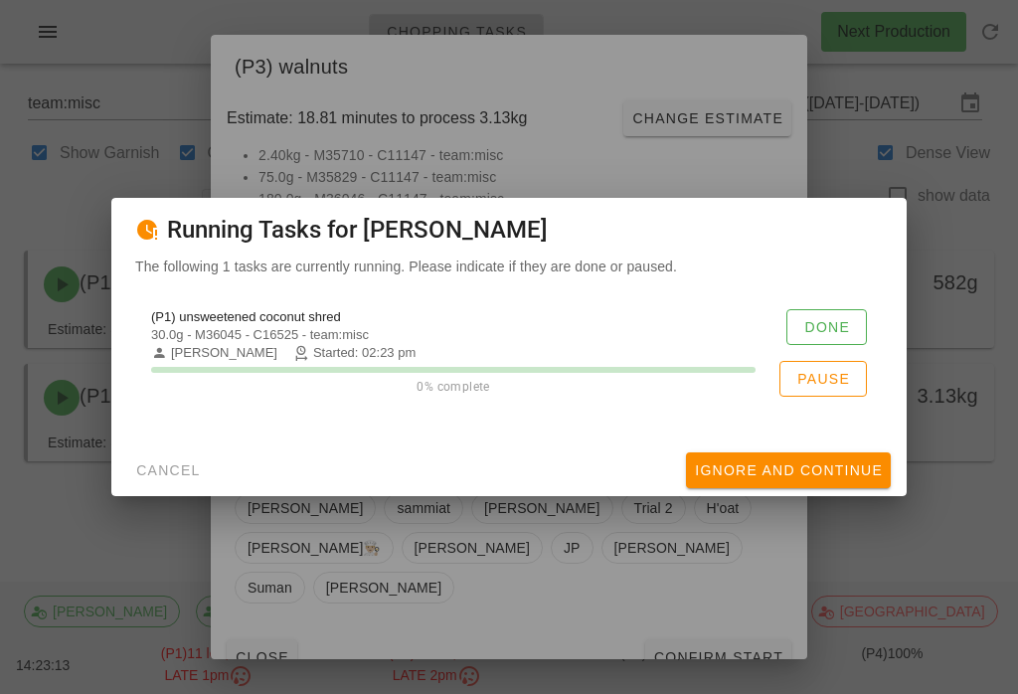
click at [830, 326] on button "Done" at bounding box center [826, 327] width 81 height 36
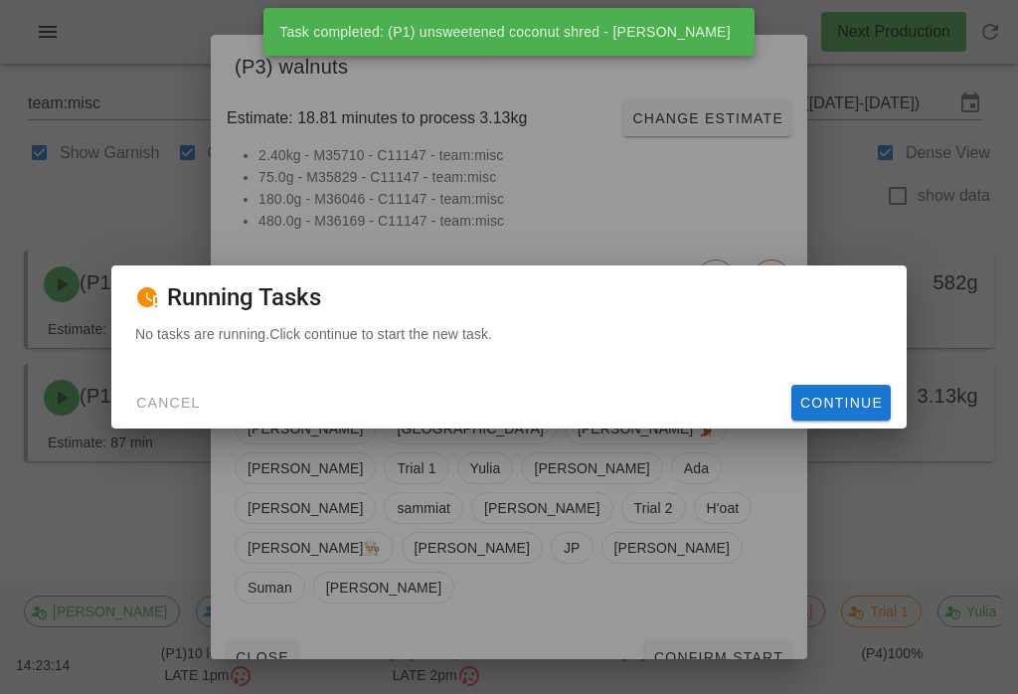
click at [872, 421] on button "Continue" at bounding box center [840, 403] width 99 height 36
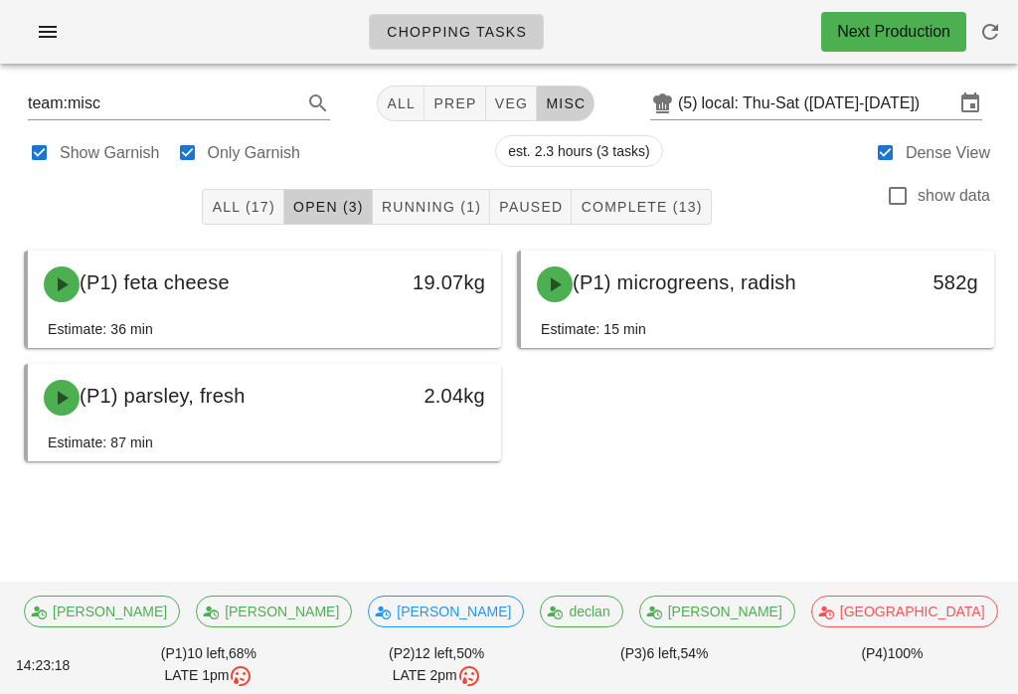
click at [430, 191] on button "Running (1)" at bounding box center [431, 207] width 117 height 36
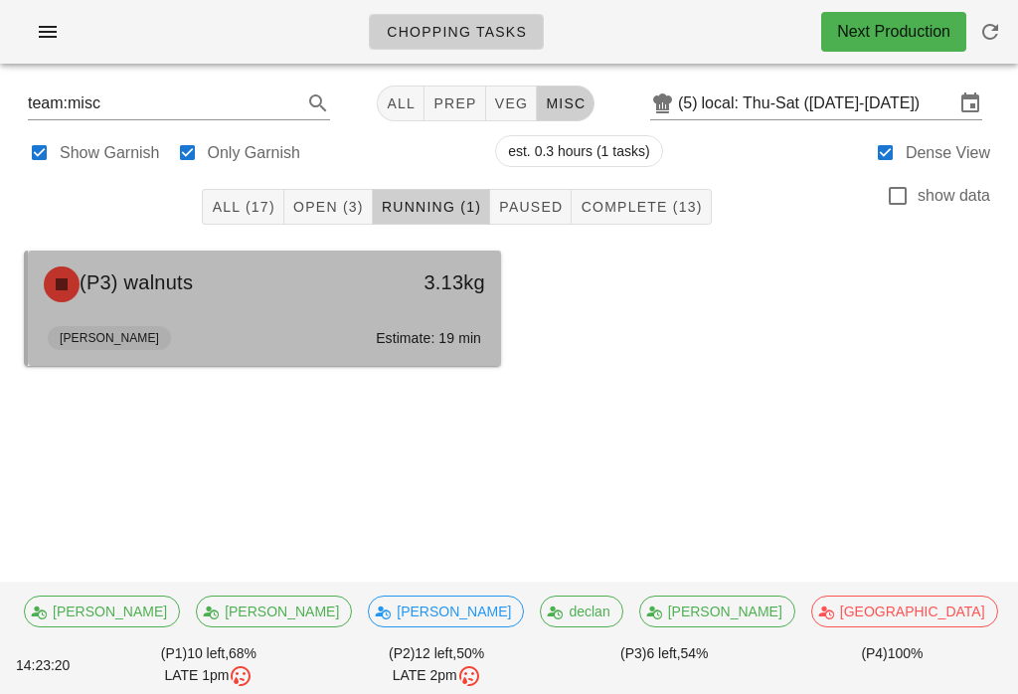
click at [178, 292] on span "(P3) walnuts" at bounding box center [136, 282] width 113 height 22
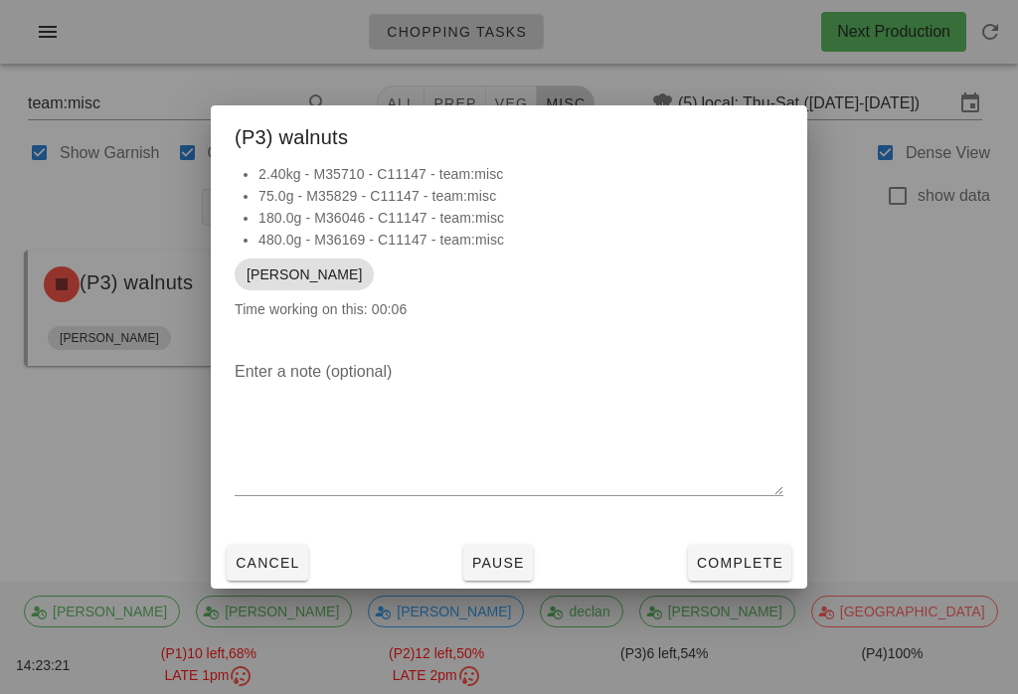
click at [713, 571] on span "Complete" at bounding box center [739, 563] width 87 height 16
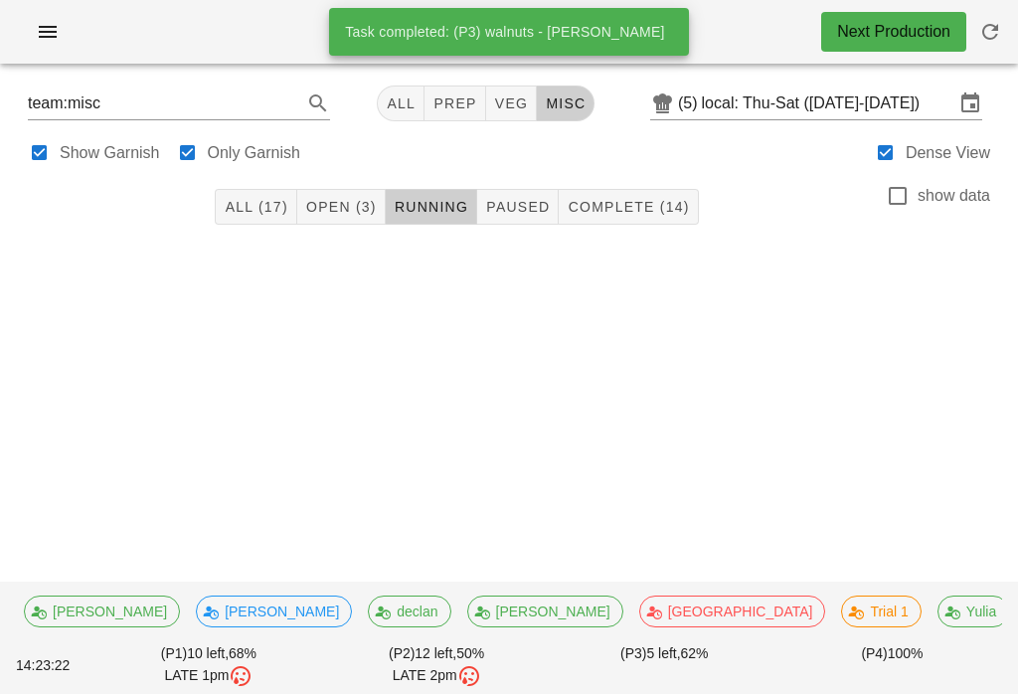
click at [342, 193] on button "Open (3)" at bounding box center [341, 207] width 88 height 36
